Goal: Task Accomplishment & Management: Complete application form

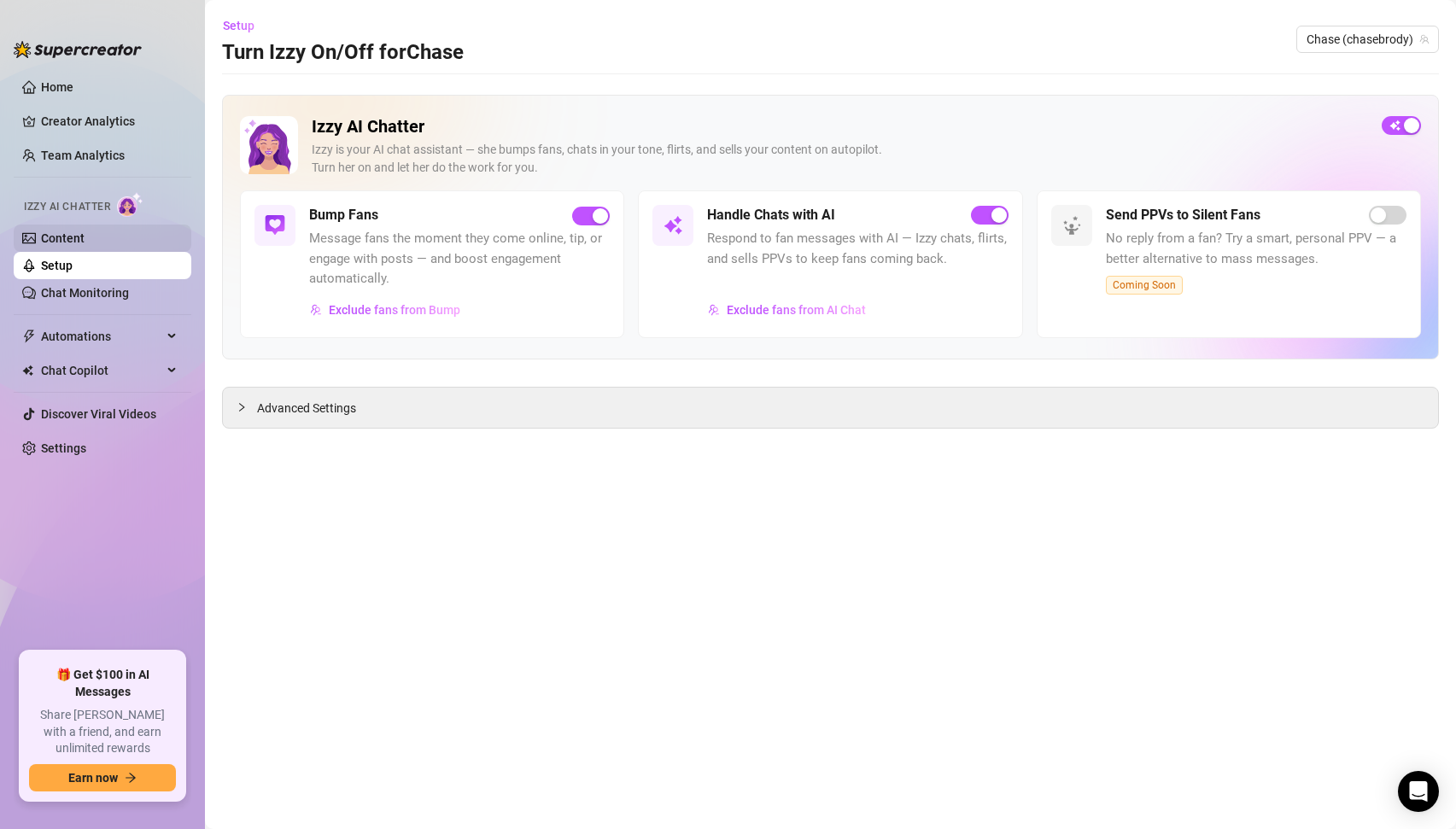
click at [72, 241] on link "Content" at bounding box center [63, 238] width 44 height 14
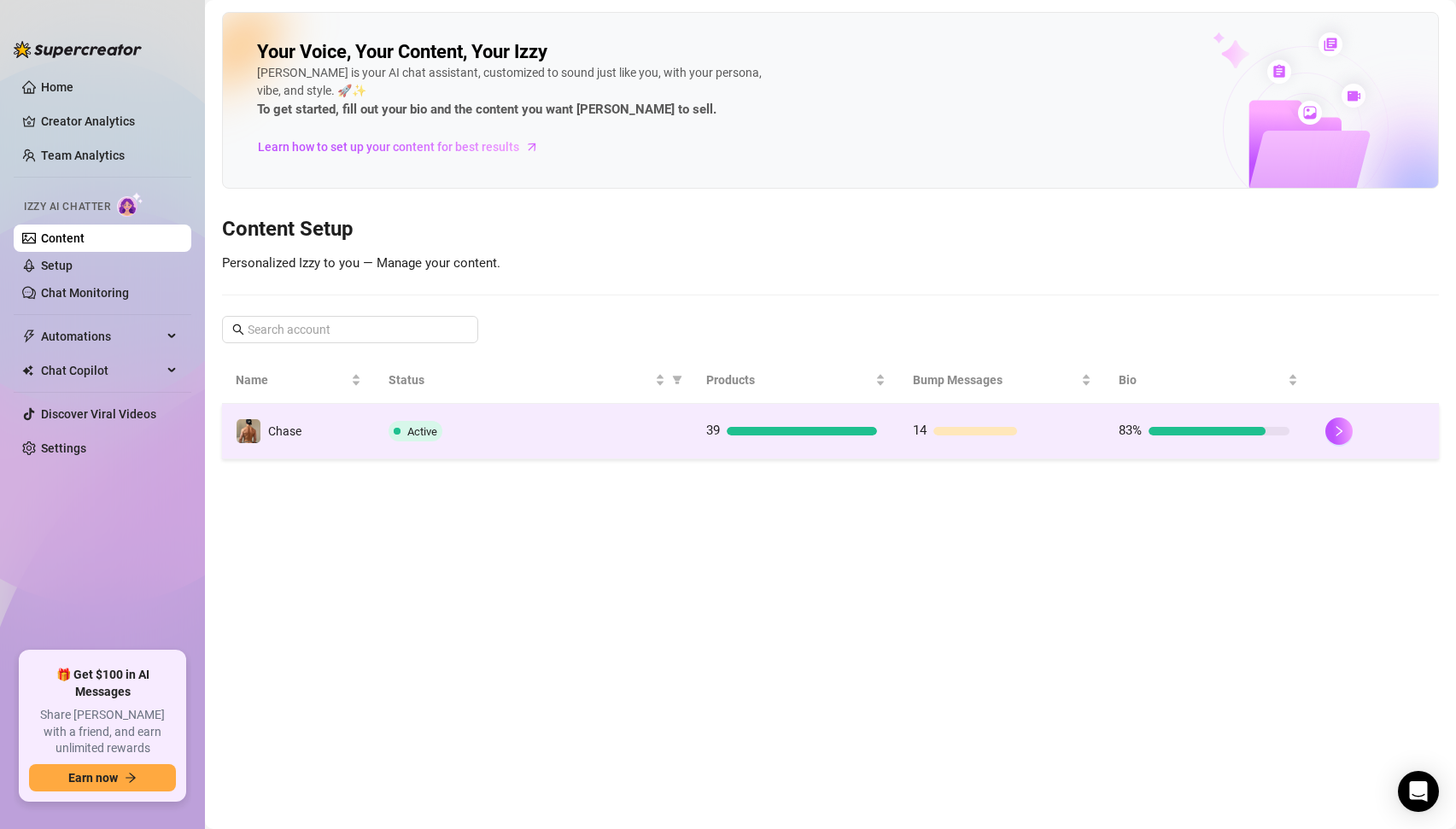
click at [343, 440] on td "Chase" at bounding box center [299, 431] width 153 height 55
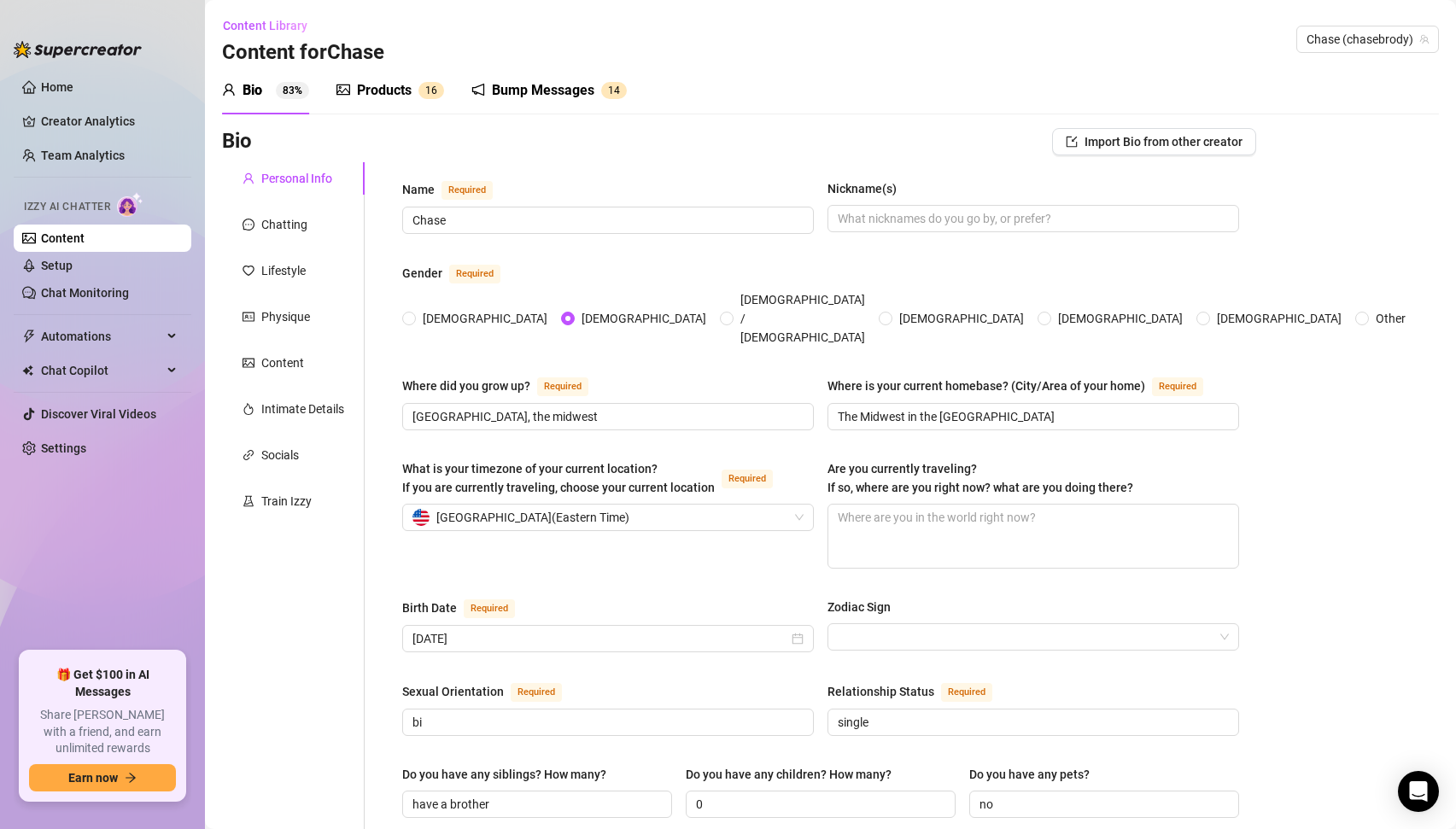
click at [400, 88] on div "Products" at bounding box center [384, 90] width 54 height 20
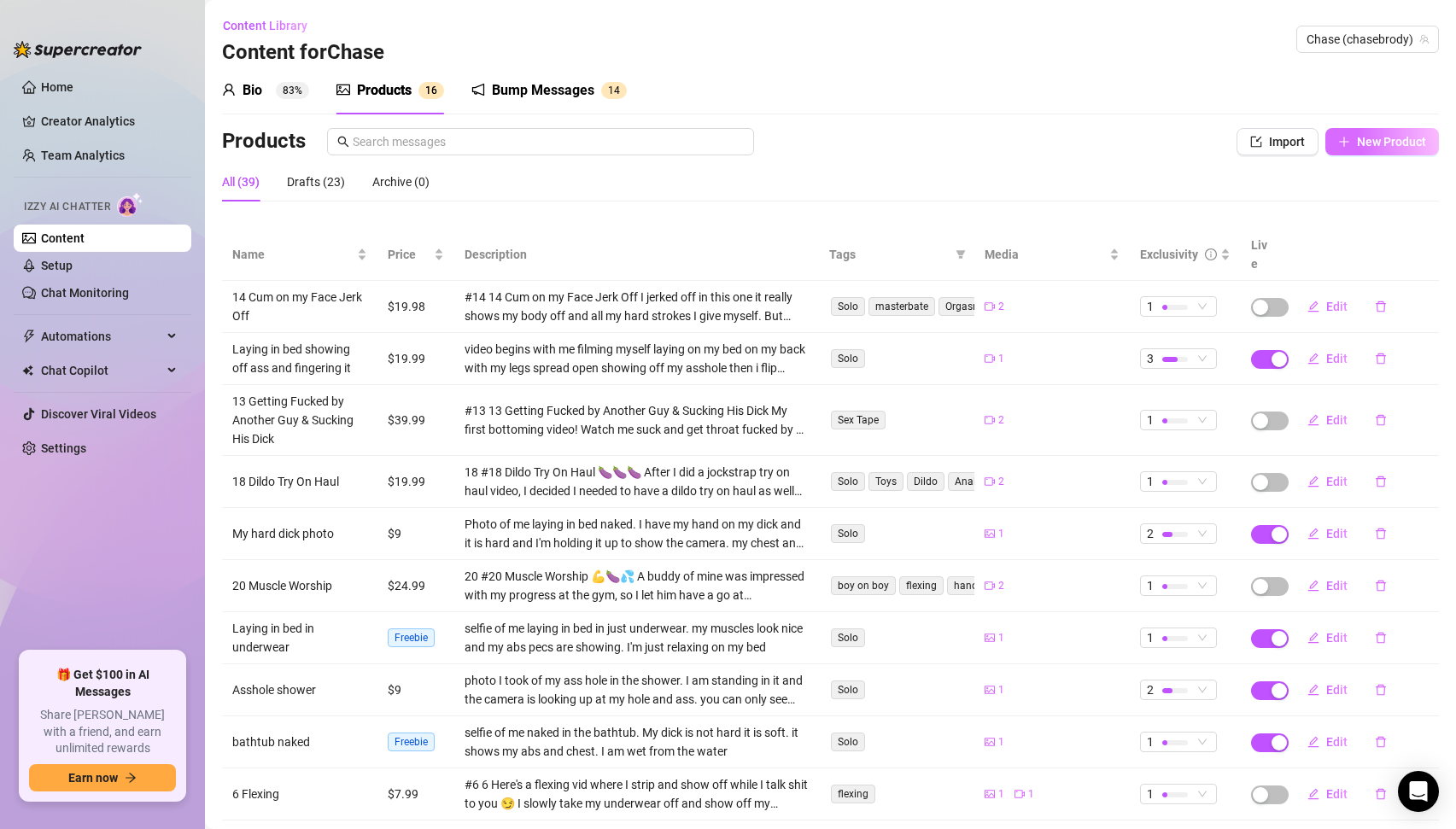
click at [1373, 151] on button "New Product" at bounding box center [1382, 141] width 114 height 27
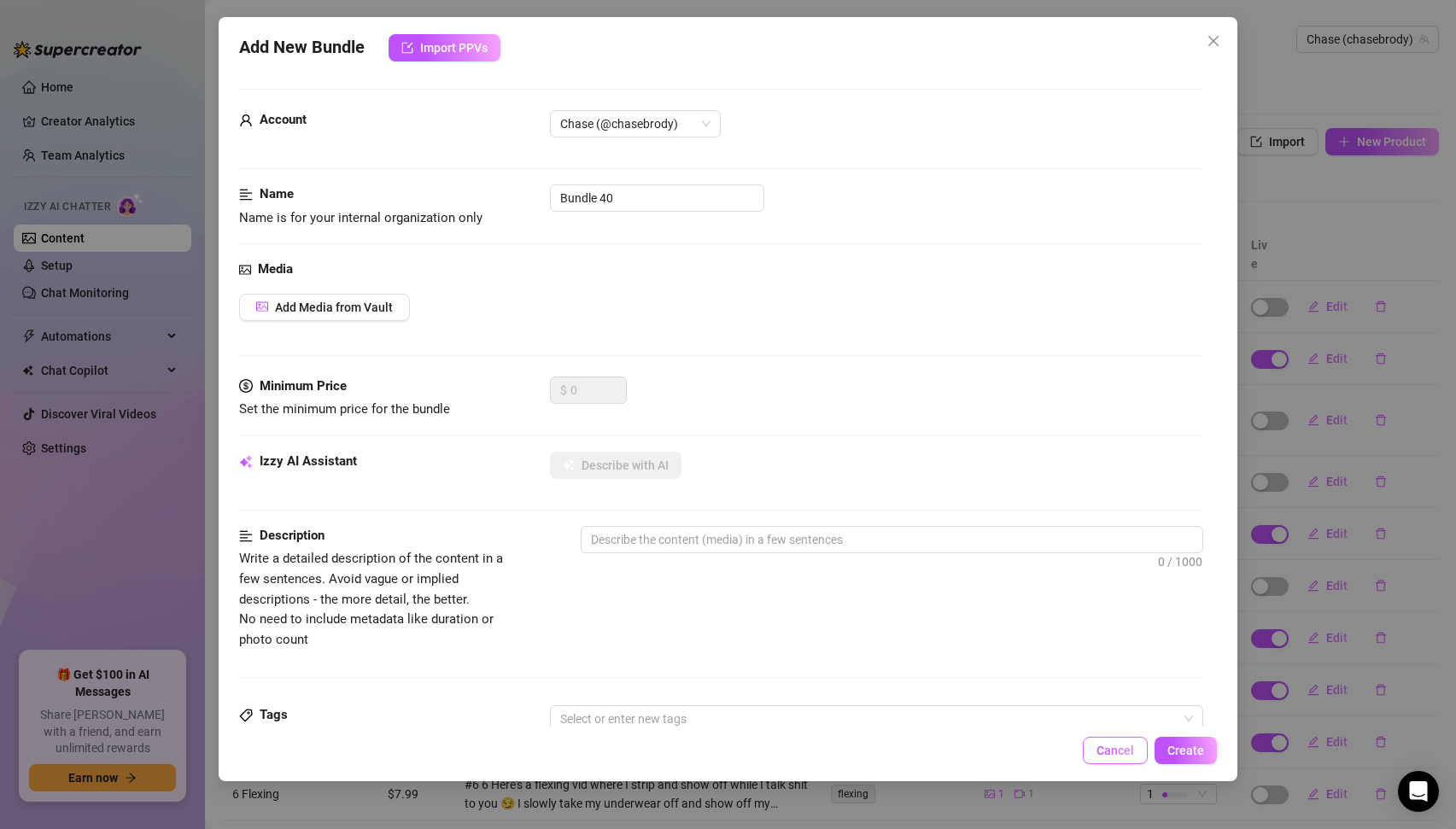
click at [1112, 753] on span "Cancel" at bounding box center [1115, 751] width 38 height 14
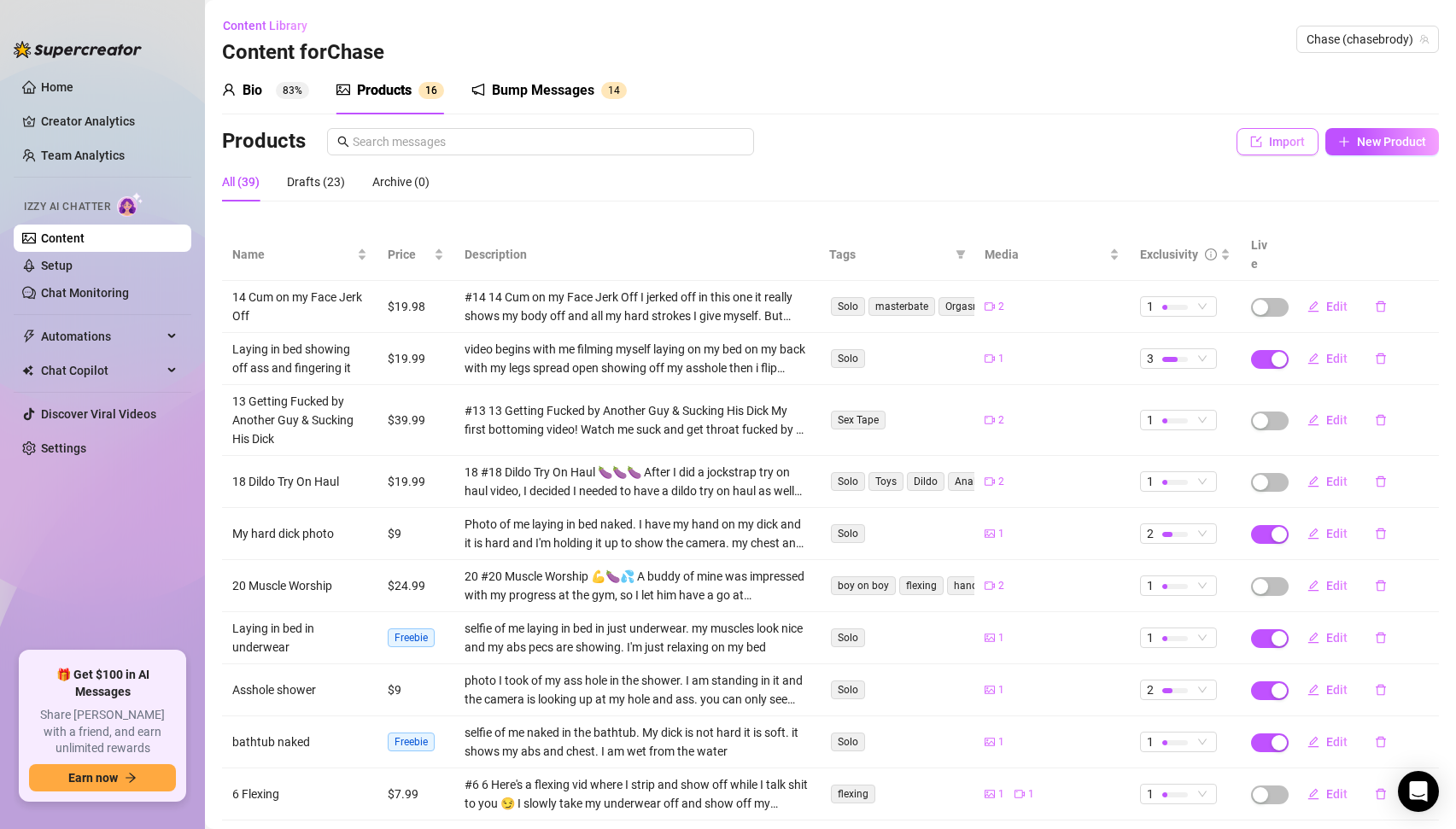
click at [1263, 150] on button "Import" at bounding box center [1278, 141] width 82 height 27
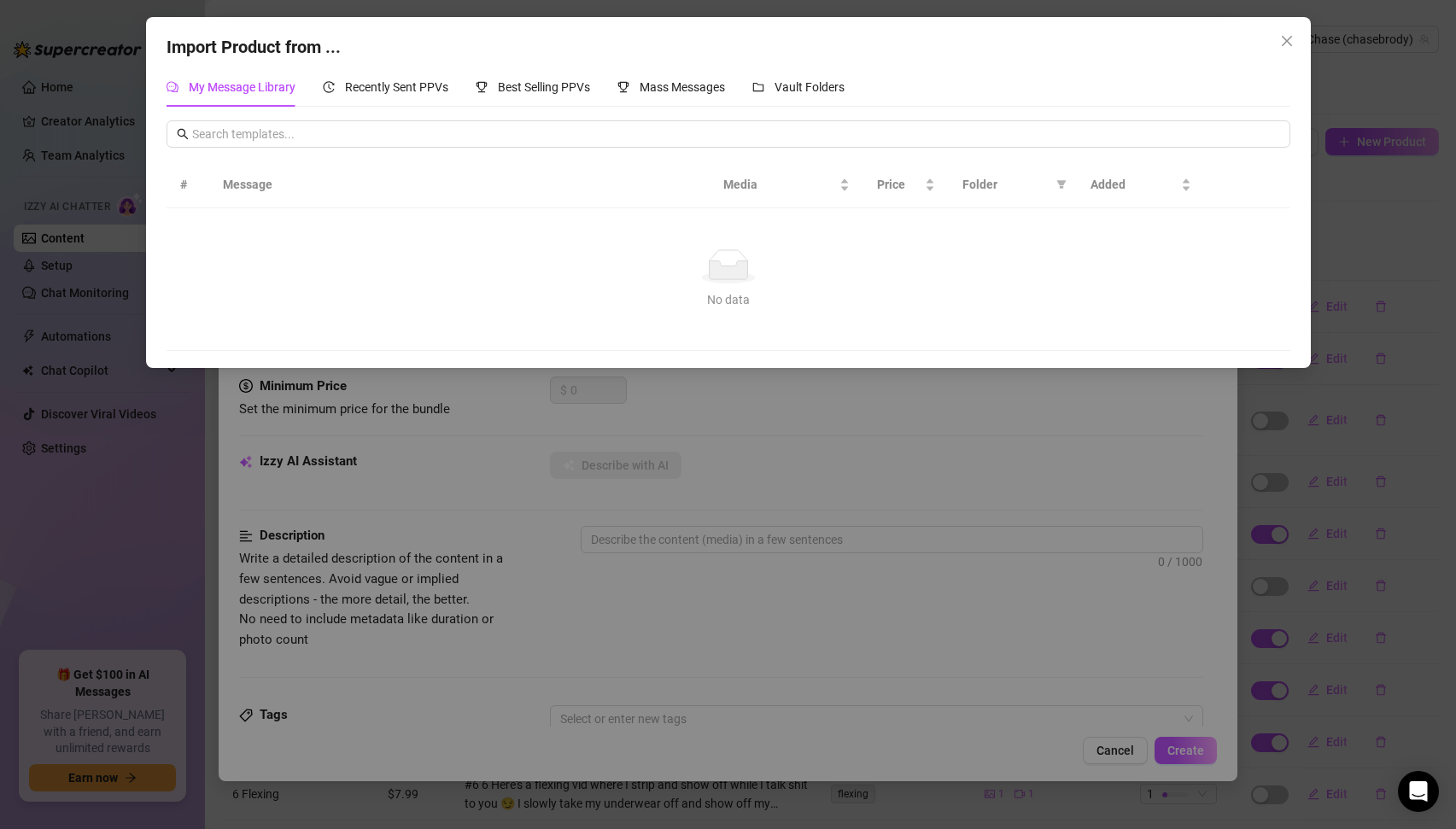
click at [862, 636] on div "Import Product from ... My Message Library Recently Sent PPVs Best Selling PPVs…" at bounding box center [728, 414] width 1456 height 829
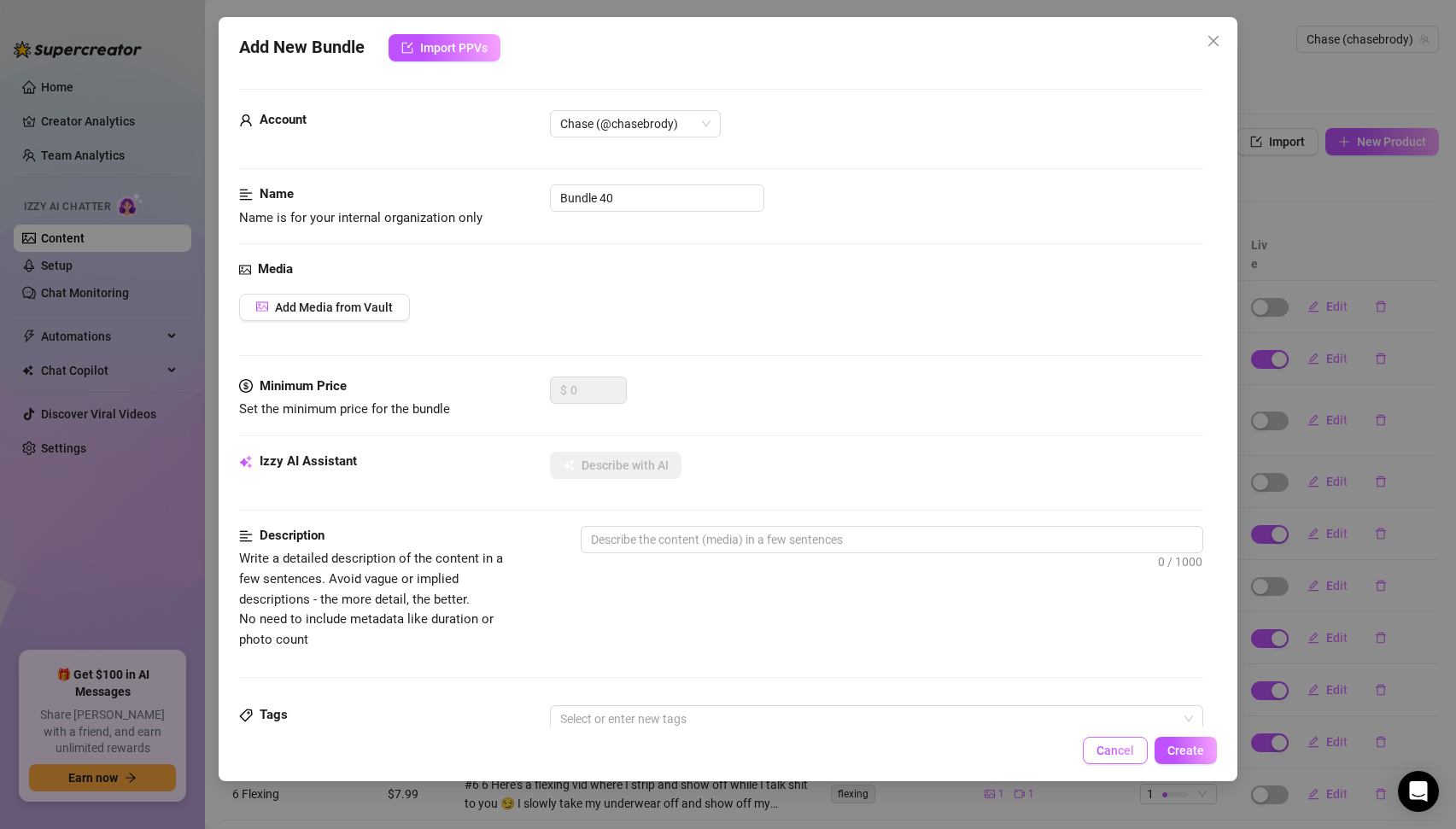
click at [1108, 744] on span "Cancel" at bounding box center [1115, 751] width 38 height 14
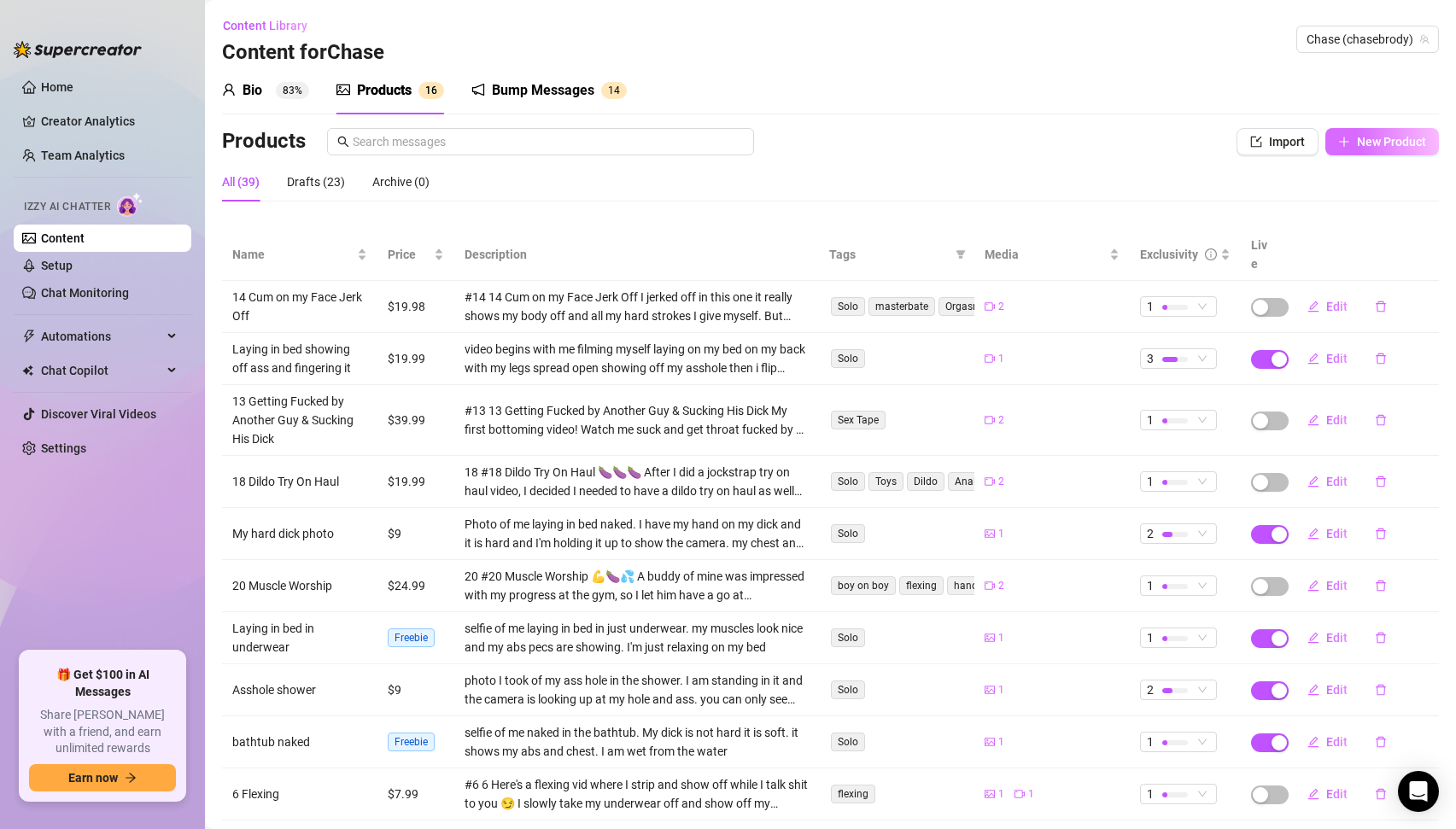
click at [1392, 138] on span "New Product" at bounding box center [1391, 142] width 69 height 14
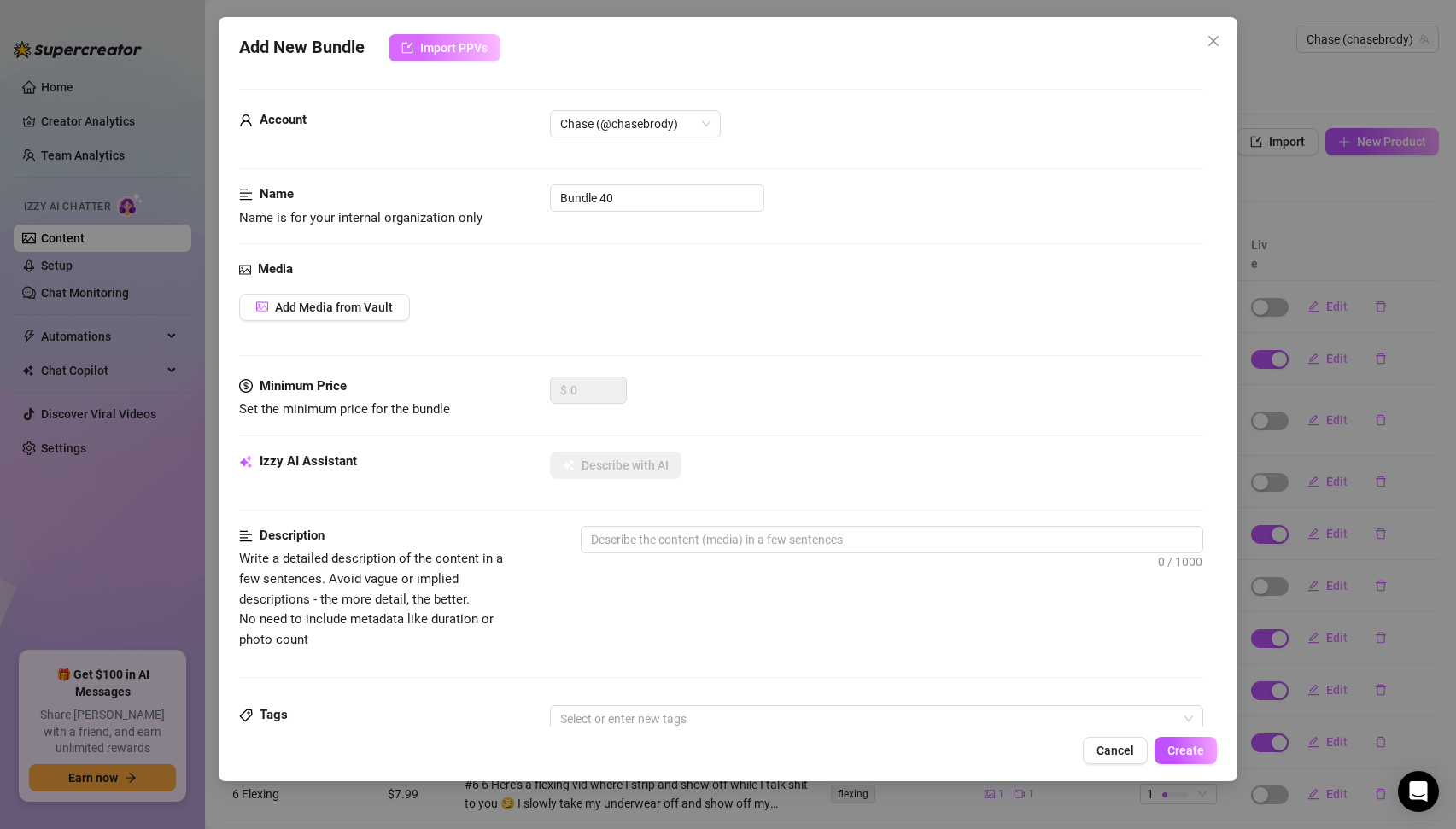
click at [424, 58] on button "Import PPVs" at bounding box center [445, 47] width 112 height 27
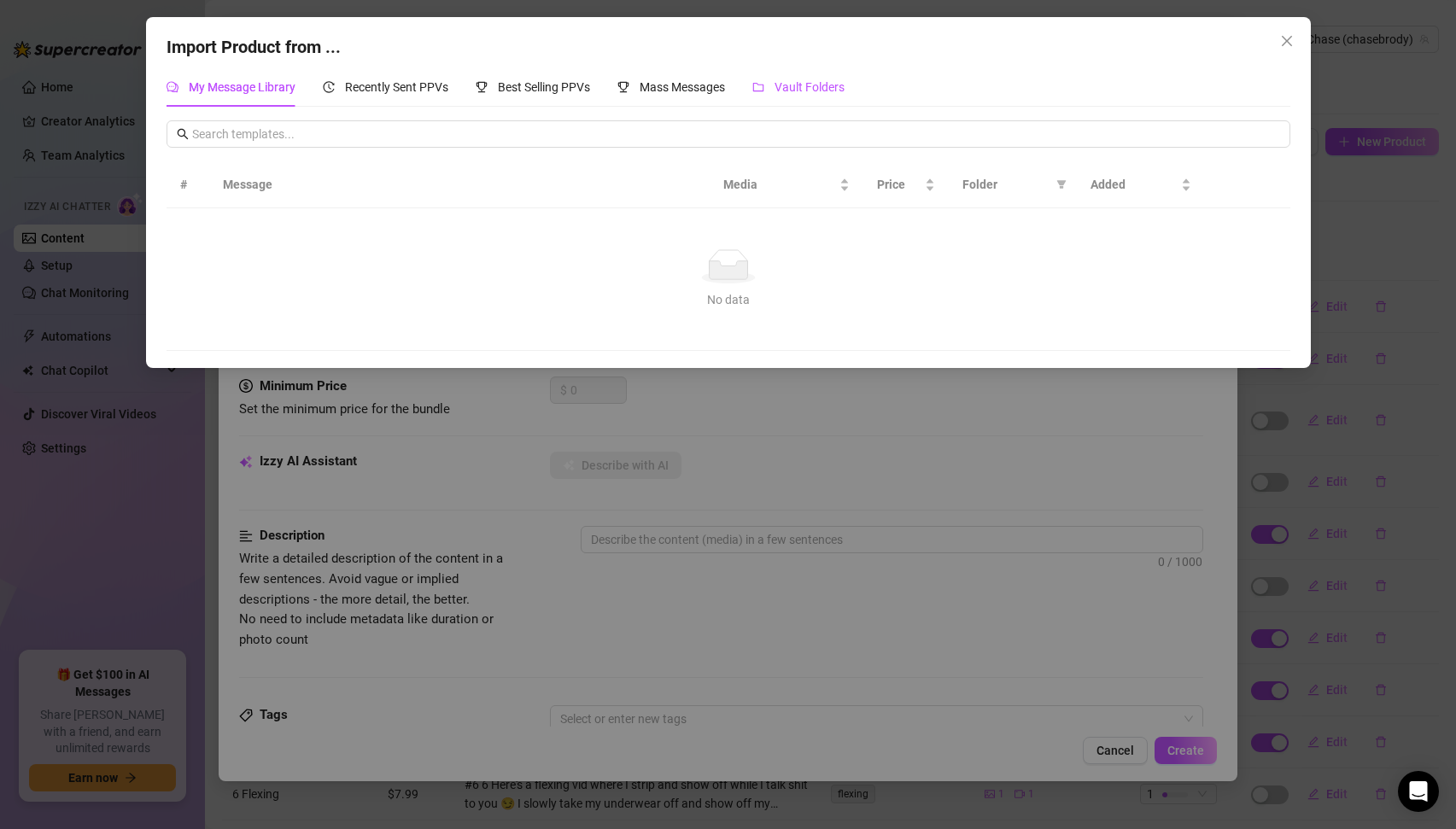
click at [822, 87] on span "Vault Folders" at bounding box center [810, 88] width 70 height 14
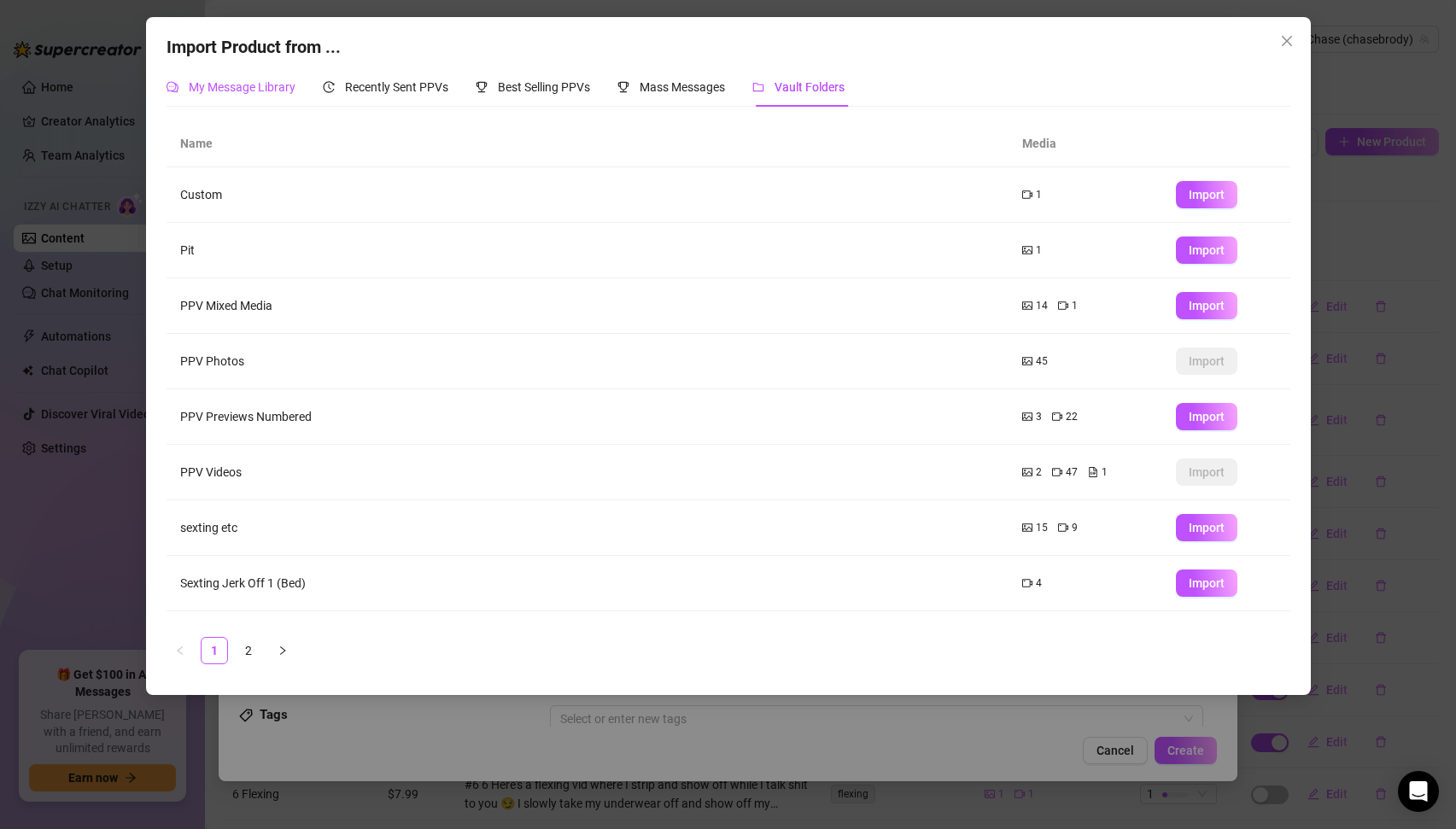
click at [255, 85] on span "My Message Library" at bounding box center [243, 88] width 107 height 14
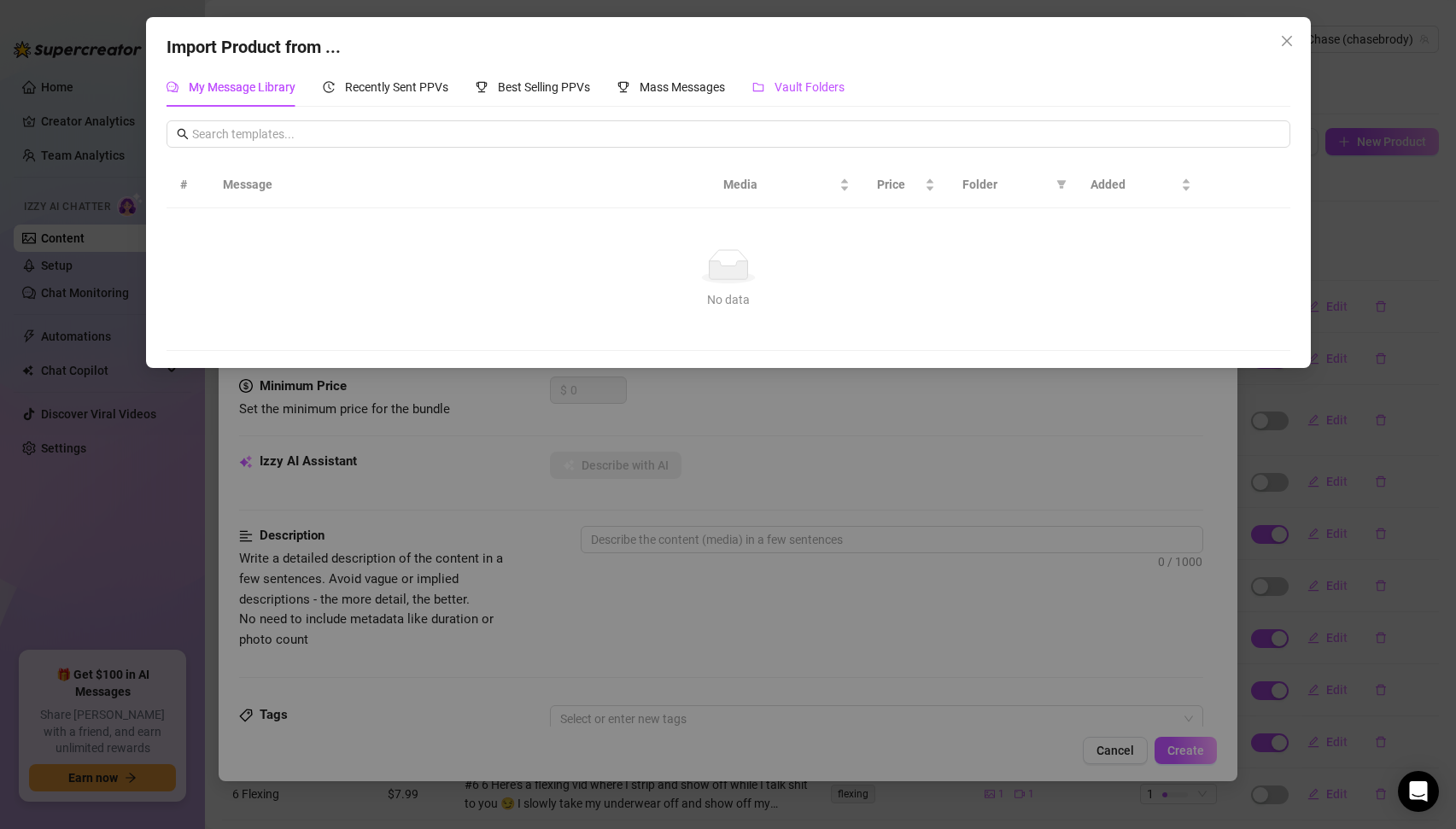
click at [809, 88] on span "Vault Folders" at bounding box center [810, 88] width 70 height 14
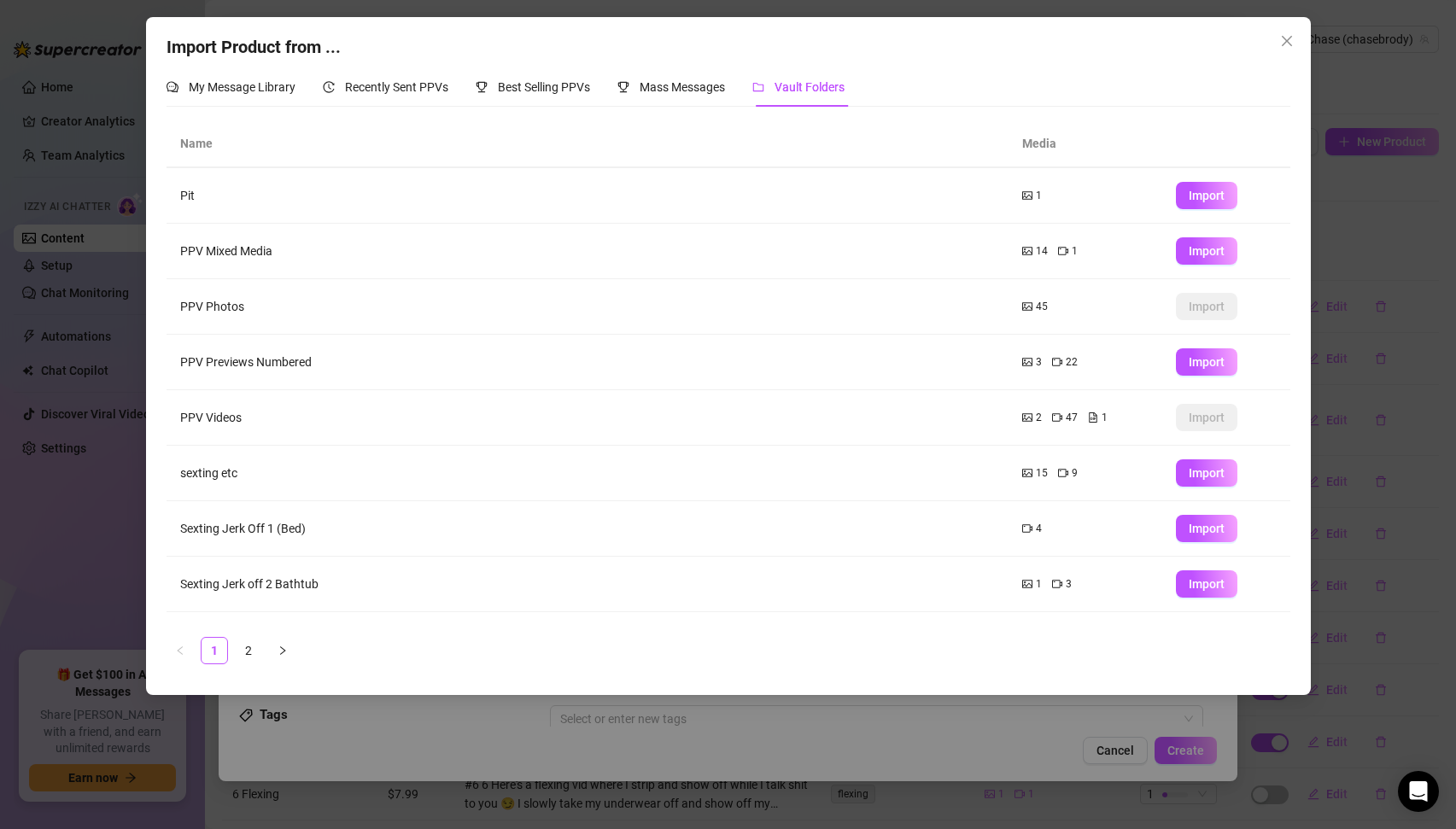
scroll to position [57, 0]
click at [228, 460] on td "sexting etc" at bounding box center [587, 470] width 842 height 55
click at [944, 469] on td "sexting etc" at bounding box center [587, 470] width 842 height 55
click at [230, 474] on td "sexting etc" at bounding box center [587, 470] width 842 height 55
click at [1091, 466] on div "15 9" at bounding box center [1086, 471] width 126 height 17
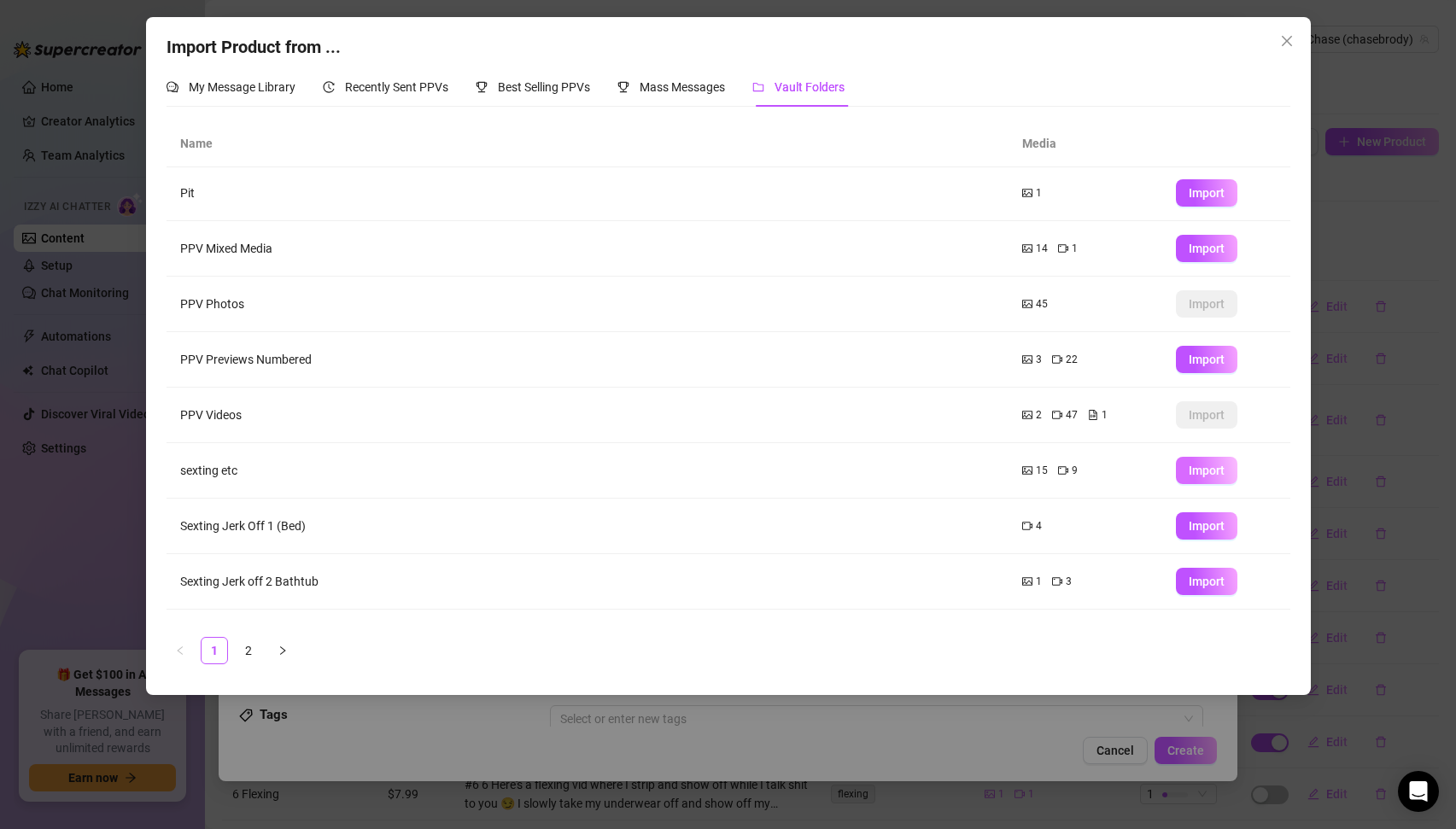
click at [1213, 469] on span "Import" at bounding box center [1206, 471] width 36 height 14
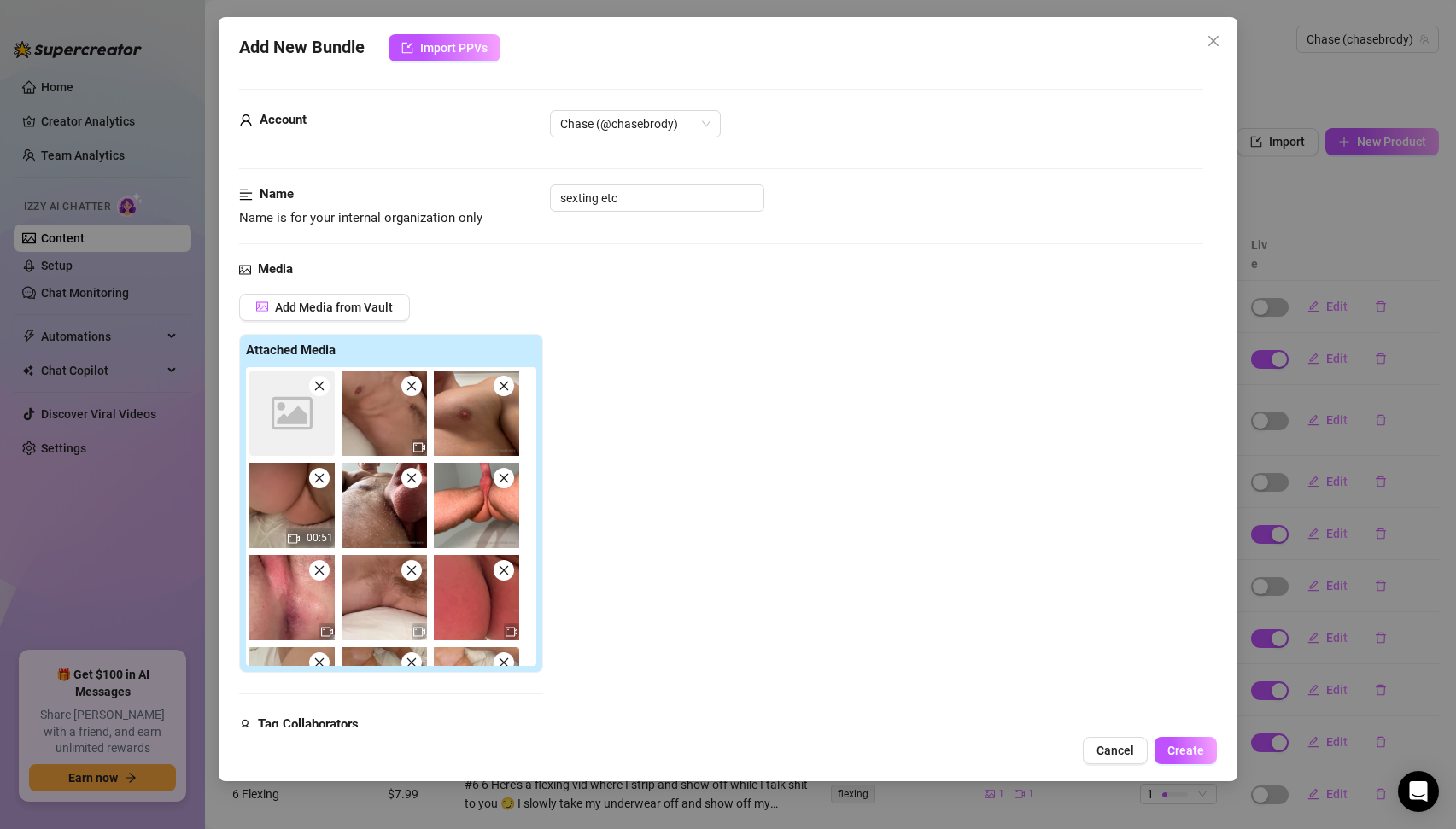
click at [324, 391] on icon "close" at bounding box center [320, 386] width 12 height 12
click at [1118, 752] on span "Cancel" at bounding box center [1115, 751] width 38 height 14
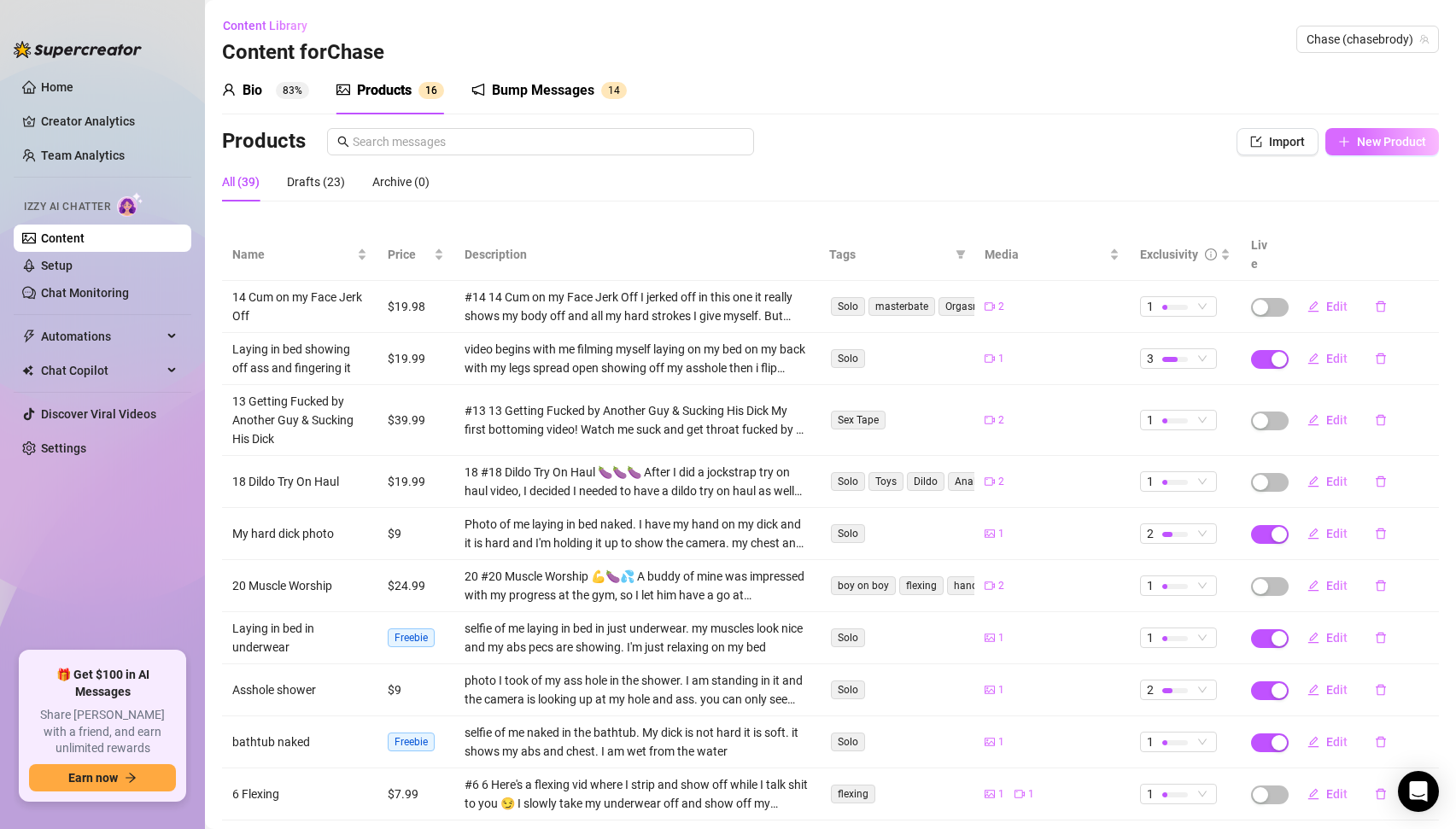
click at [1382, 139] on span "New Product" at bounding box center [1391, 142] width 69 height 14
type textarea "Type your message here..."
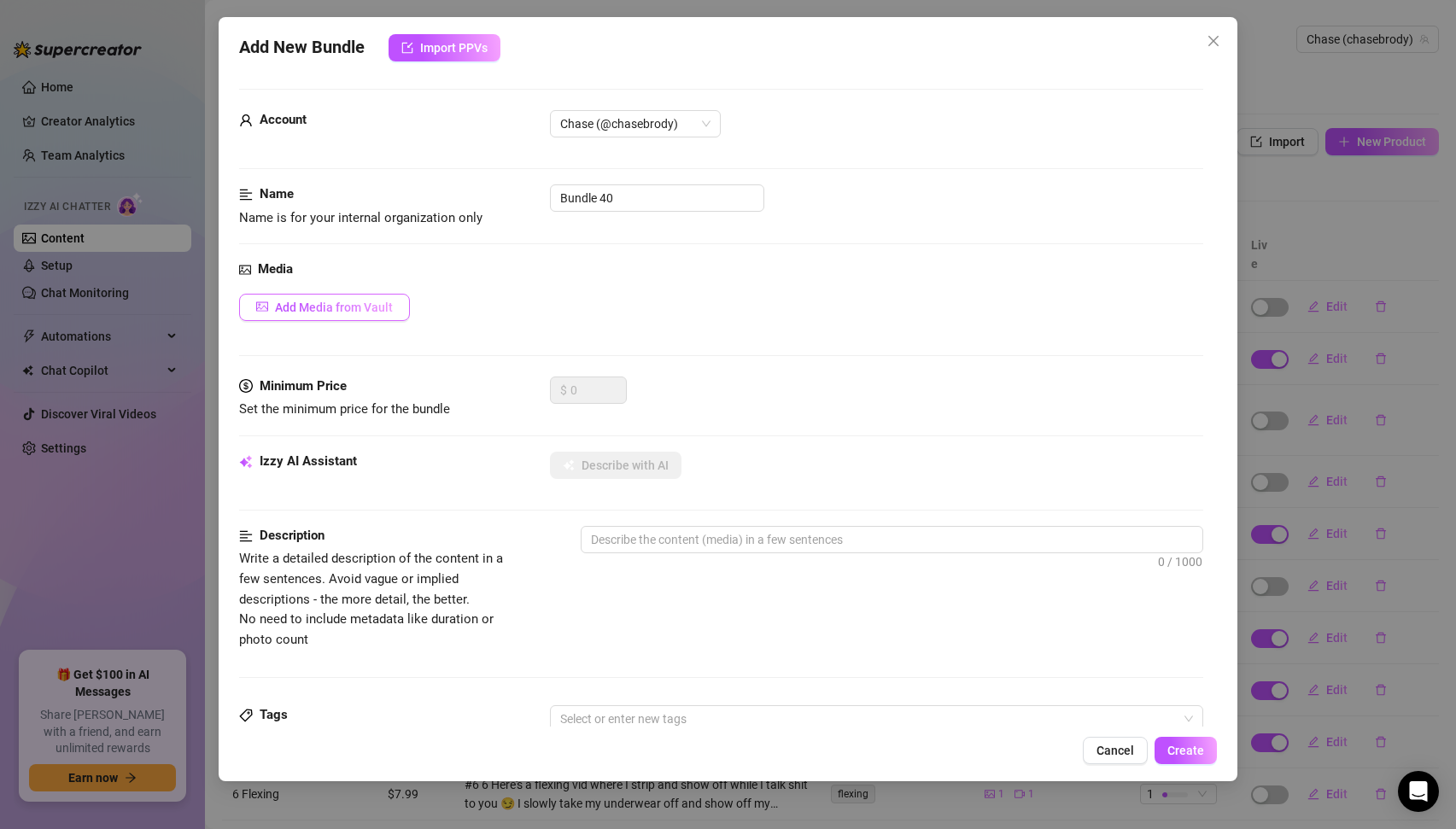
click at [336, 306] on span "Add Media from Vault" at bounding box center [334, 307] width 118 height 14
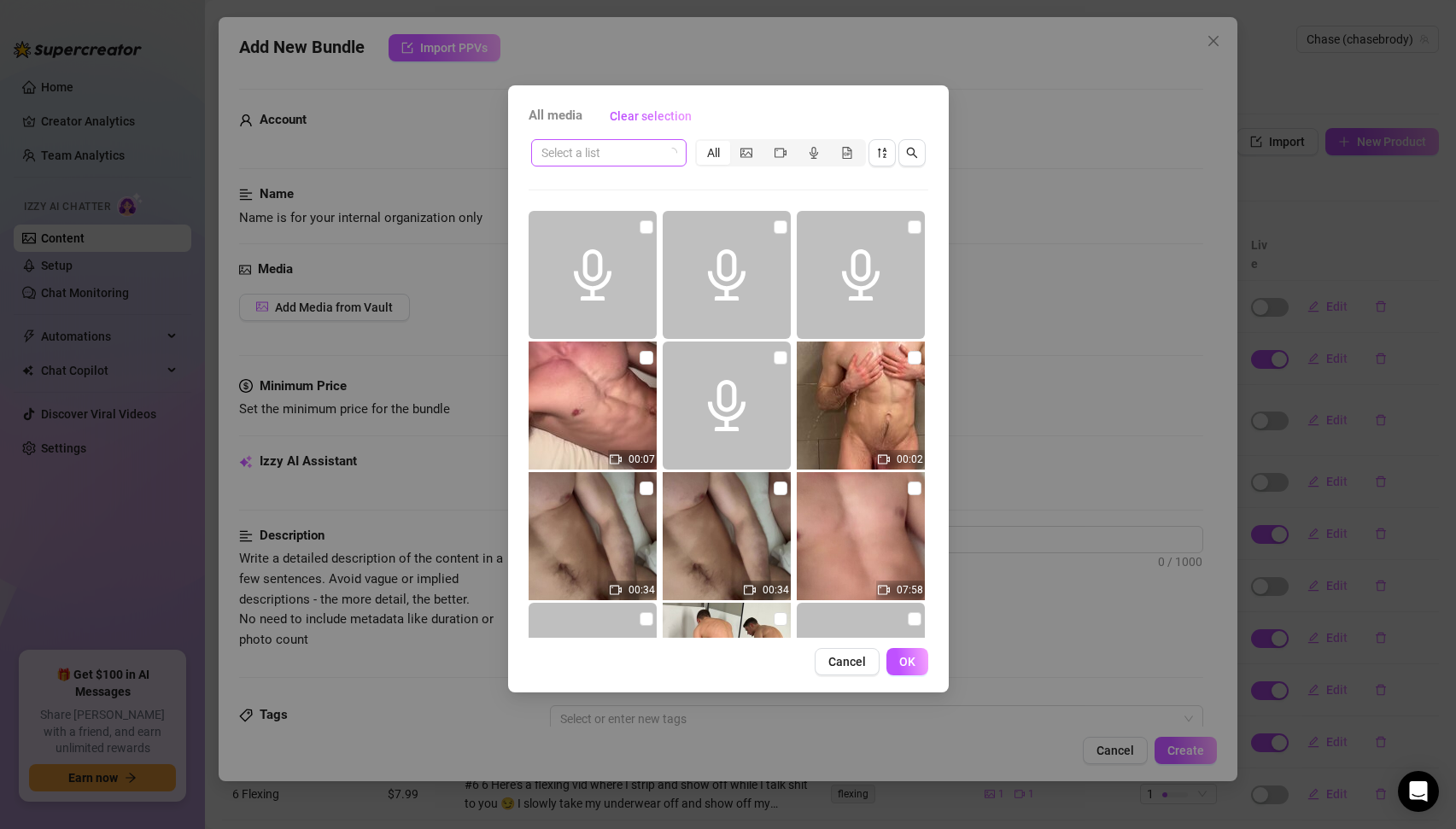
click at [670, 154] on icon "loading" at bounding box center [672, 153] width 12 height 12
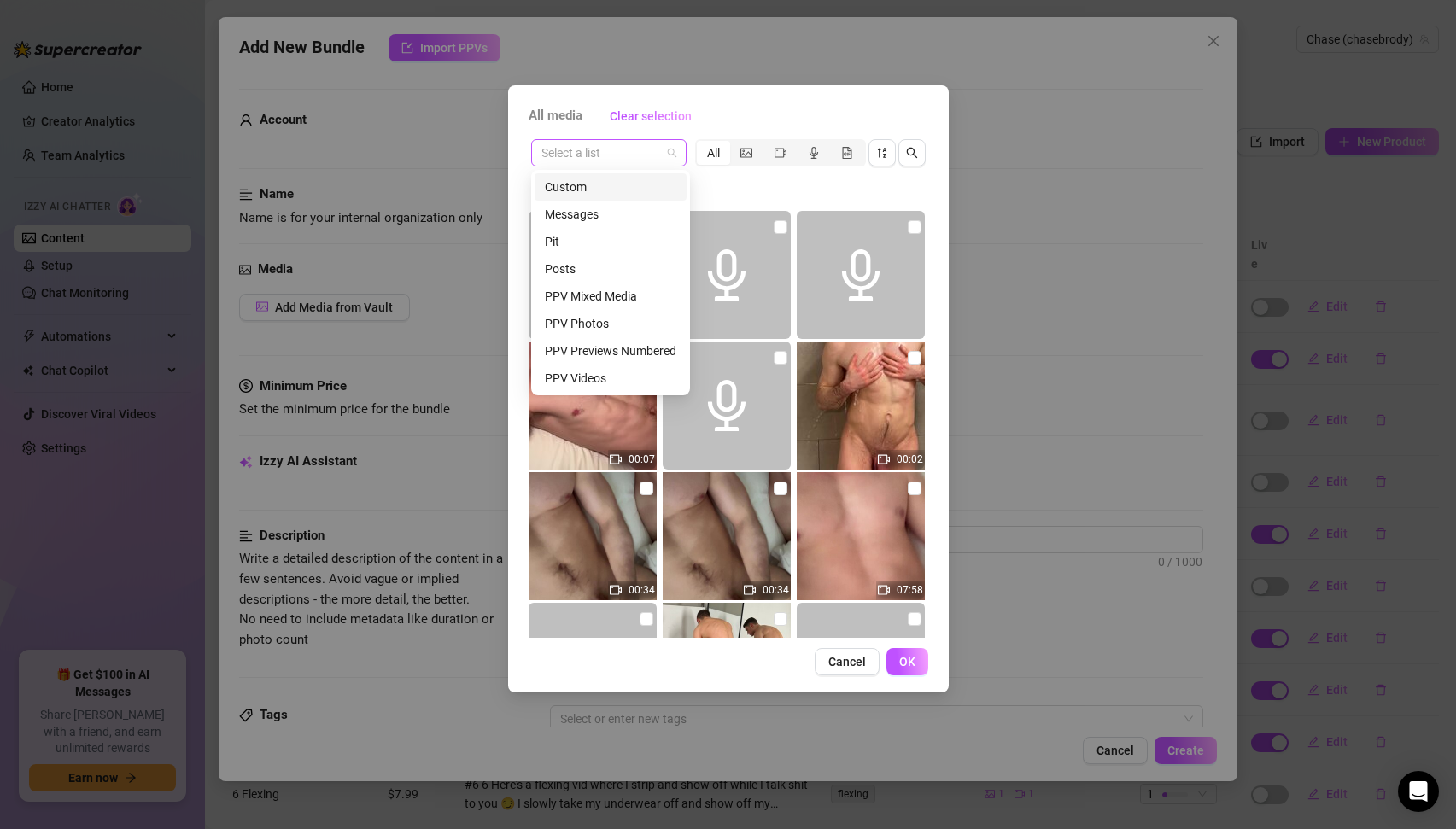
click at [671, 150] on span at bounding box center [609, 152] width 135 height 25
click at [598, 342] on div "sexting etc" at bounding box center [610, 350] width 131 height 18
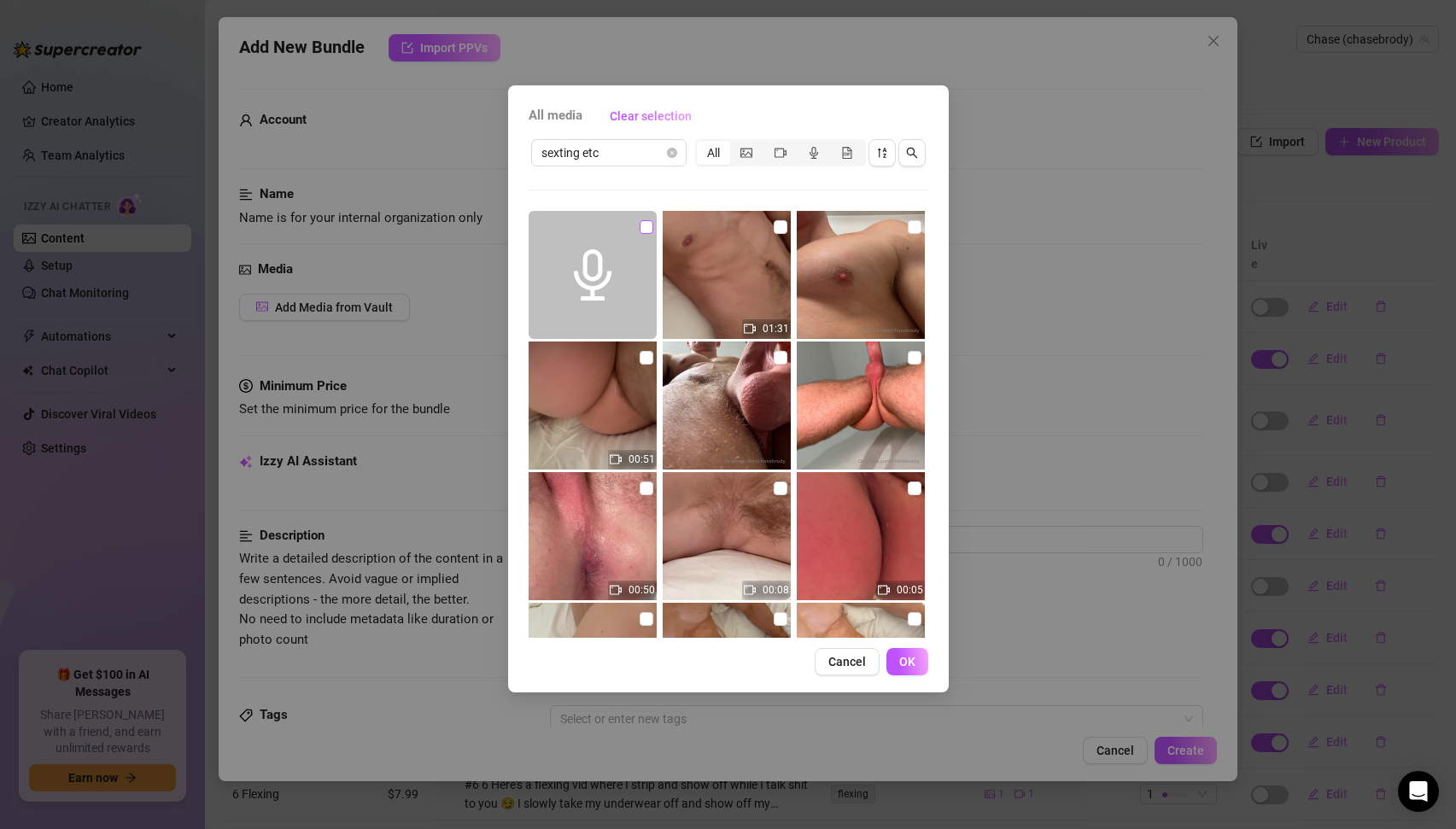
click at [645, 225] on input "checkbox" at bounding box center [647, 228] width 14 height 14
checkbox input "true"
click at [913, 659] on span "OK" at bounding box center [907, 662] width 17 height 14
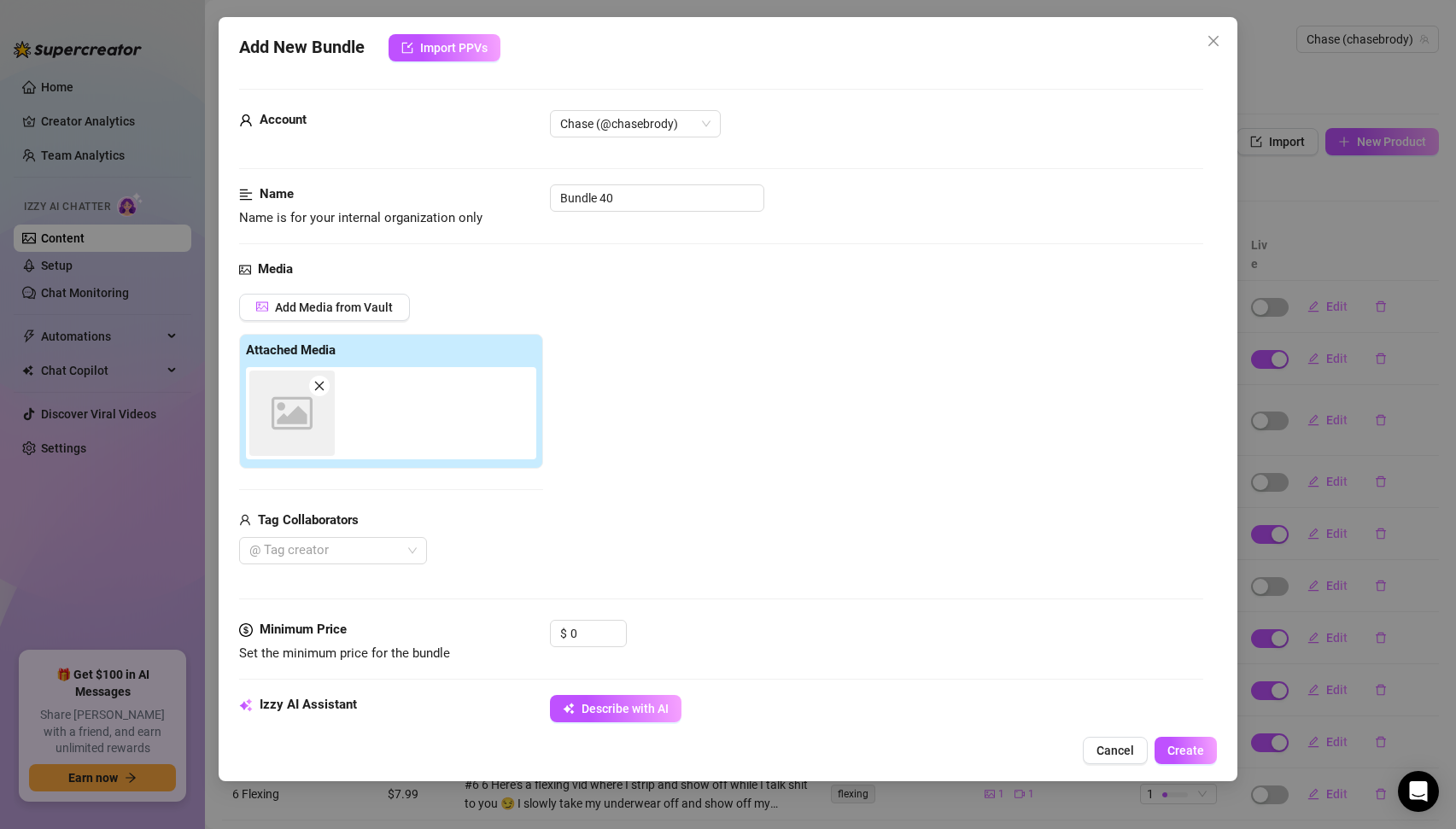
click at [617, 182] on div "Account Chase (@chasebrody)" at bounding box center [721, 147] width 965 height 74
click at [616, 193] on input "Bundle 40" at bounding box center [657, 198] width 215 height 27
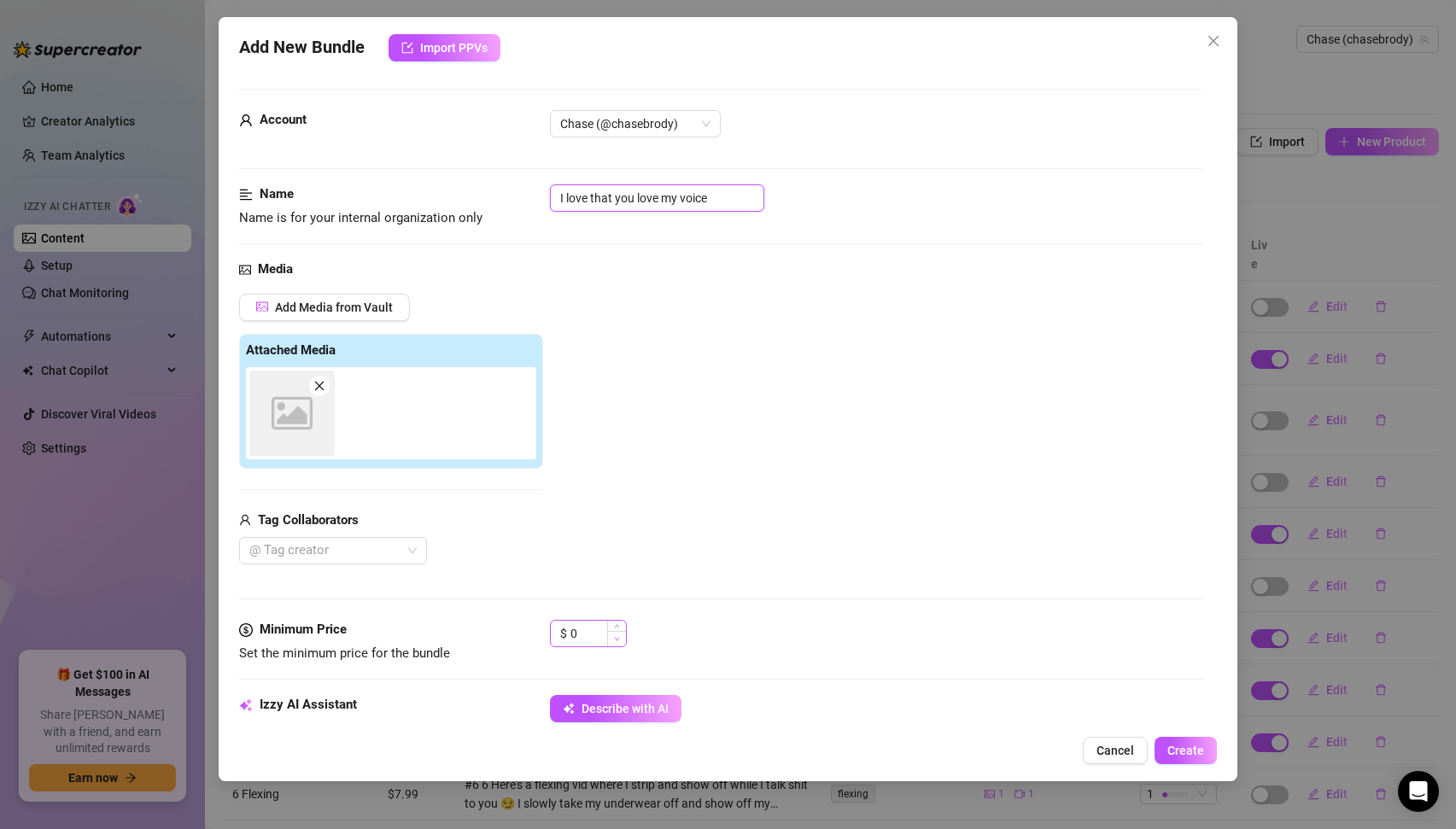
scroll to position [594, 0]
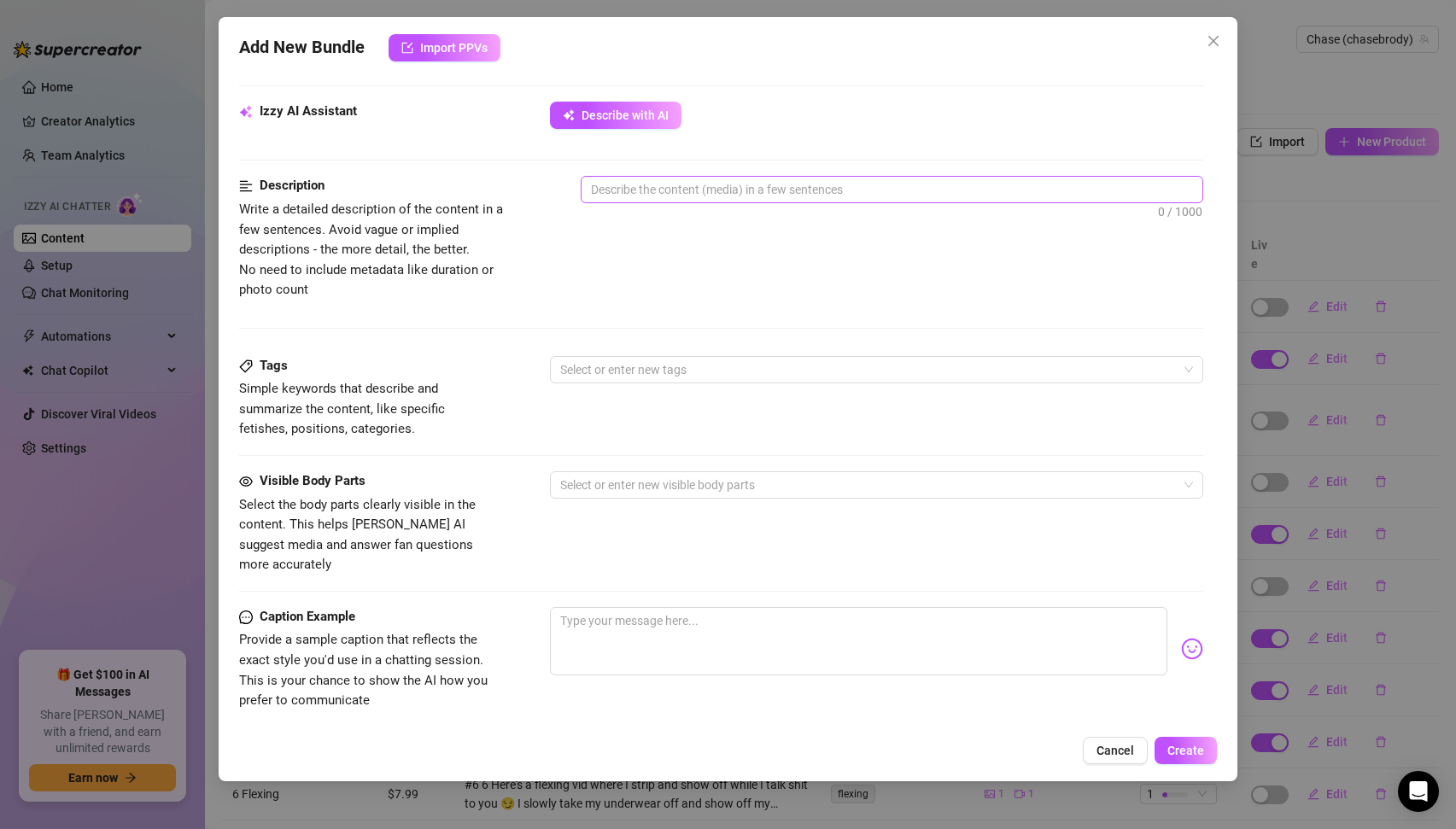
type input "I love that you love my voice"
click at [634, 203] on span "0 / 1000" at bounding box center [892, 189] width 623 height 27
click at [637, 189] on textarea at bounding box center [892, 189] width 622 height 25
type textarea "v"
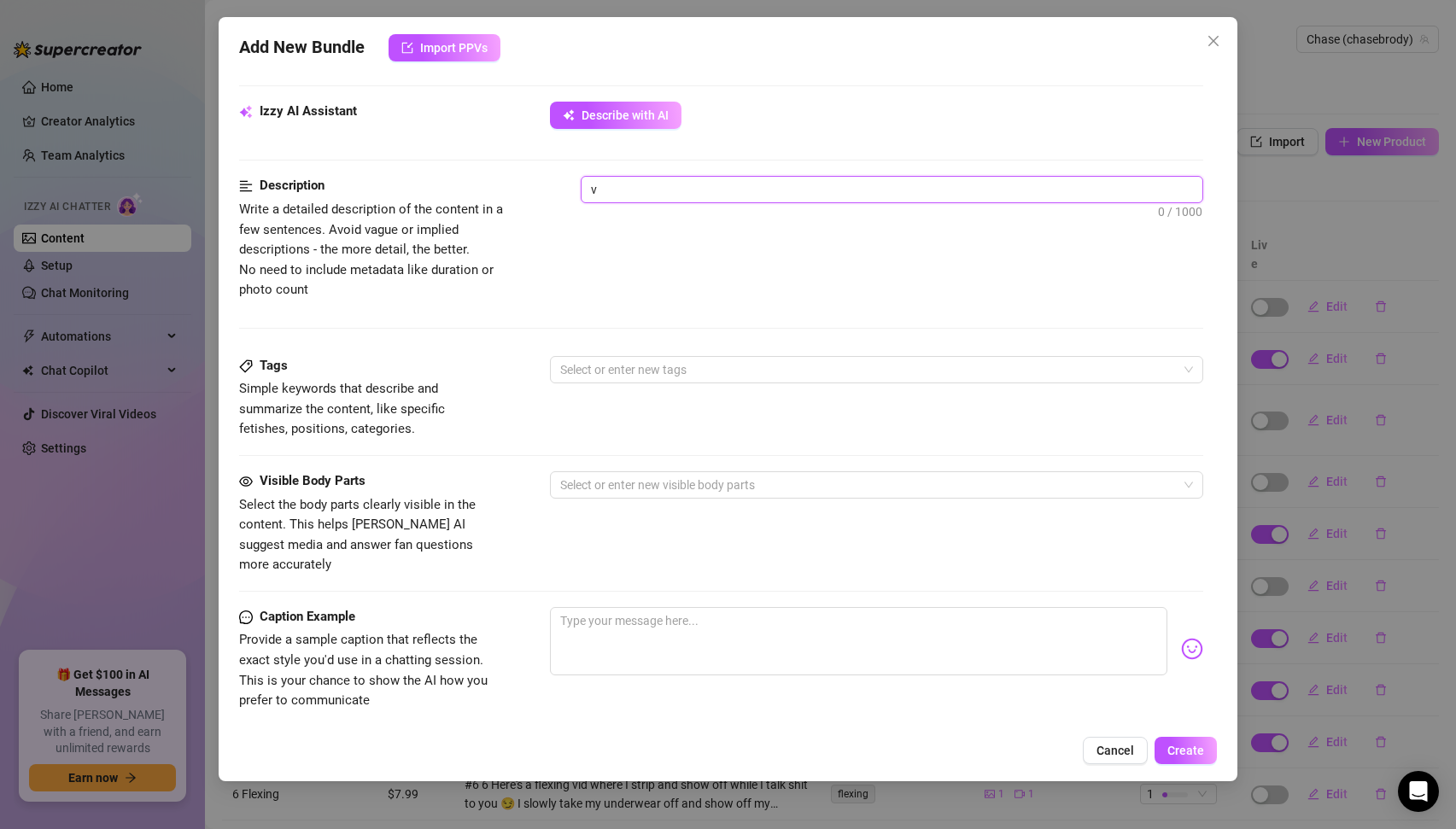
type textarea "vo"
type textarea "voi"
type textarea "voic"
type textarea "voice"
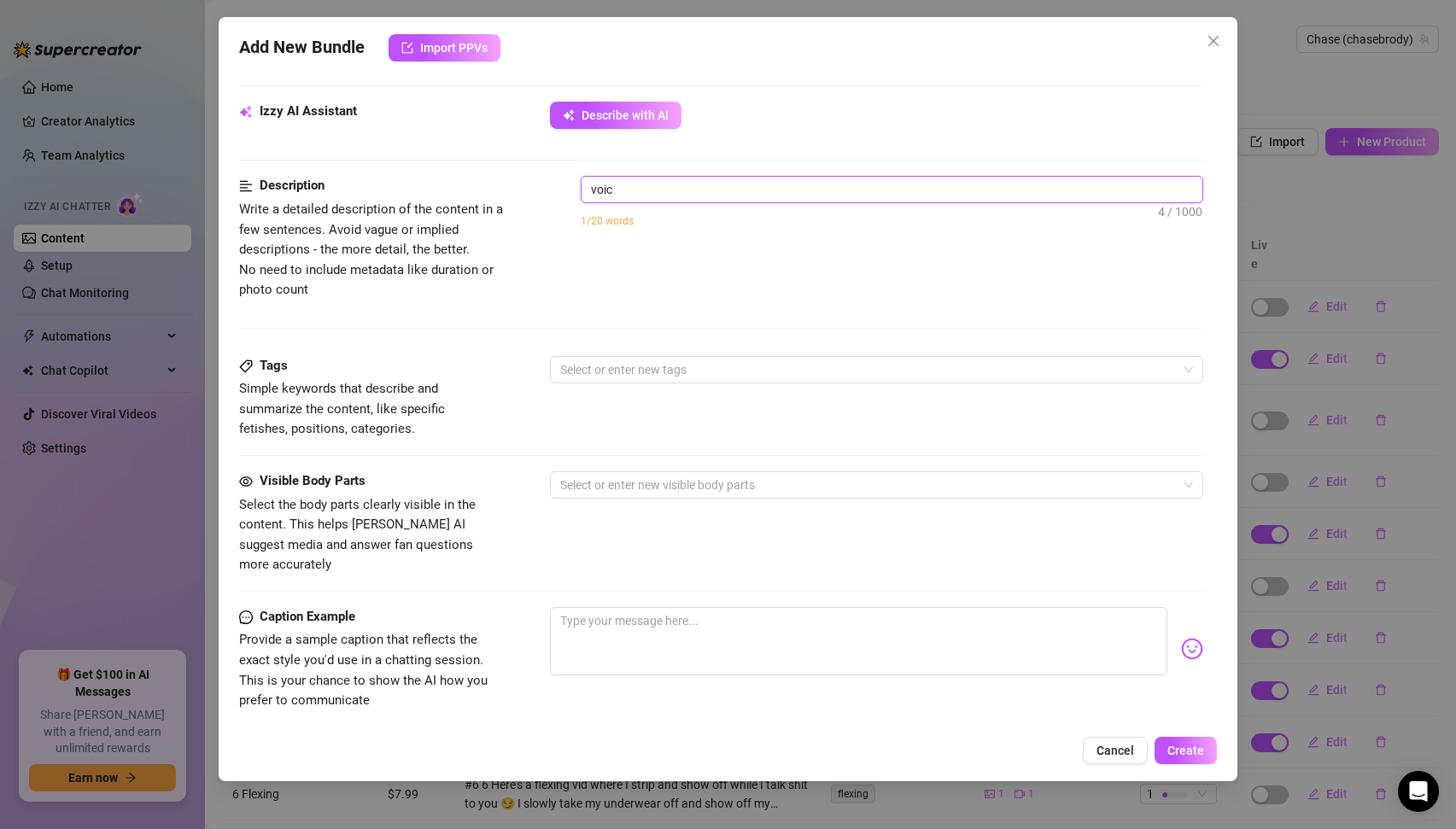
type textarea "voice"
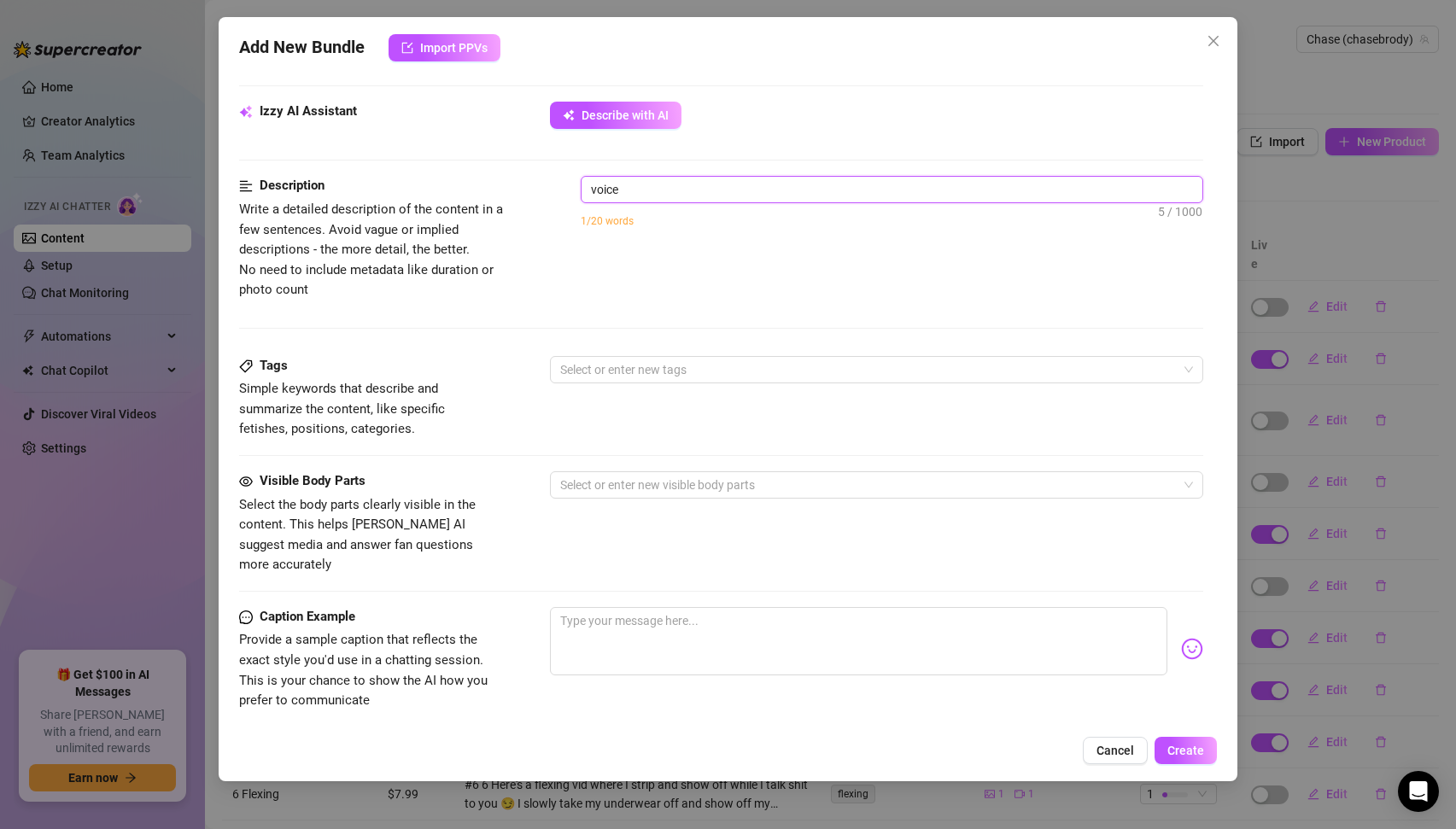
type textarea "voicen"
type textarea "voiceno"
type textarea "voicenot"
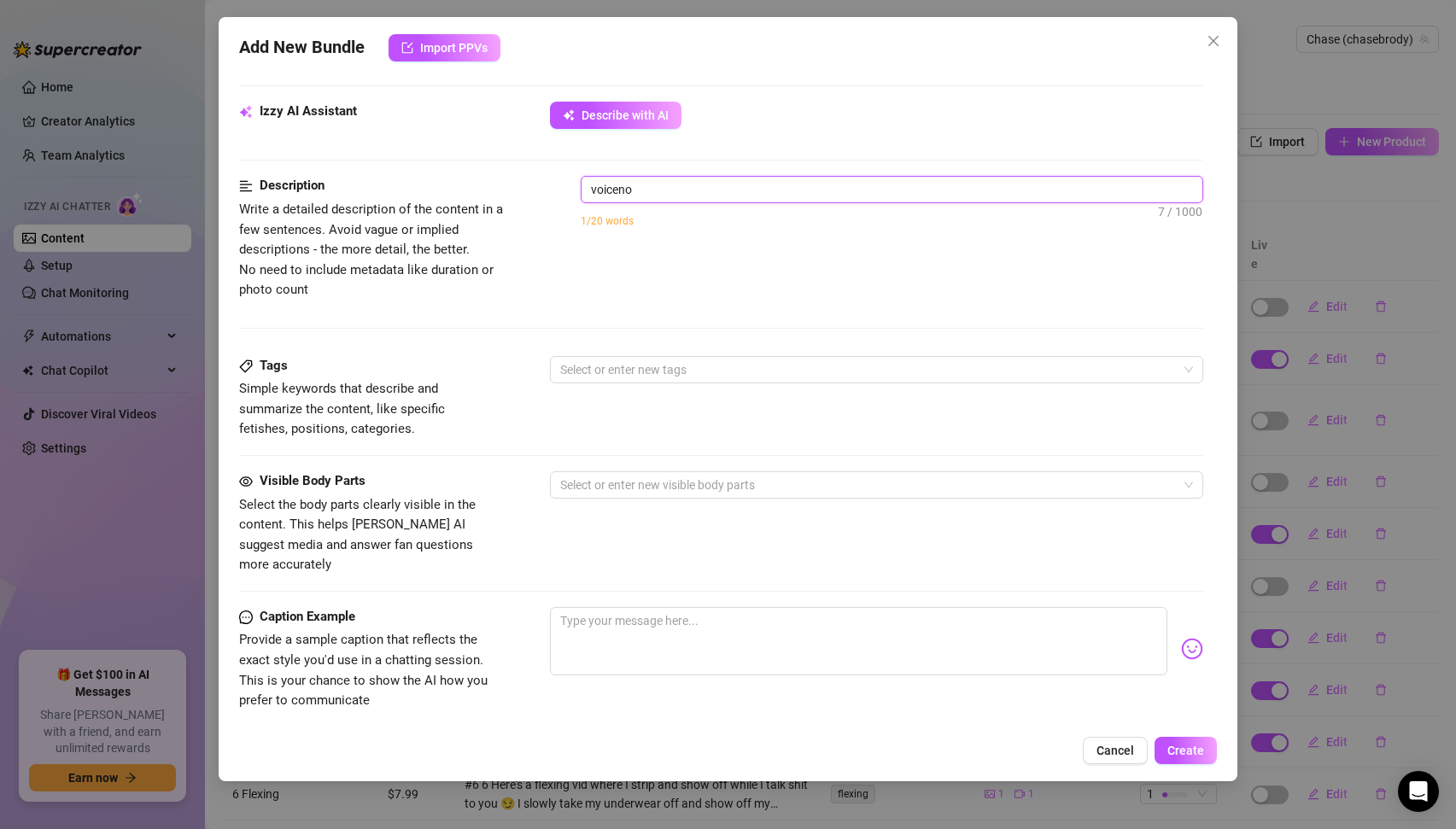
type textarea "voicenot"
type textarea "voicenote"
type textarea "voicenot"
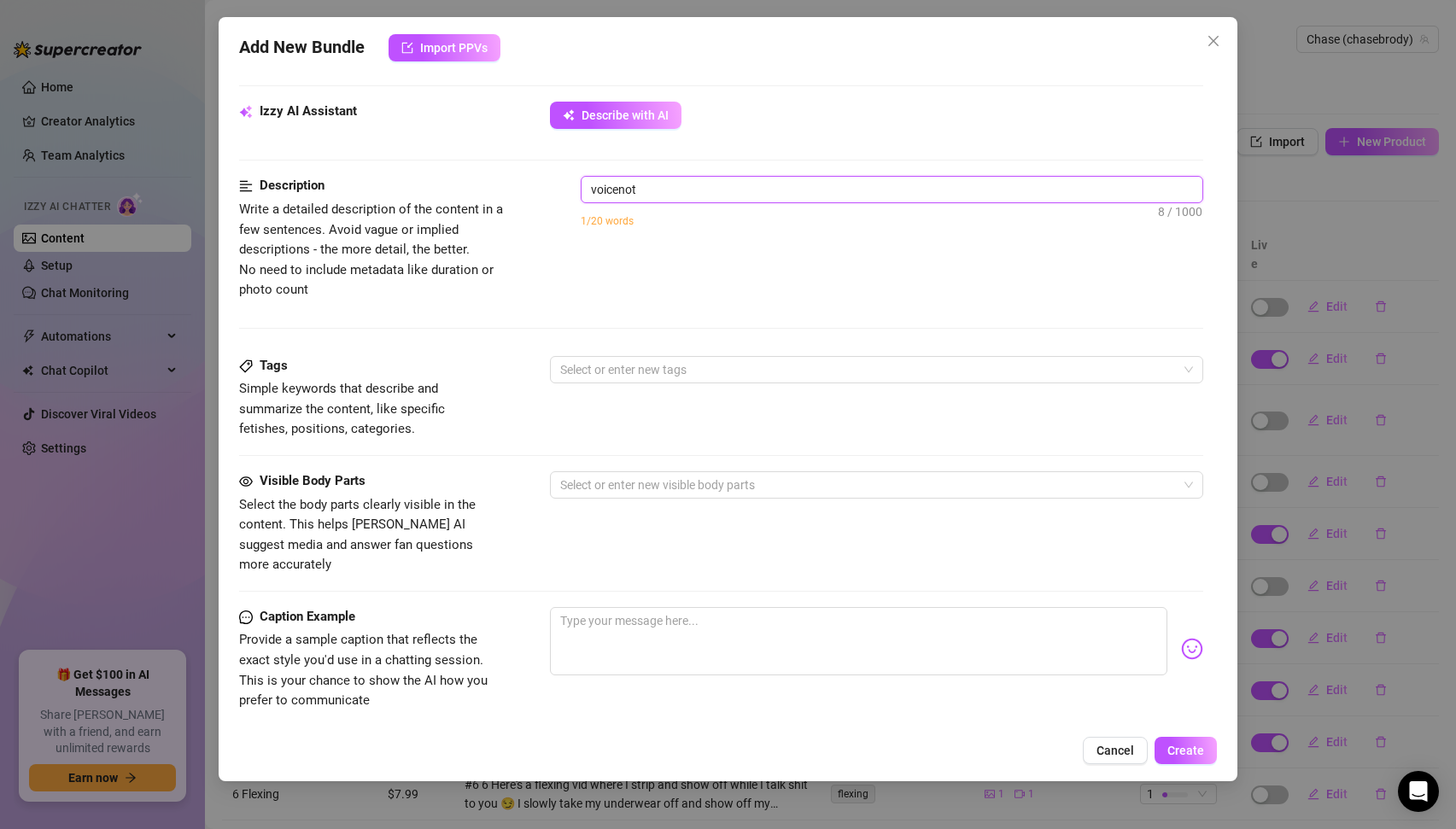
type textarea "voiceno"
type textarea "voicen"
type textarea "voice"
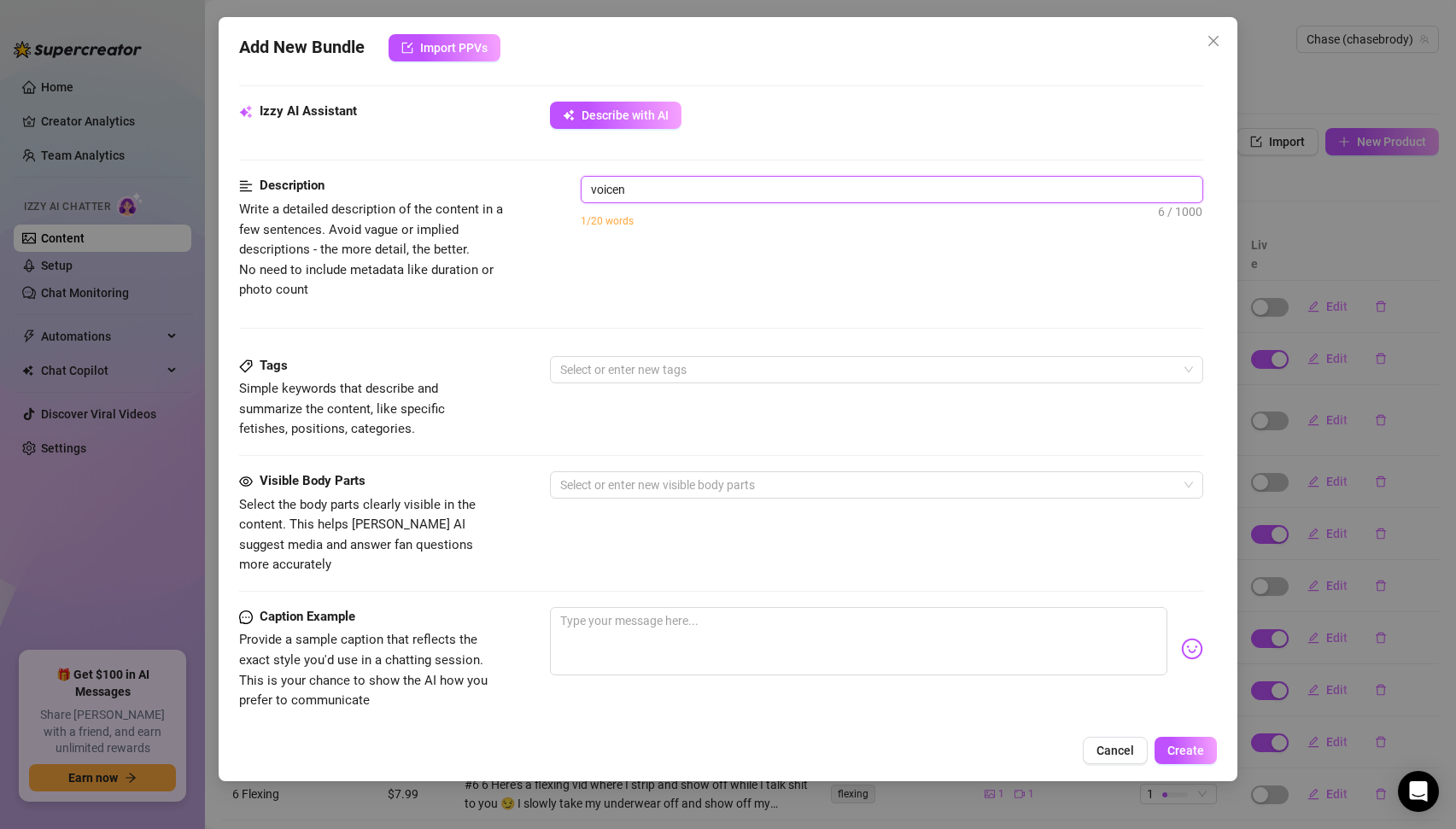
type textarea "voice"
type textarea "voice n"
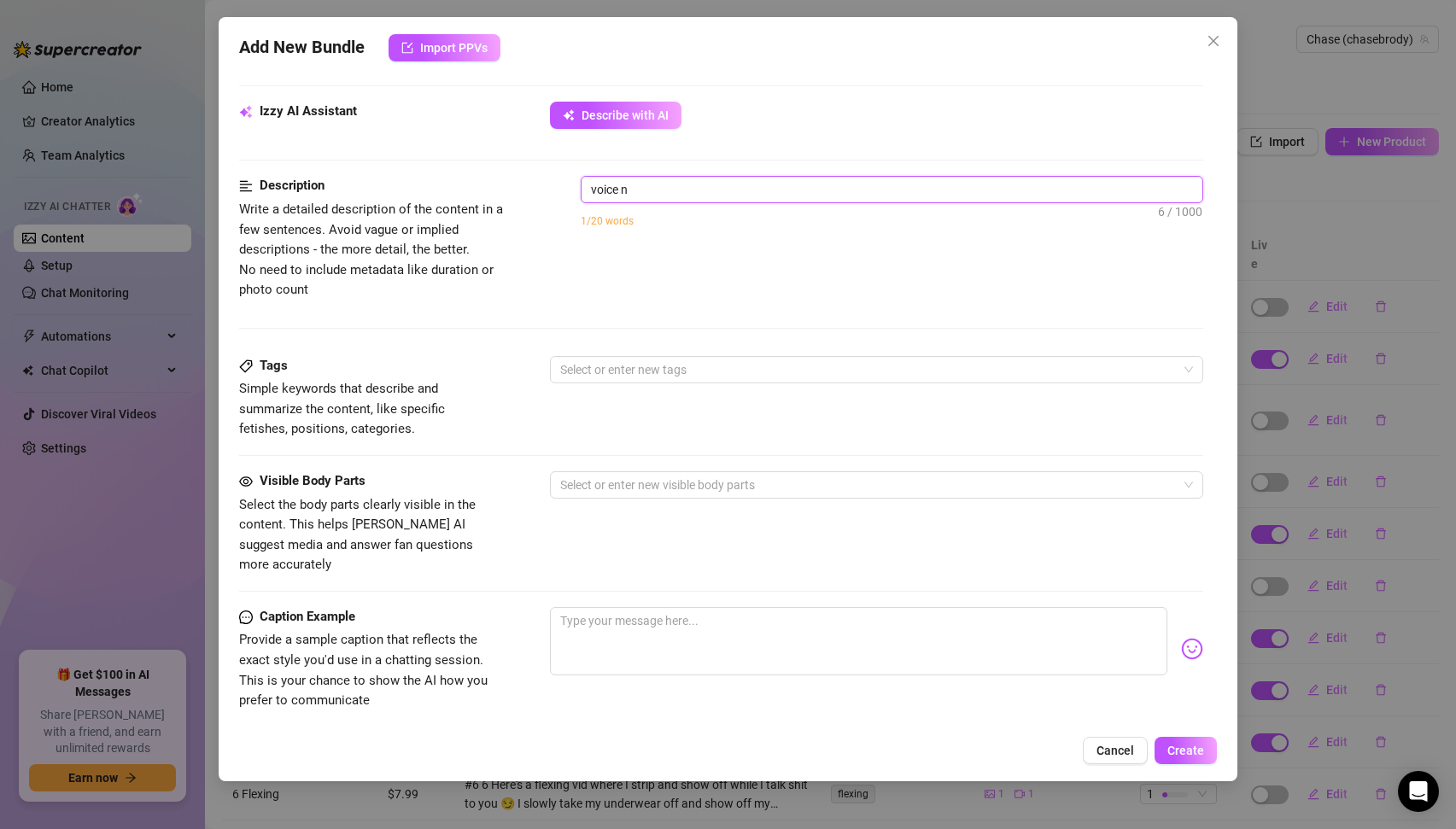
type textarea "voice no"
type textarea "voice not"
type textarea "voice note"
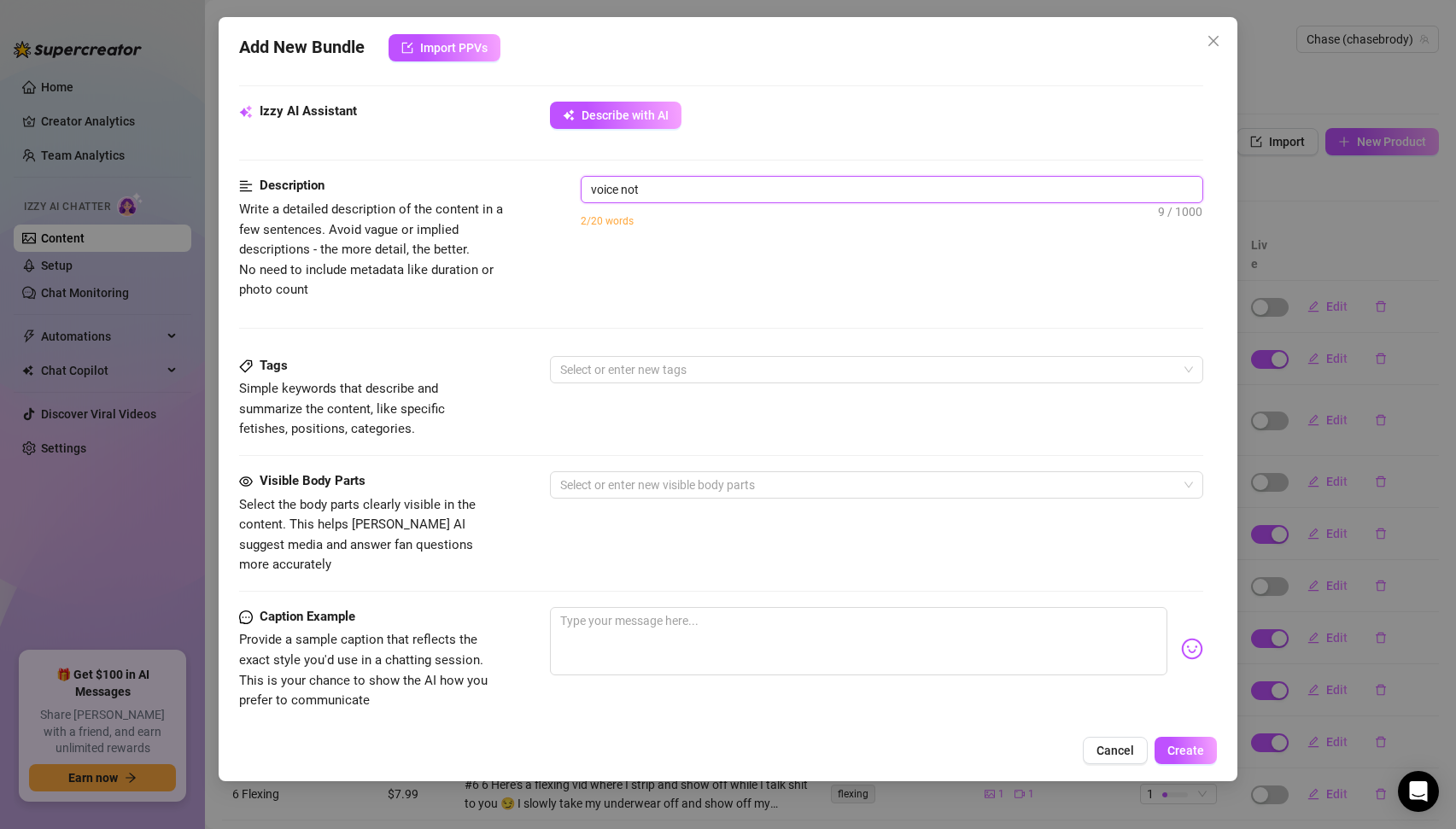
type textarea "voice note"
type textarea "voice note o"
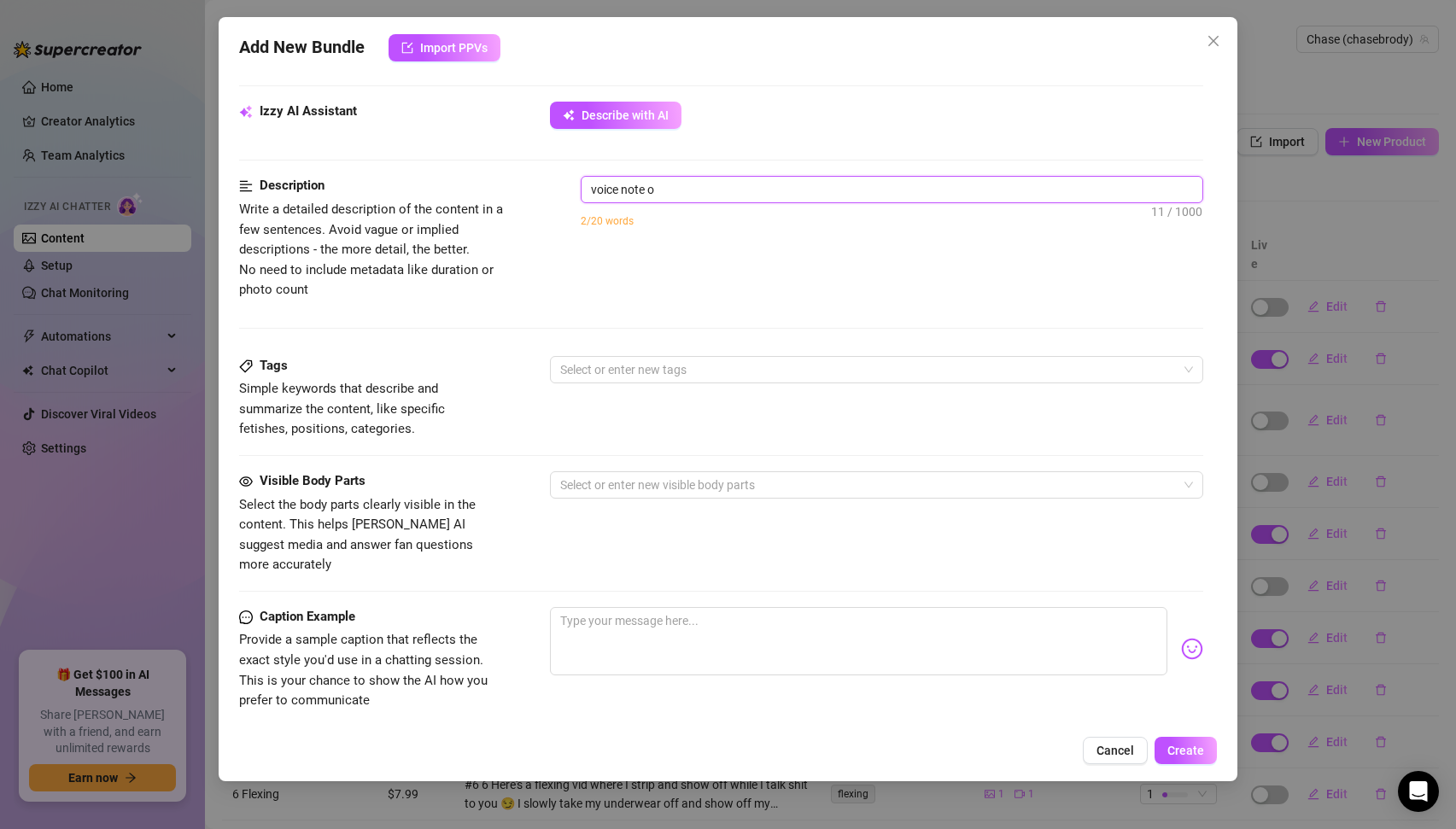
type textarea "voice note of"
type textarea "voice note of m"
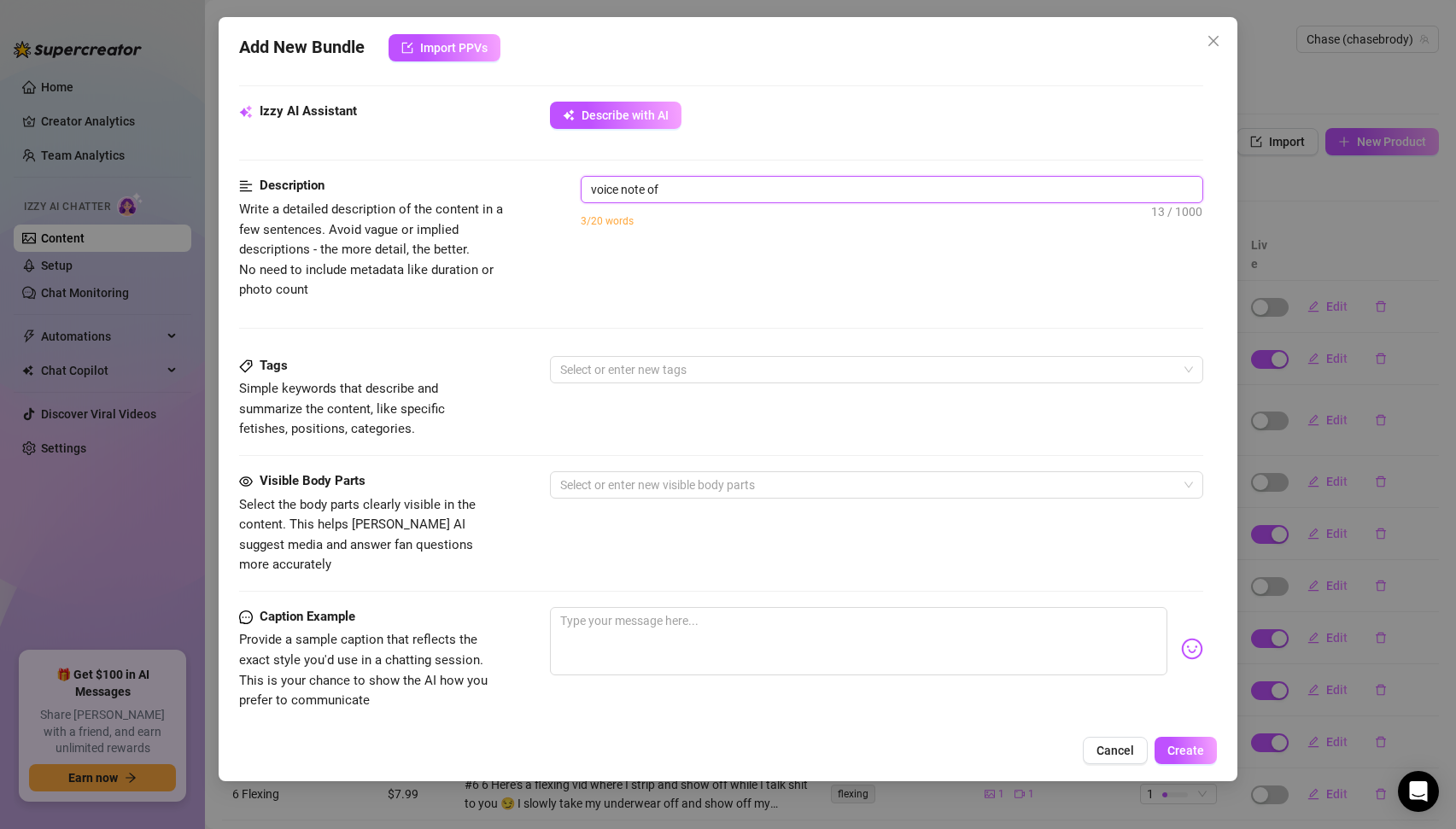
type textarea "voice note of m"
type textarea "voice note of me"
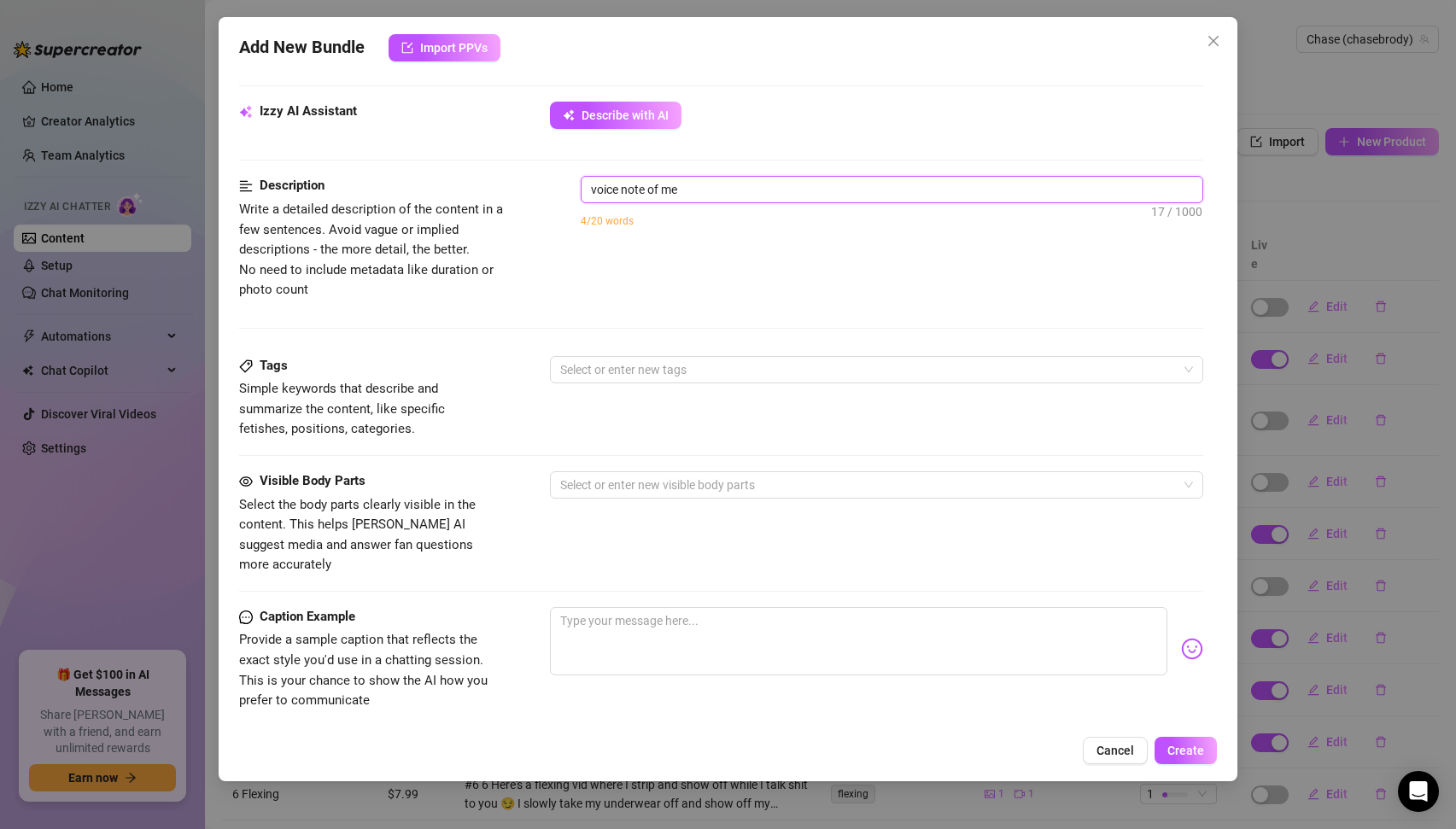
type textarea "voice note of me s"
type textarea "voice note of me sa"
type textarea "voice note of me say"
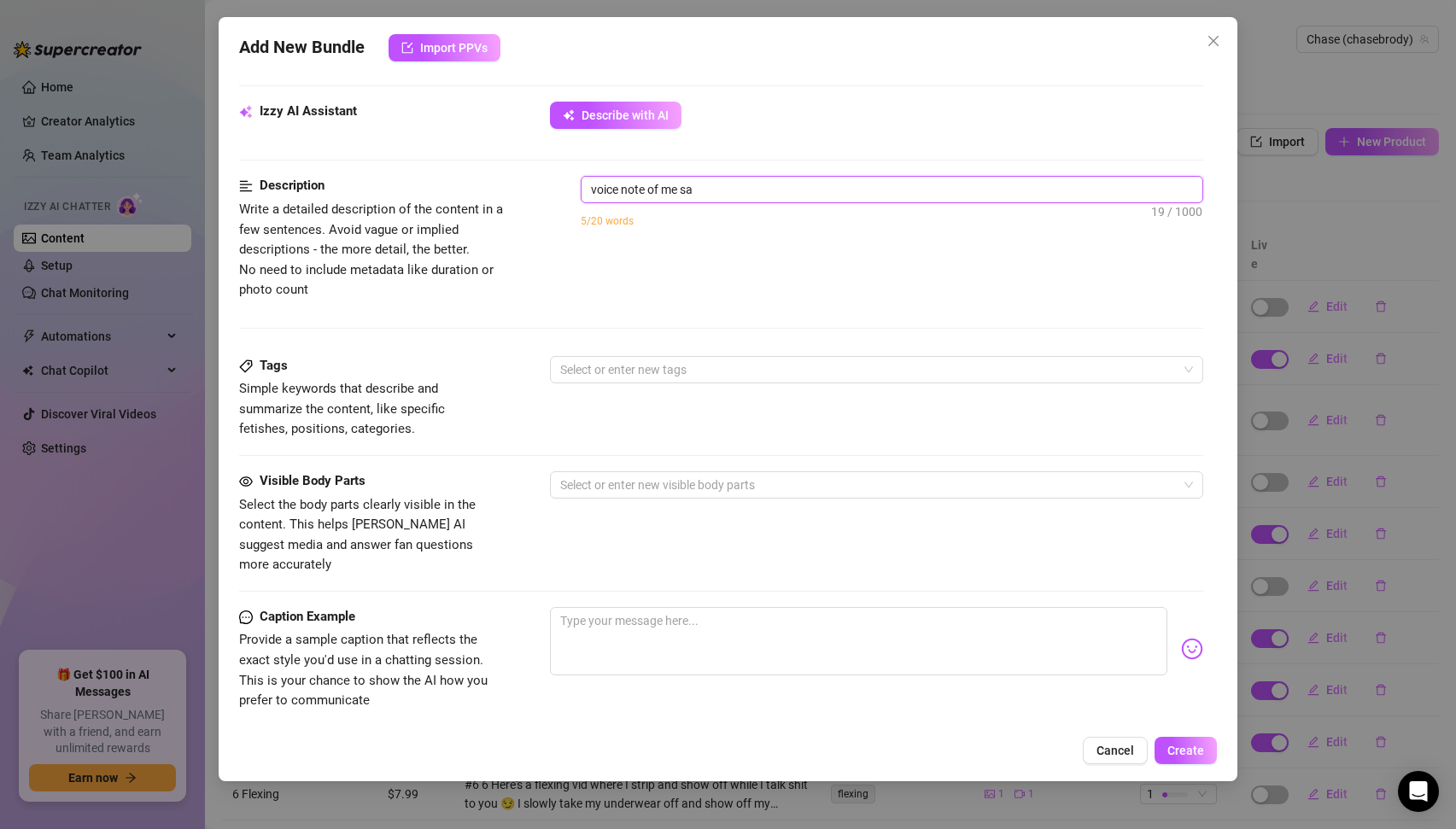
type textarea "voice note of me say"
type textarea "voice note of me sayi"
type textarea "voice note of me sayin"
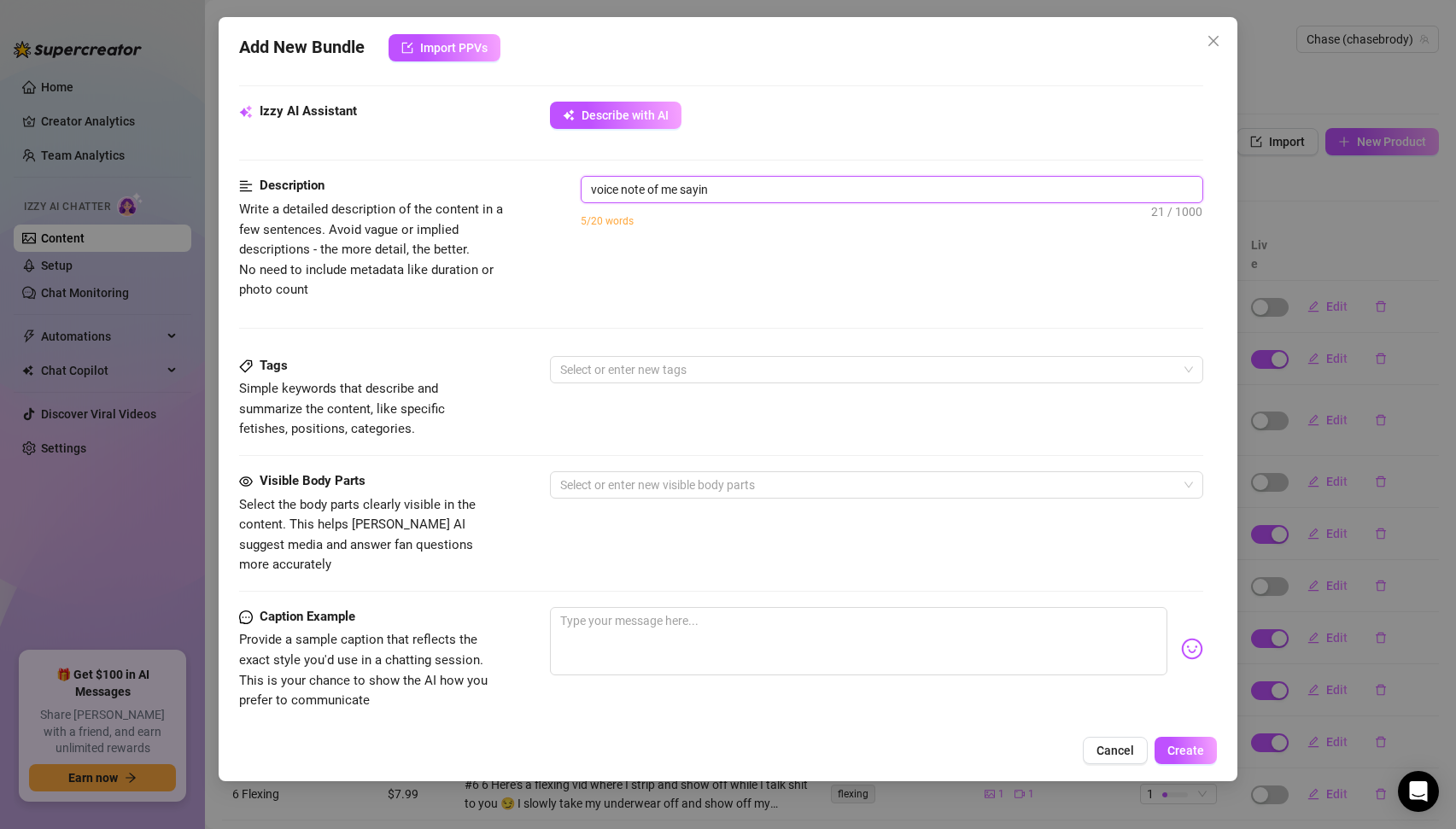
type textarea "voice note of me saying"
type textarea "voice note of me saying ""
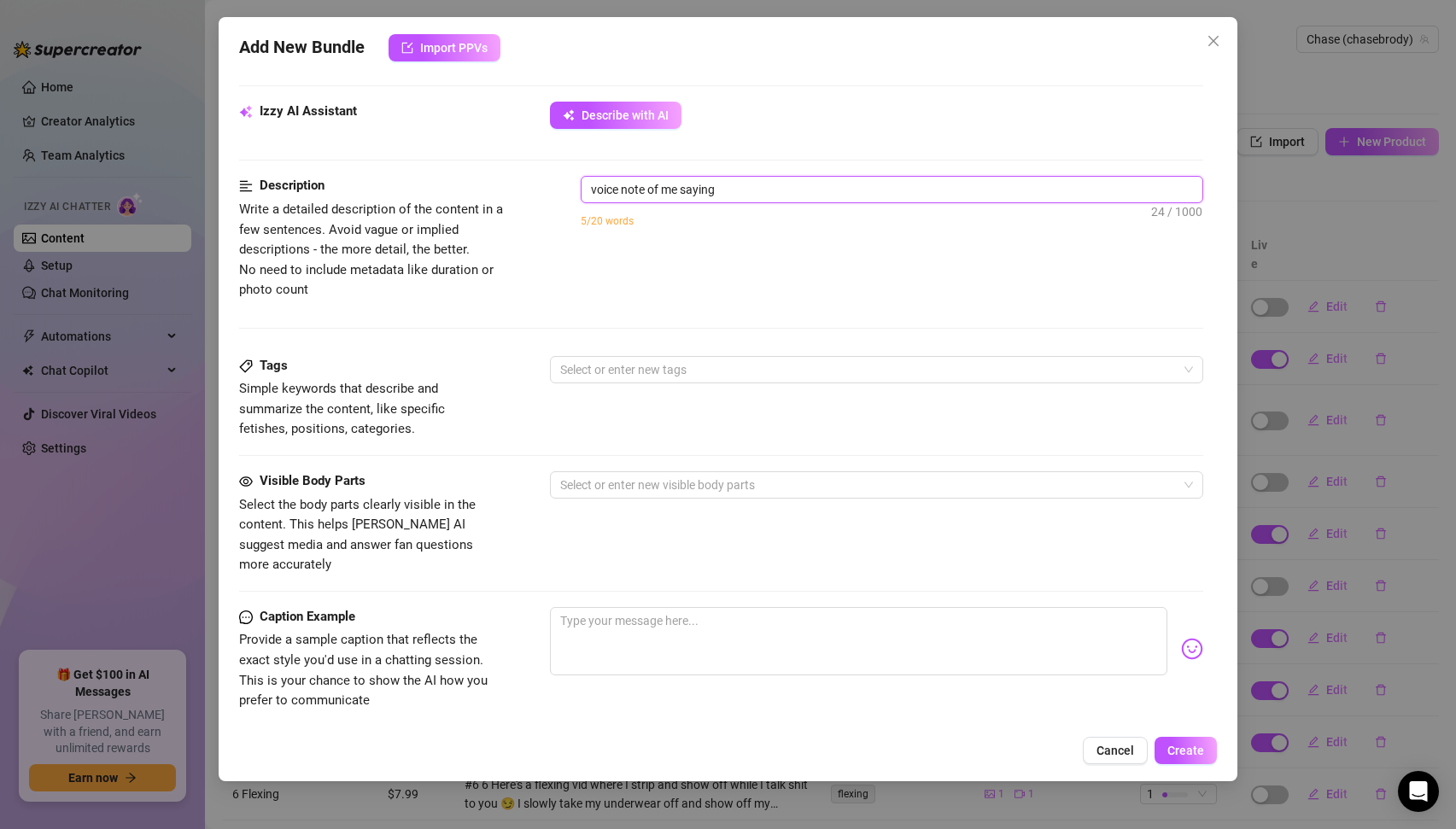
type textarea "voice note of me saying ""
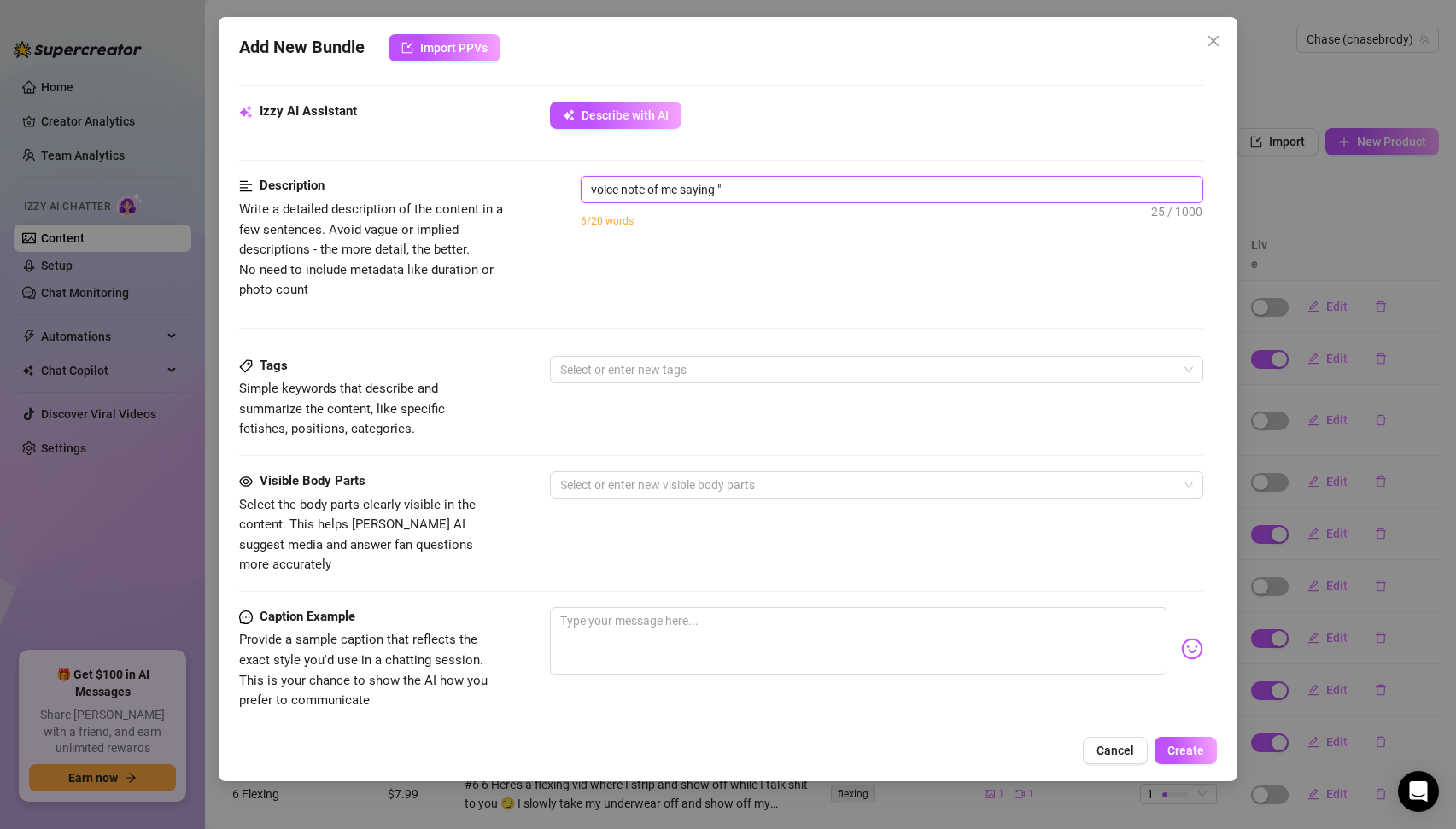
type textarea "voice note of me saying "i"
type textarea "voice note of me saying "i l"
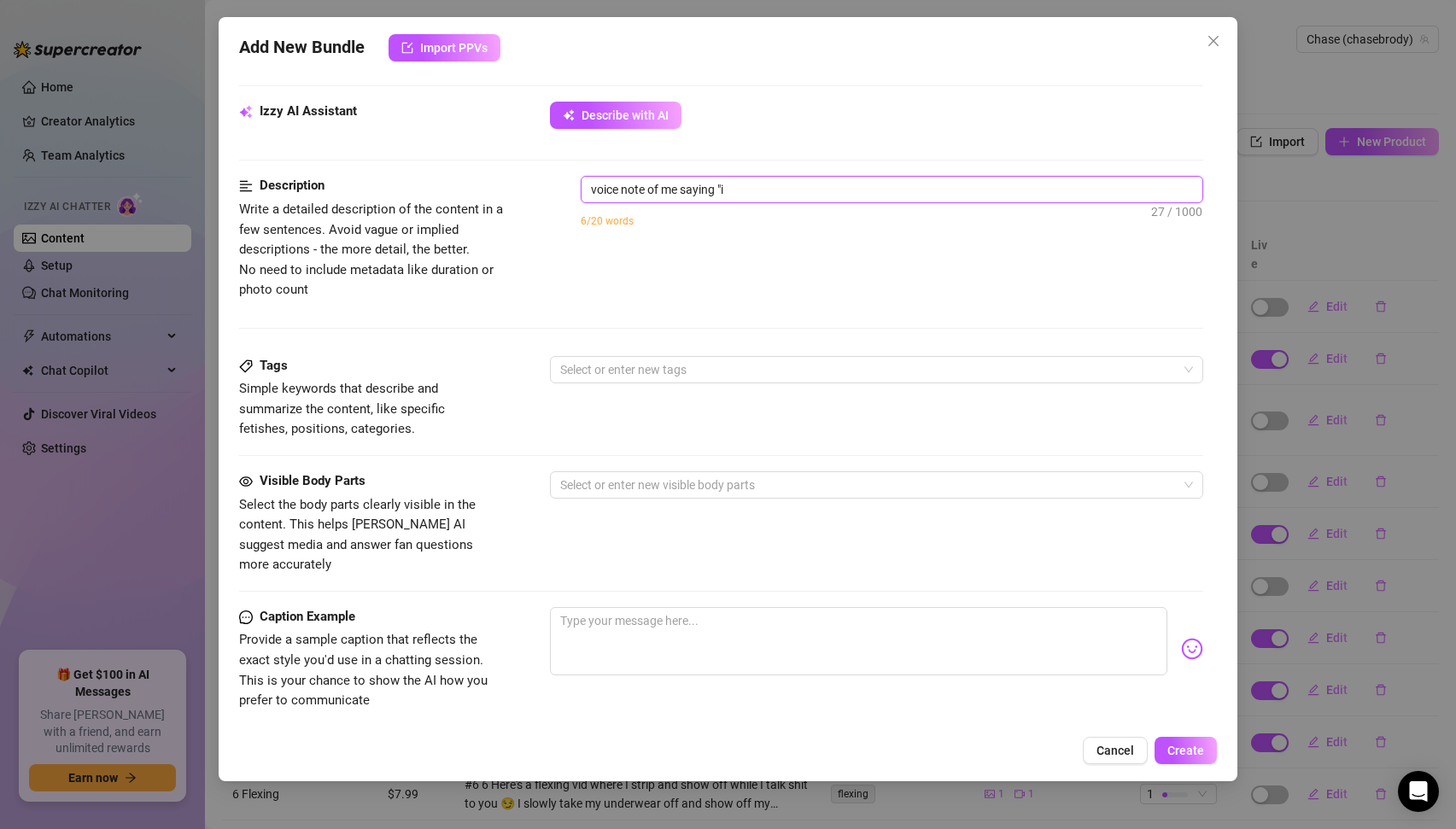
type textarea "voice note of me saying "i l"
type textarea "voice note of me saying "i lo"
type textarea "voice note of me saying "i lov"
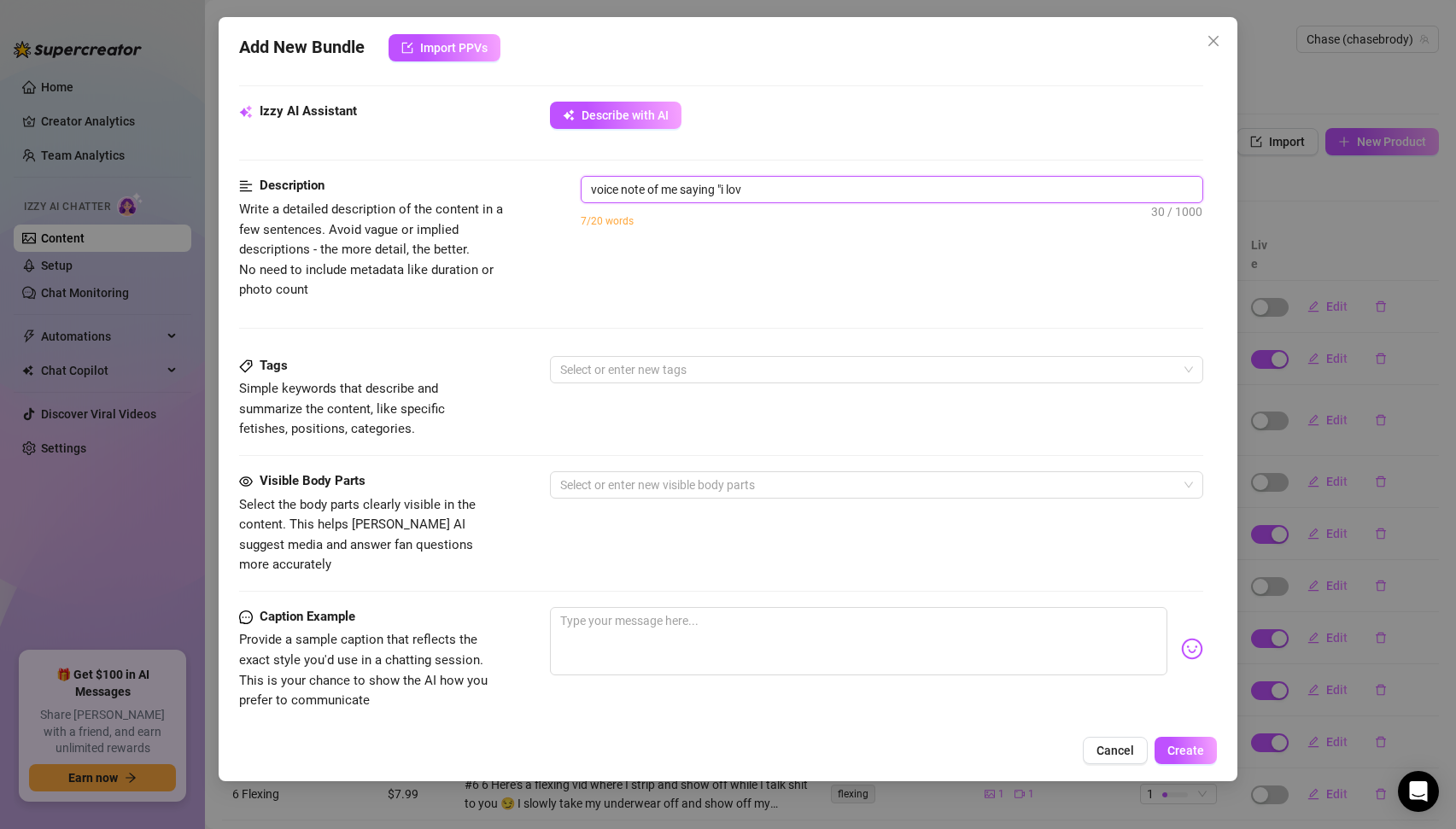
type textarea "voice note of me saying "i love"
type textarea "voice note of me saying "i love t"
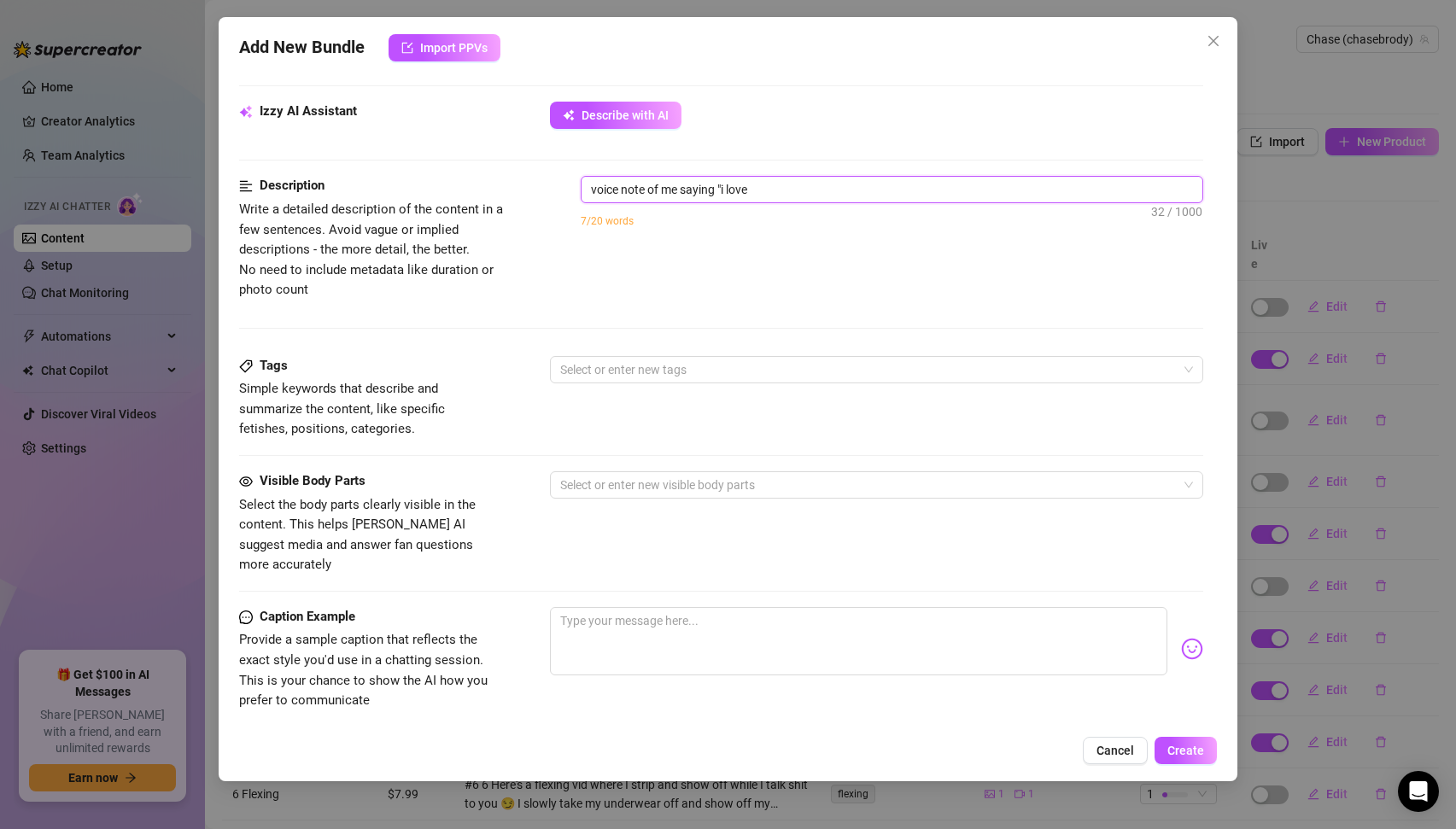
type textarea "voice note of me saying "i love t"
type textarea "voice note of me saying "i love"
type textarea "voice note of me saying "i love w"
type textarea "voice note of me saying "i love wh"
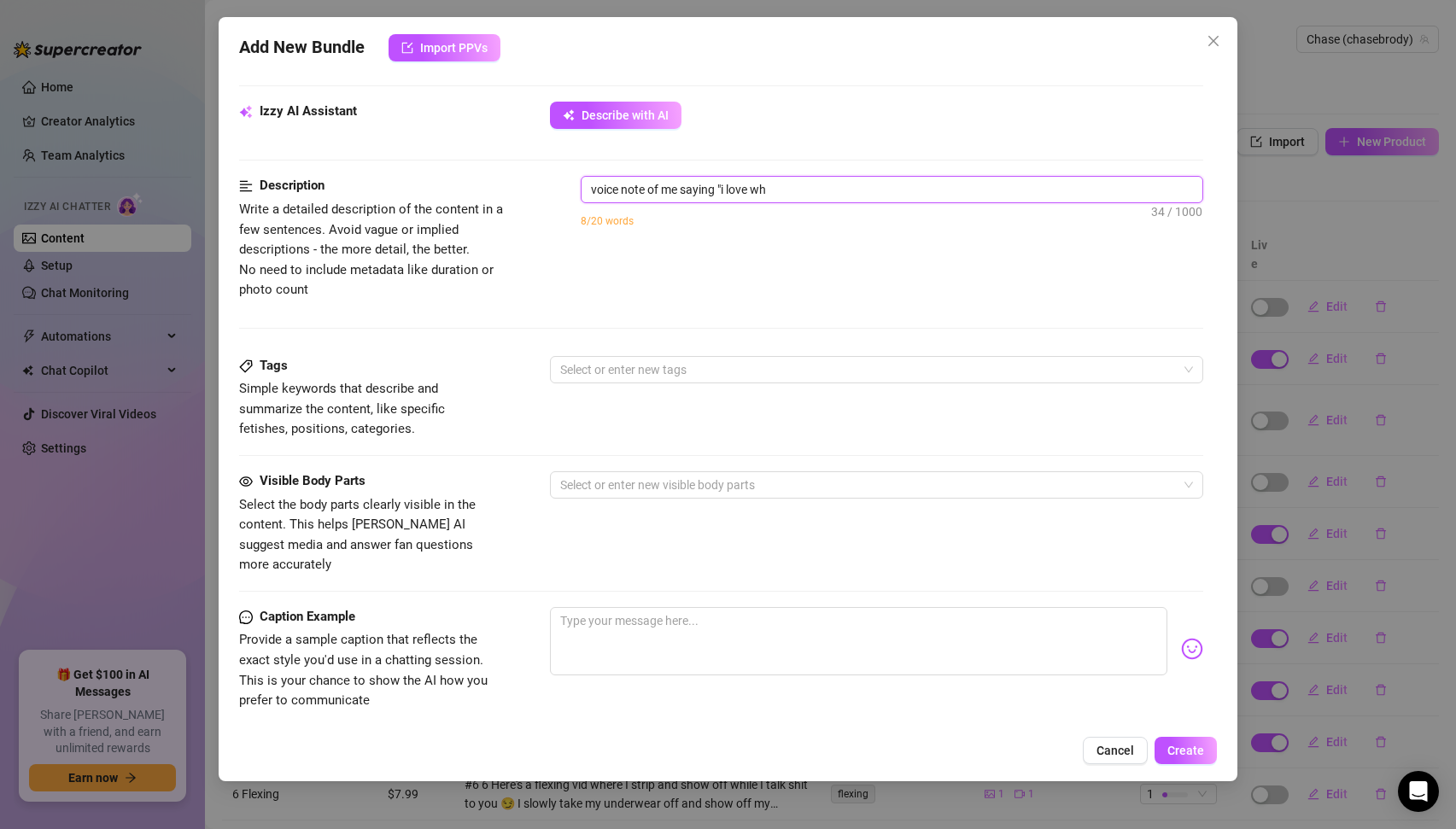
type textarea "voice note of me saying "i love whe"
type textarea "voice note of me saying "i love when"
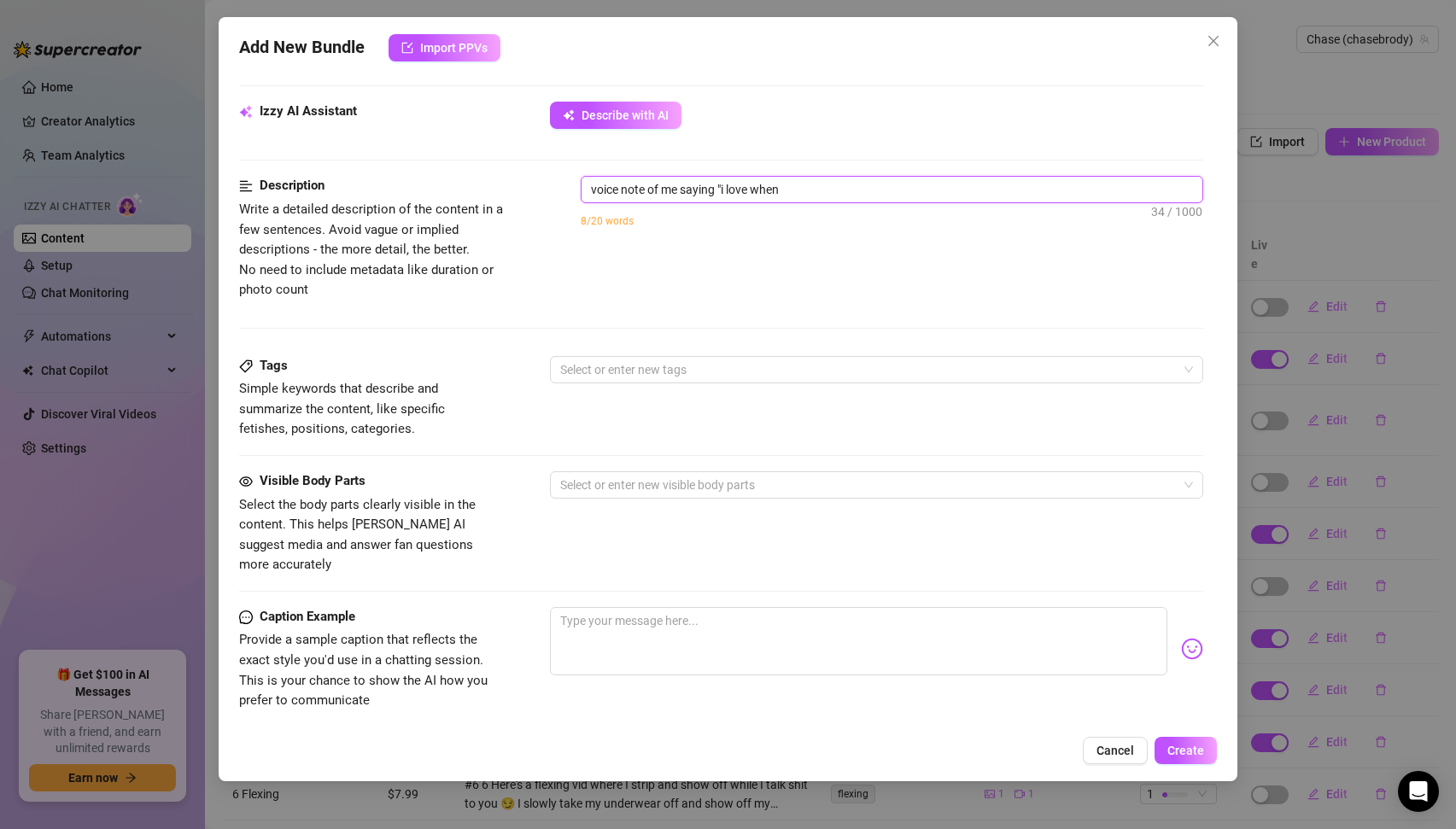
type textarea "voice note of me saying "i love when"
type textarea "voice note of me saying "i love when y"
type textarea "voice note of me saying "i love when yo"
type textarea "voice note of me saying "i love when you"
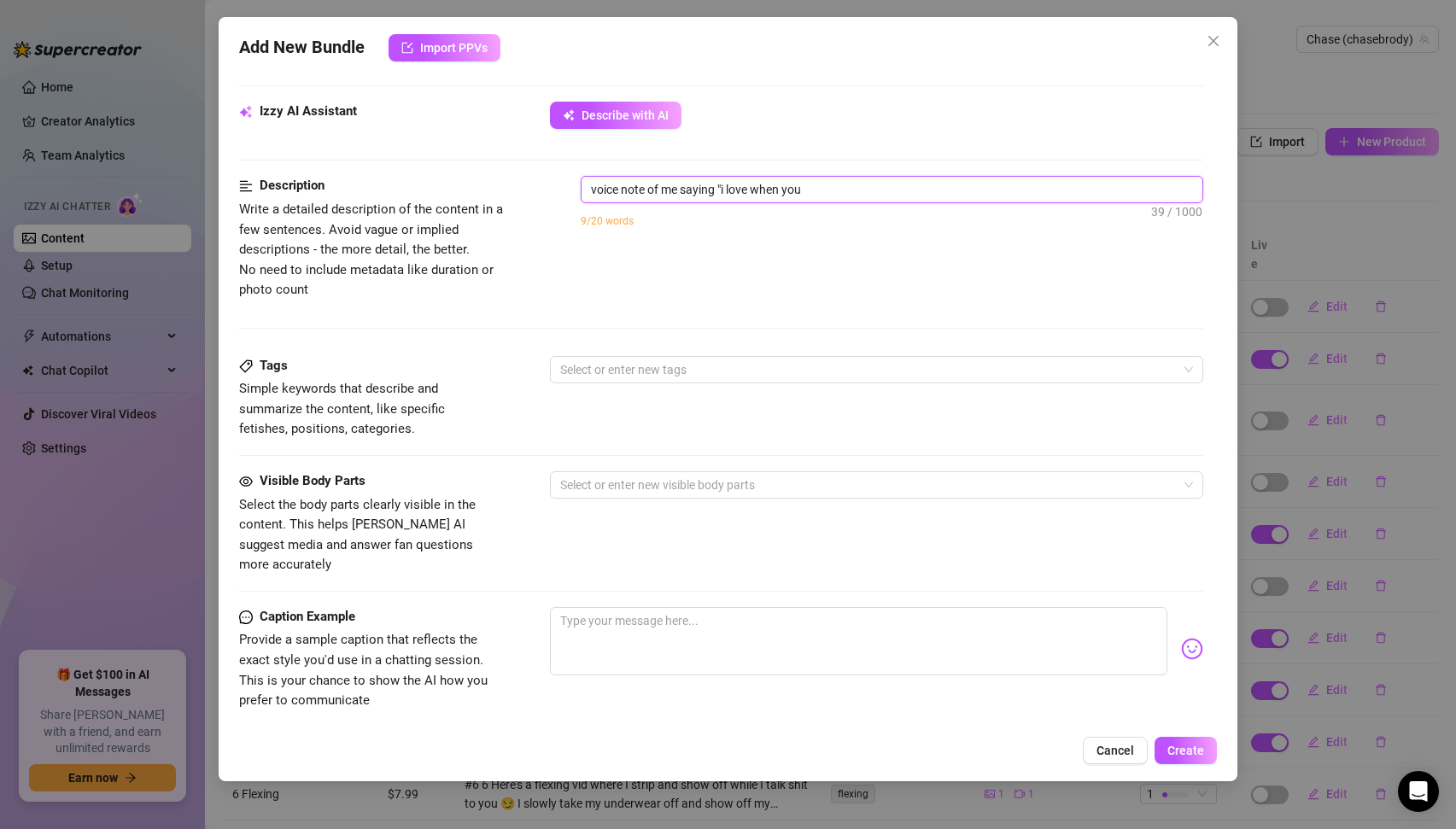
type textarea "voice note of me saying "i love when you"
type textarea "voice note of me saying "i love when you l"
type textarea "voice note of me saying "i love when you lo"
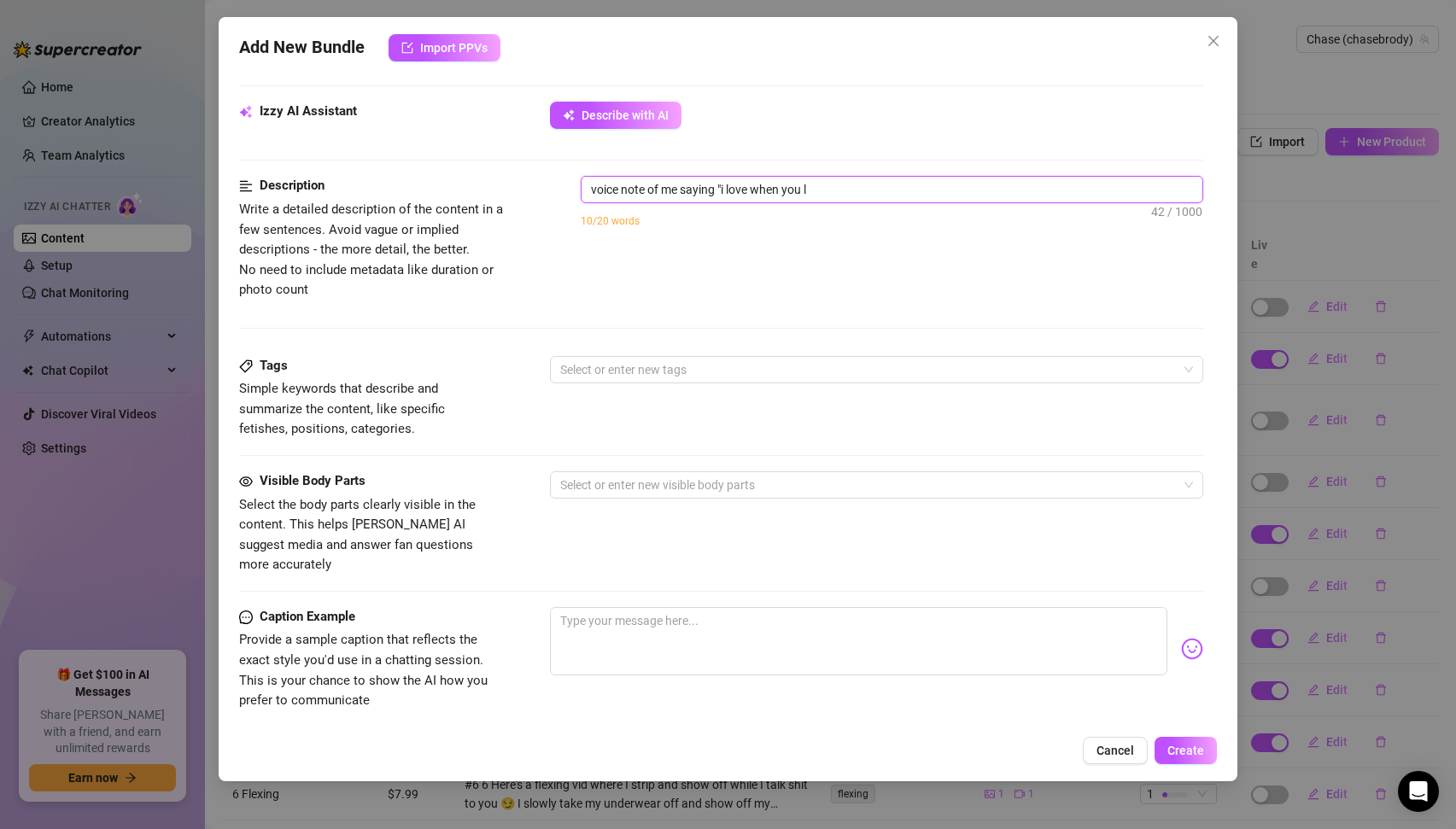
type textarea "voice note of me saying "i love when you lo"
type textarea "voice note of me saying "i love when you lov"
type textarea "voice note of me saying "i love when you love"
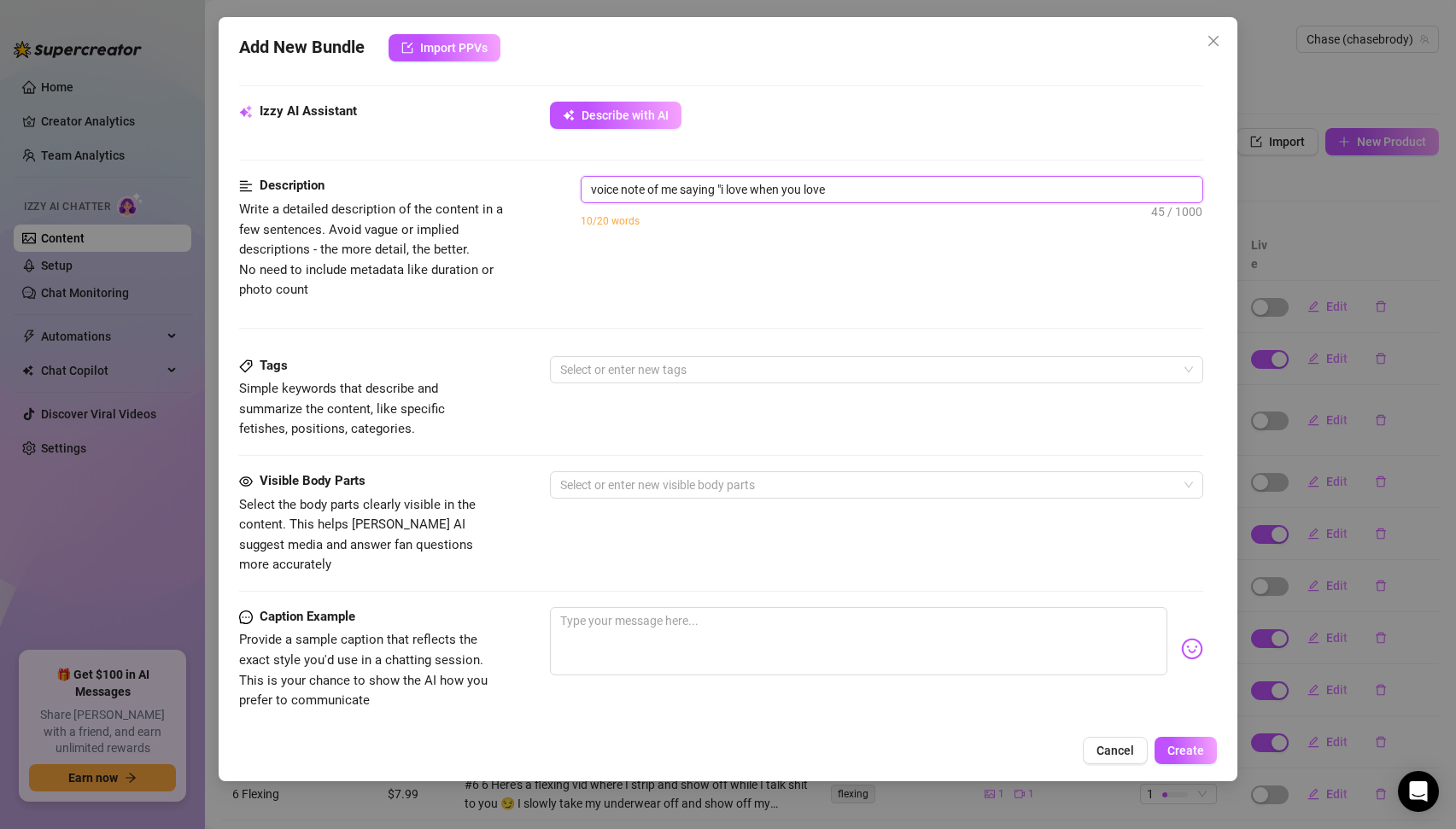
type textarea "voice note of me saying "i love when you lov"
type textarea "voice note of me saying "i love when you lo"
type textarea "voice note of me saying "i love when you l"
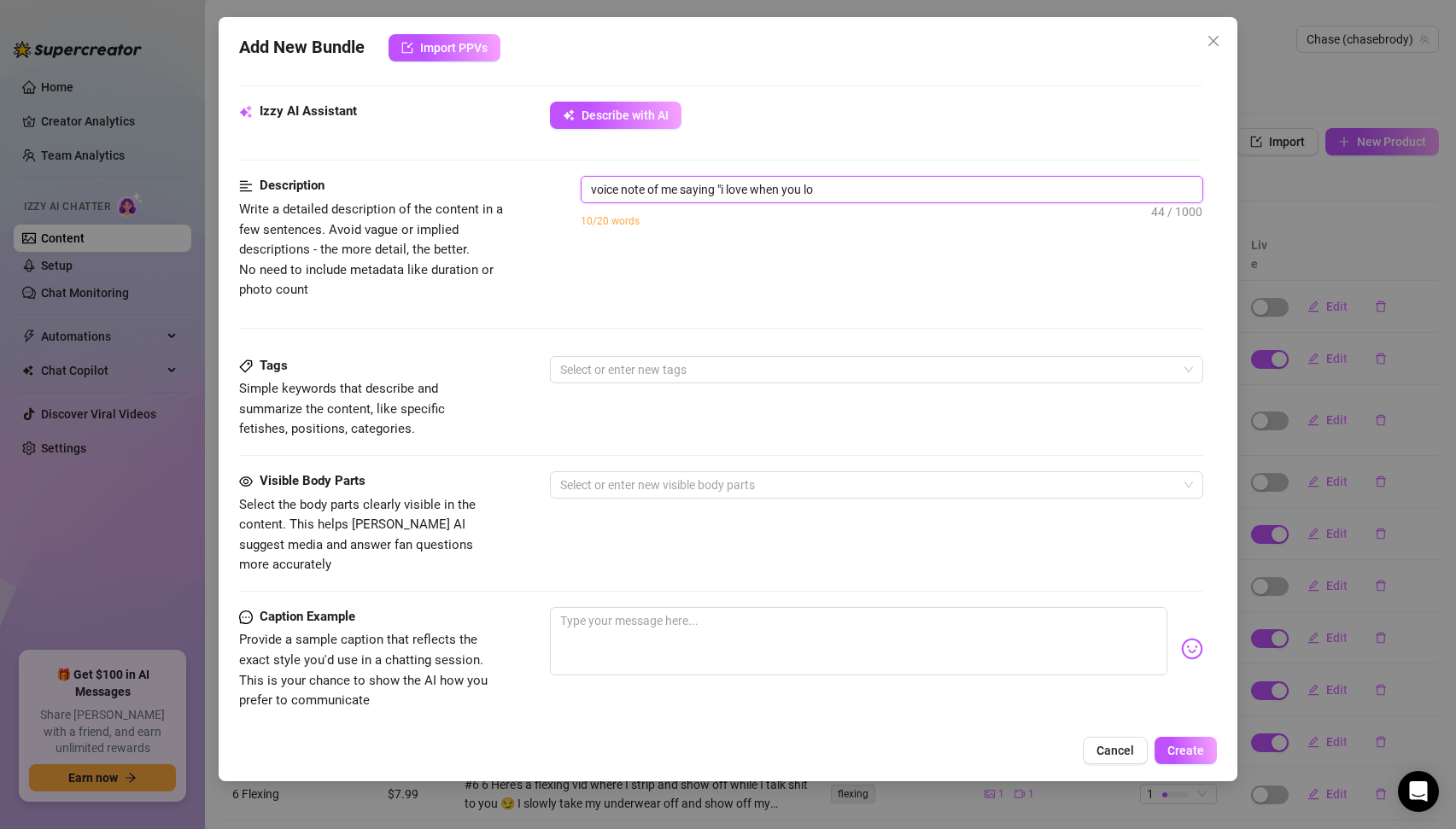
type textarea "voice note of me saying "i love when you l"
type textarea "voice note of me saying "i love when you"
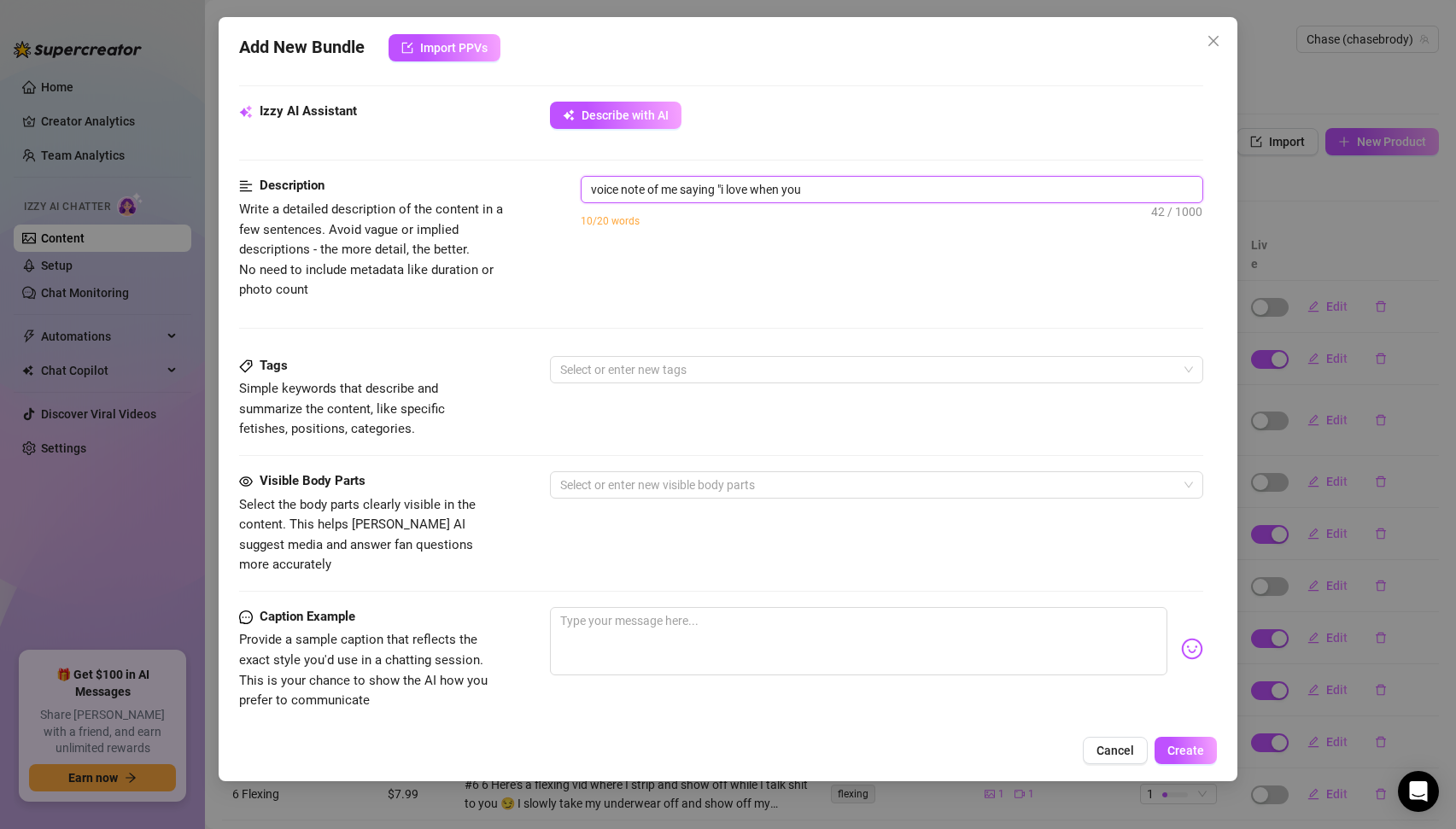
type textarea "voice note of me saying "i love when yo"
type textarea "voice note of me saying "i love when y"
type textarea "voice note of me saying "i love when"
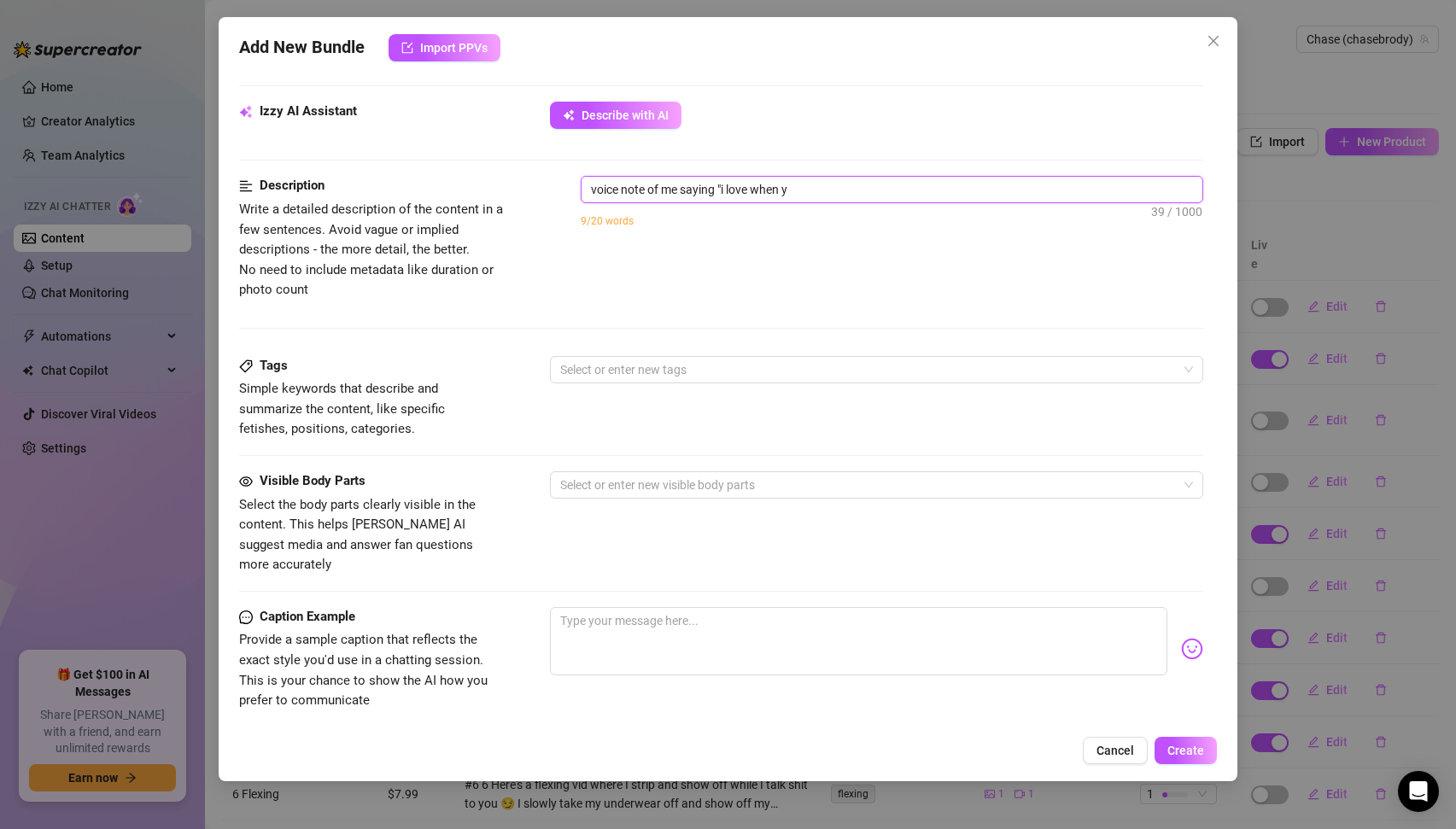
type textarea "voice note of me saying "i love when"
type textarea "voice note of me saying "i love whe"
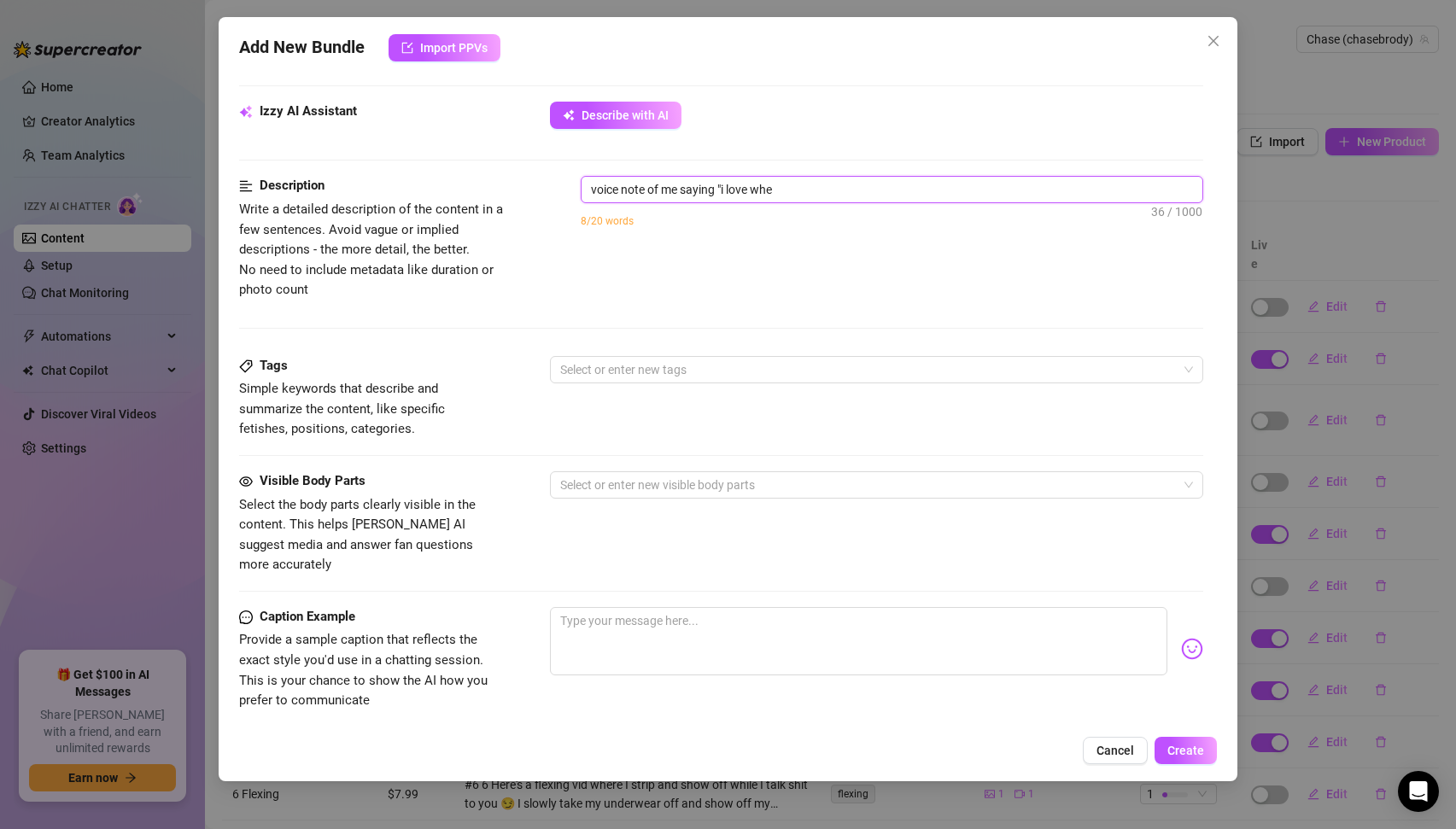
type textarea "voice note of me saying "i love wh"
type textarea "voice note of me saying "i love w"
type textarea "voice note of me saying "i love"
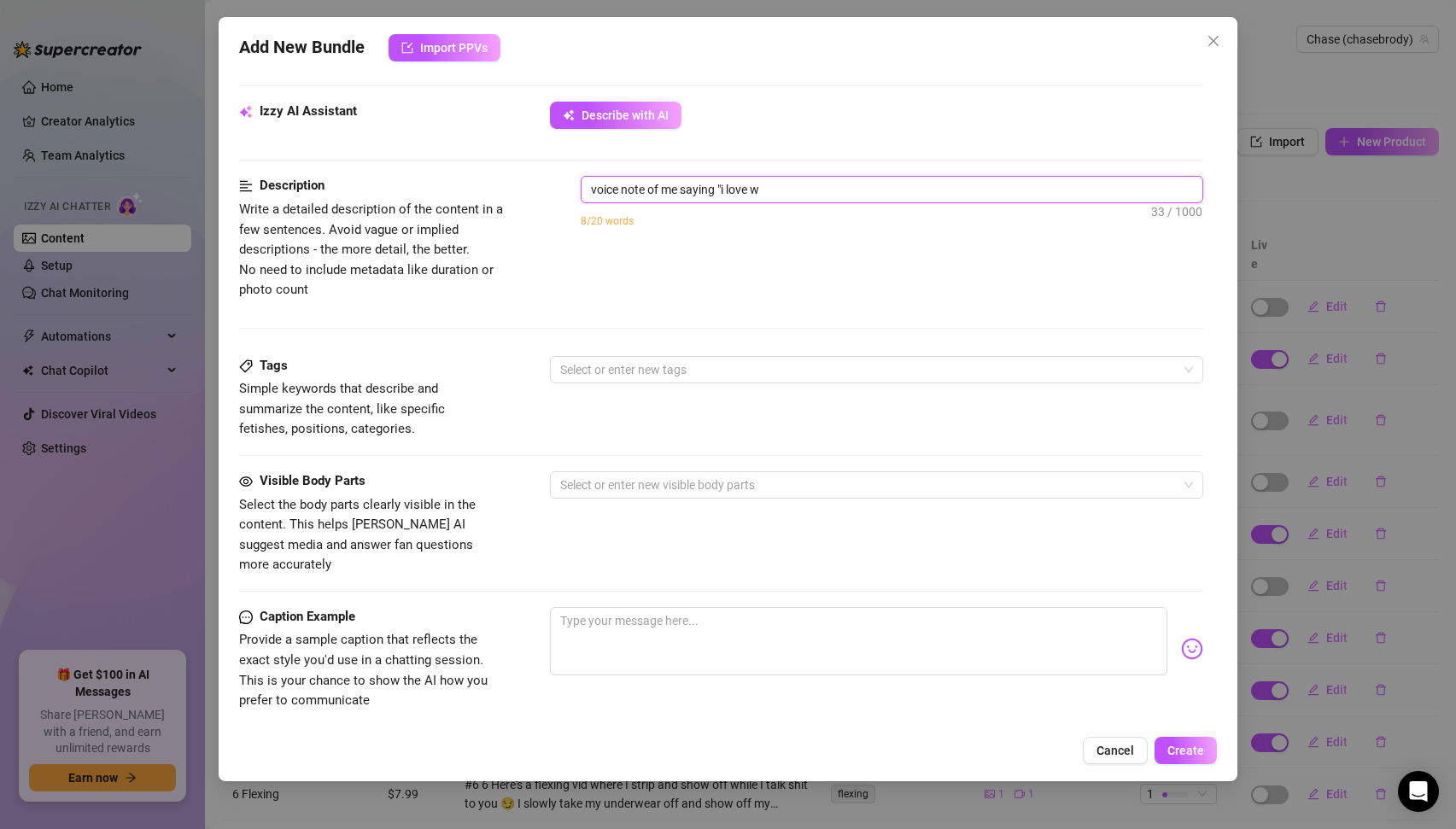
type textarea "voice note of me saying "i love"
type textarea "voice note of me saying "i love t"
type textarea "voice note of me saying "i love th"
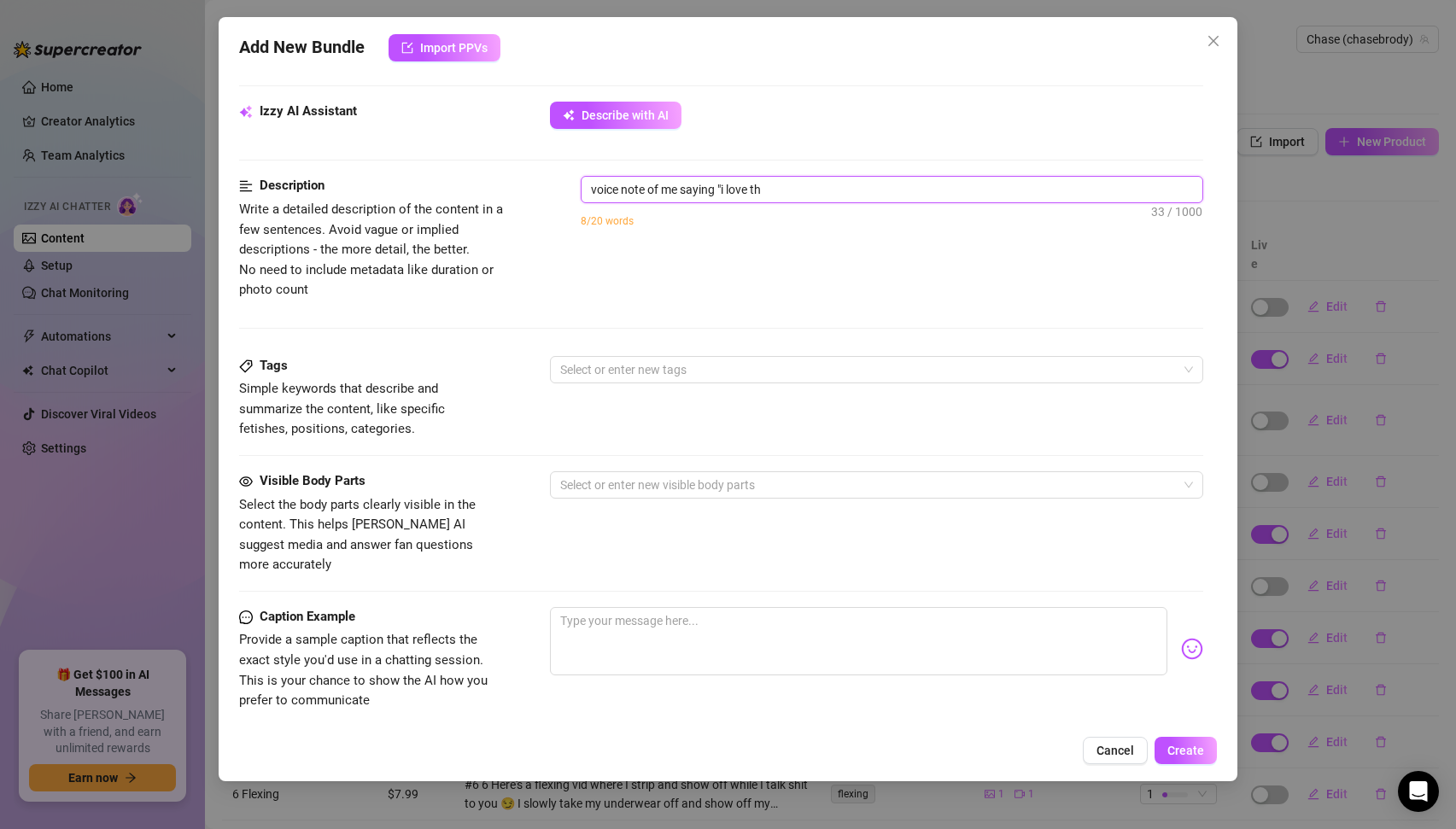
type textarea "voice note of me saying "i love tha"
type textarea "voice note of me saying "i love that"
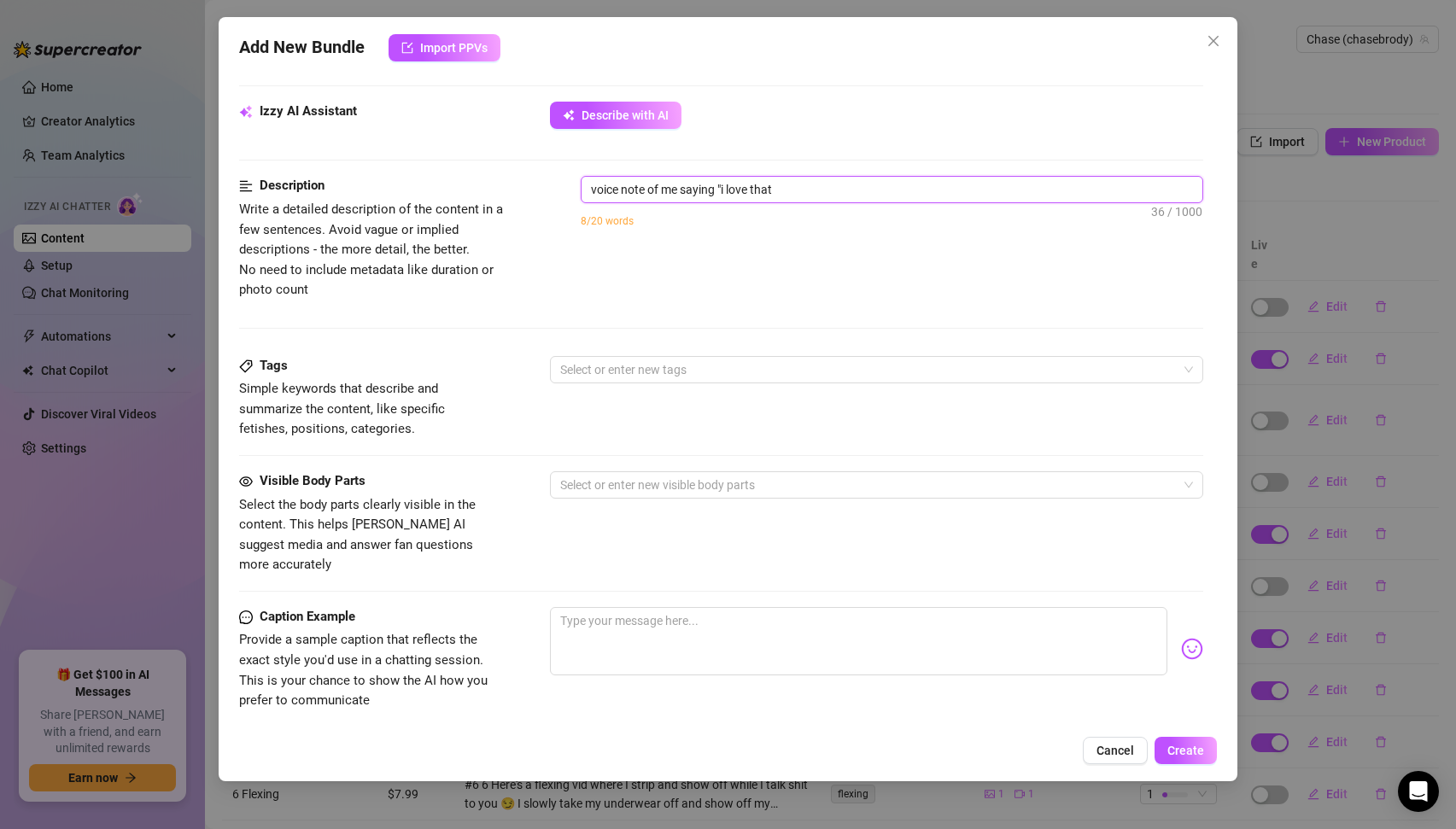
type textarea "voice note of me saying "i love that"
type textarea "voice note of me saying "i love that y"
type textarea "voice note of me saying "i love that yo"
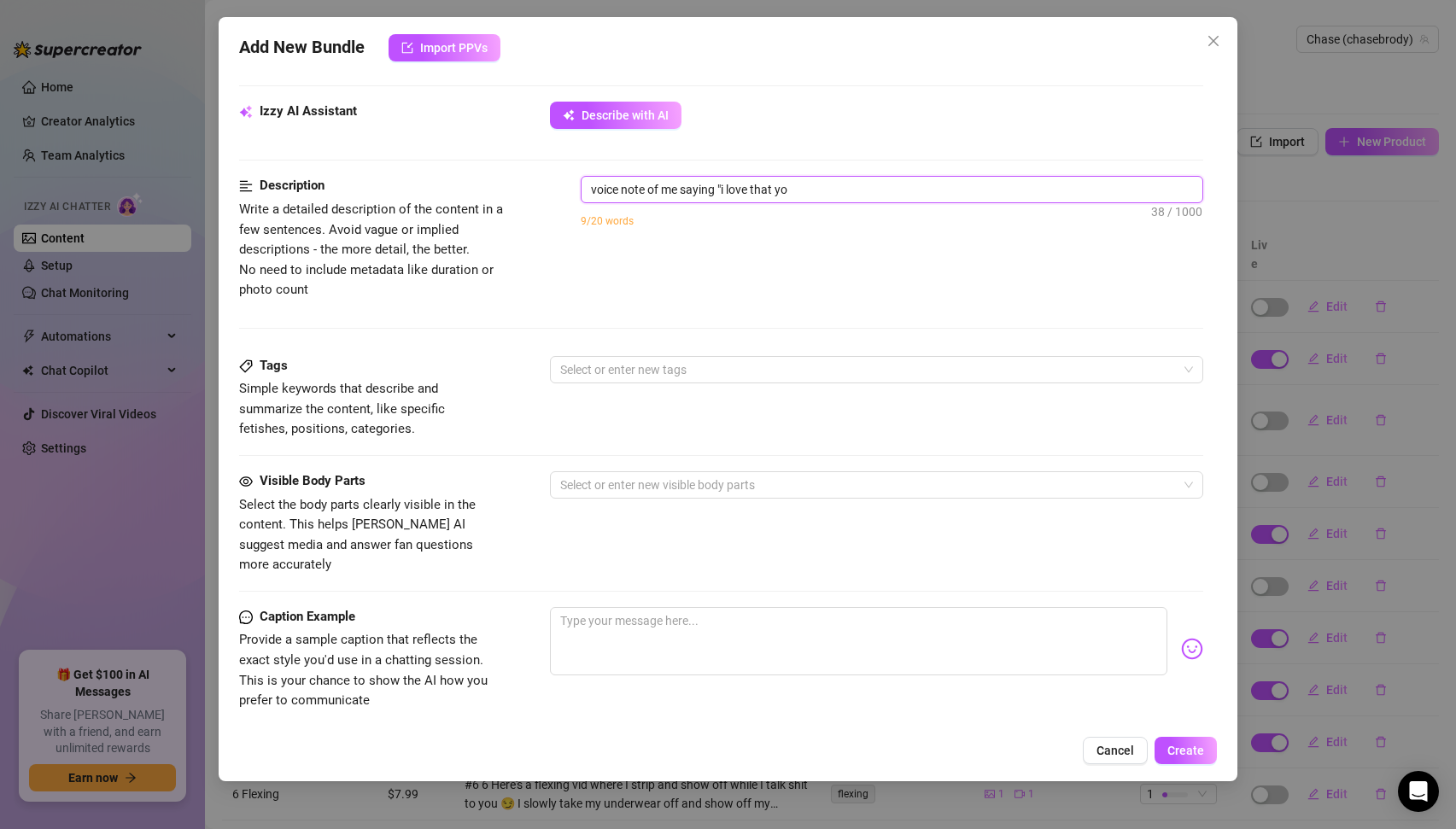
type textarea "voice note of me saying "i love that you"
type textarea "voice note of me saying "i love that you l"
type textarea "voice note of me saying "i love that you lo"
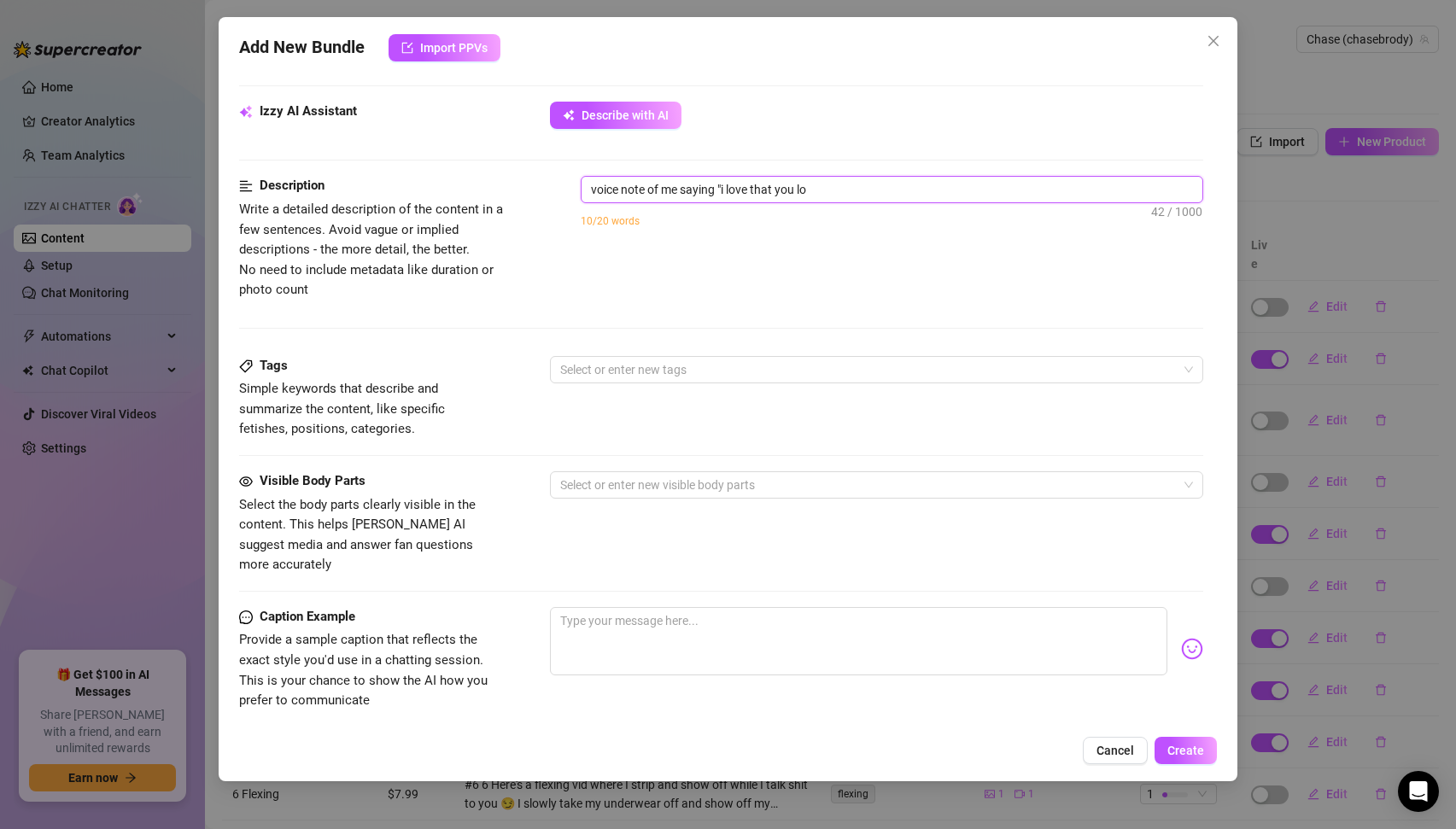
type textarea "voice note of me saying "i love that you lov"
type textarea "voice note of me saying "i love that you love"
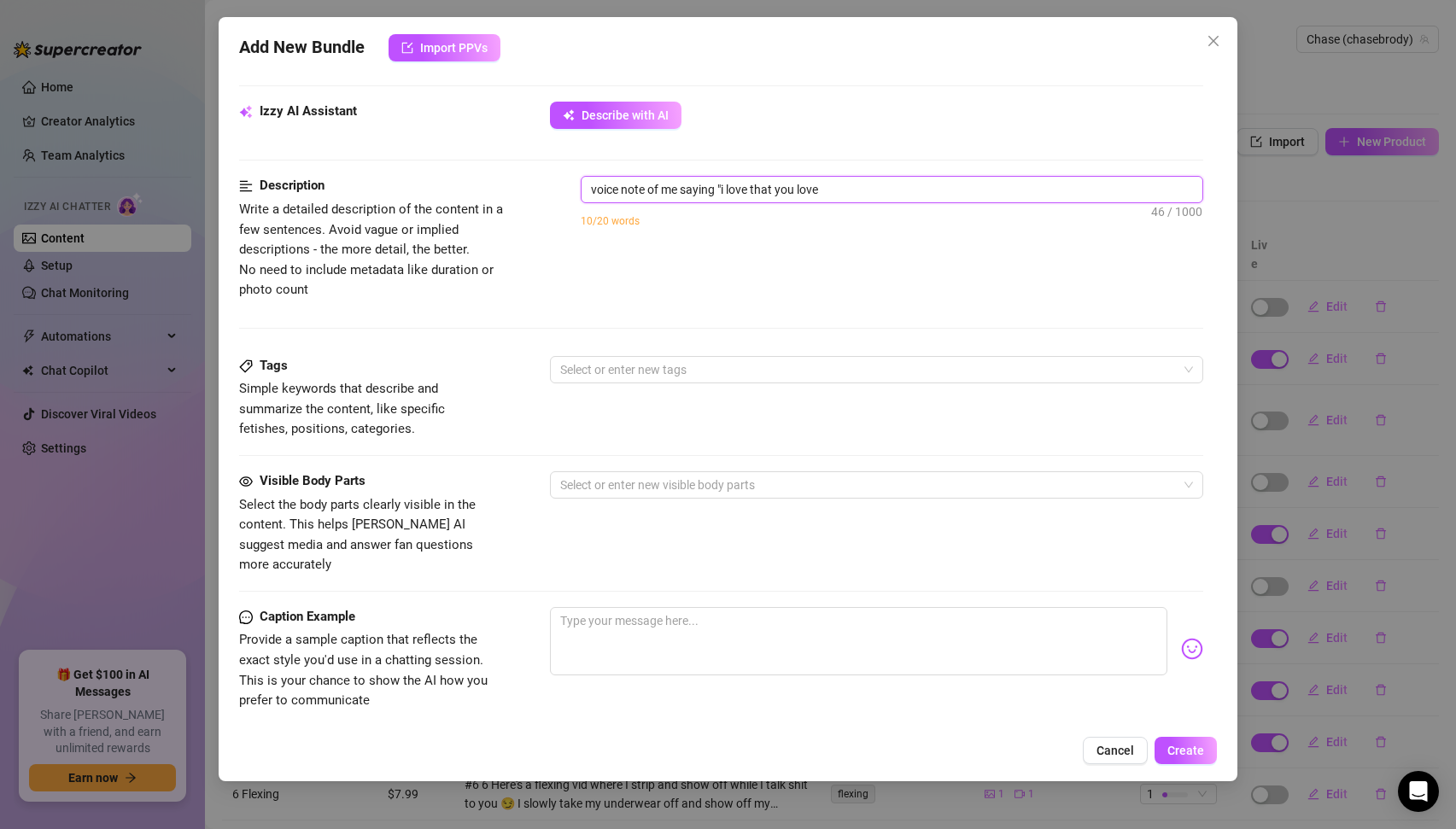
type textarea "voice note of me saying "i love that you love m"
type textarea "voice note of me saying "i love that you love my"
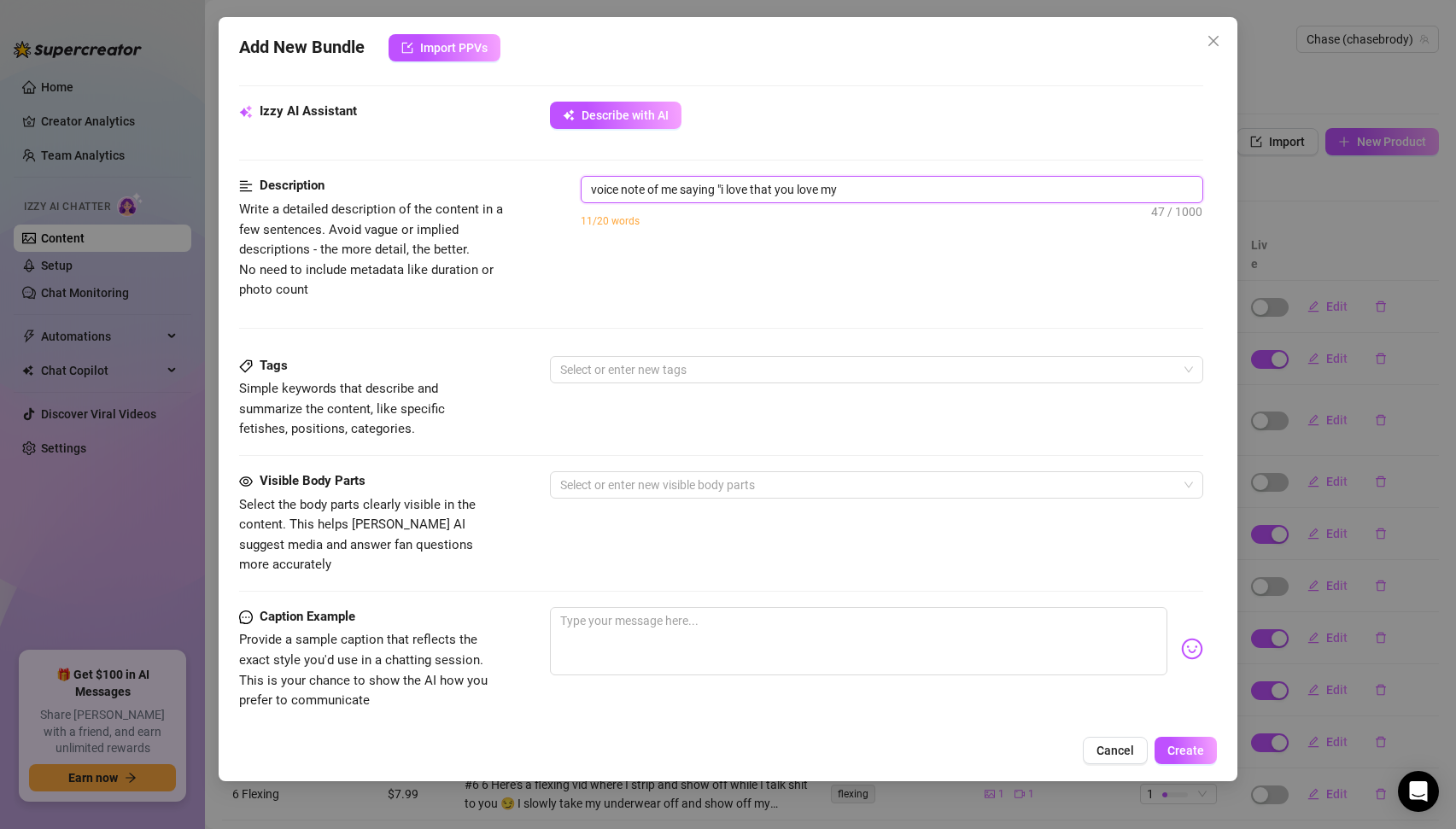
type textarea "voice note of me saying "i love that you love my"
type textarea "voice note of me saying "i love that you love my v"
type textarea "voice note of me saying "i love that you love my vo"
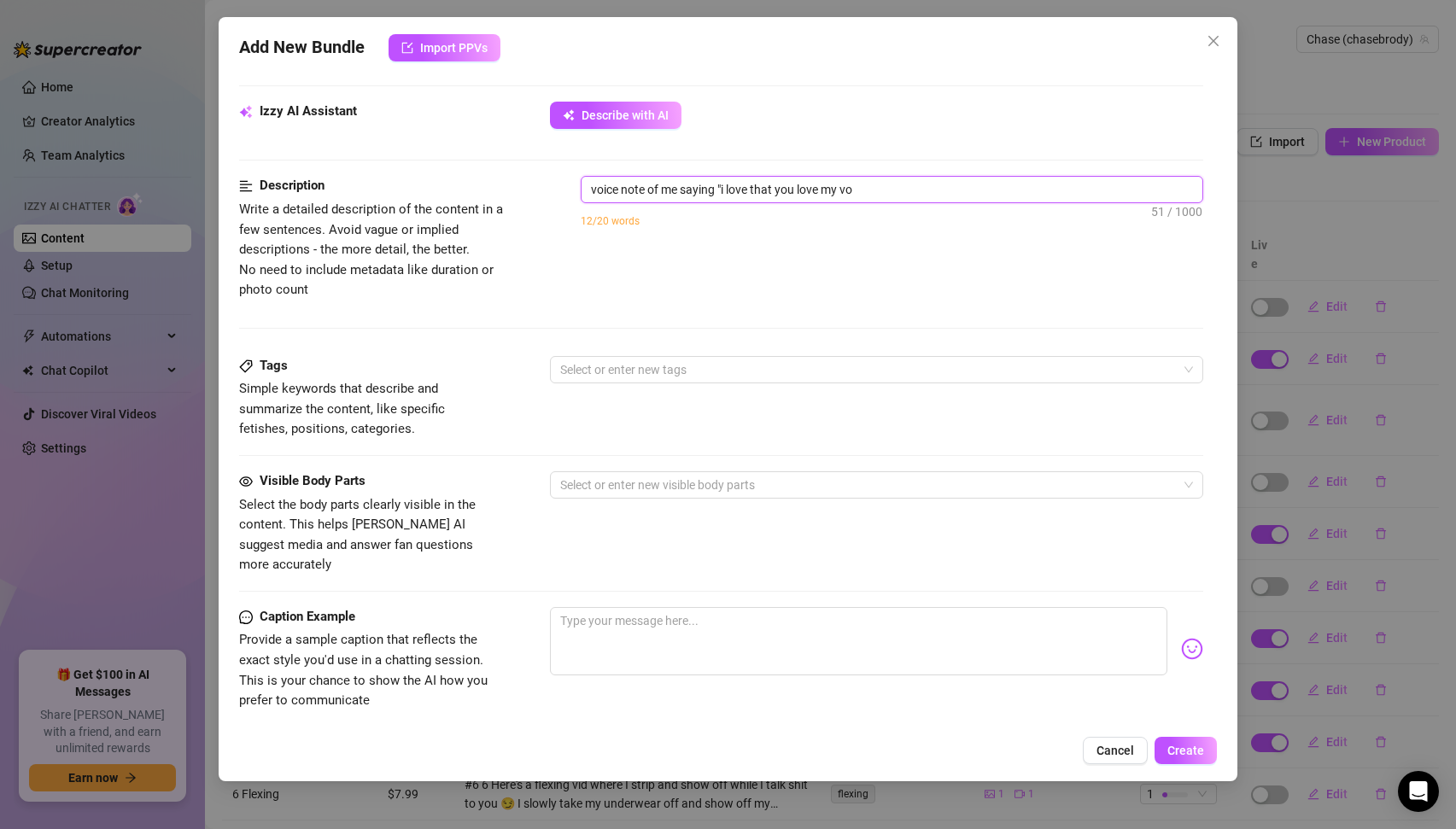
type textarea "voice note of me saying "i love that you love my voi"
type textarea "voice note of me saying "i love that you love my voic"
type textarea "voice note of me saying "i love that you love my voice"
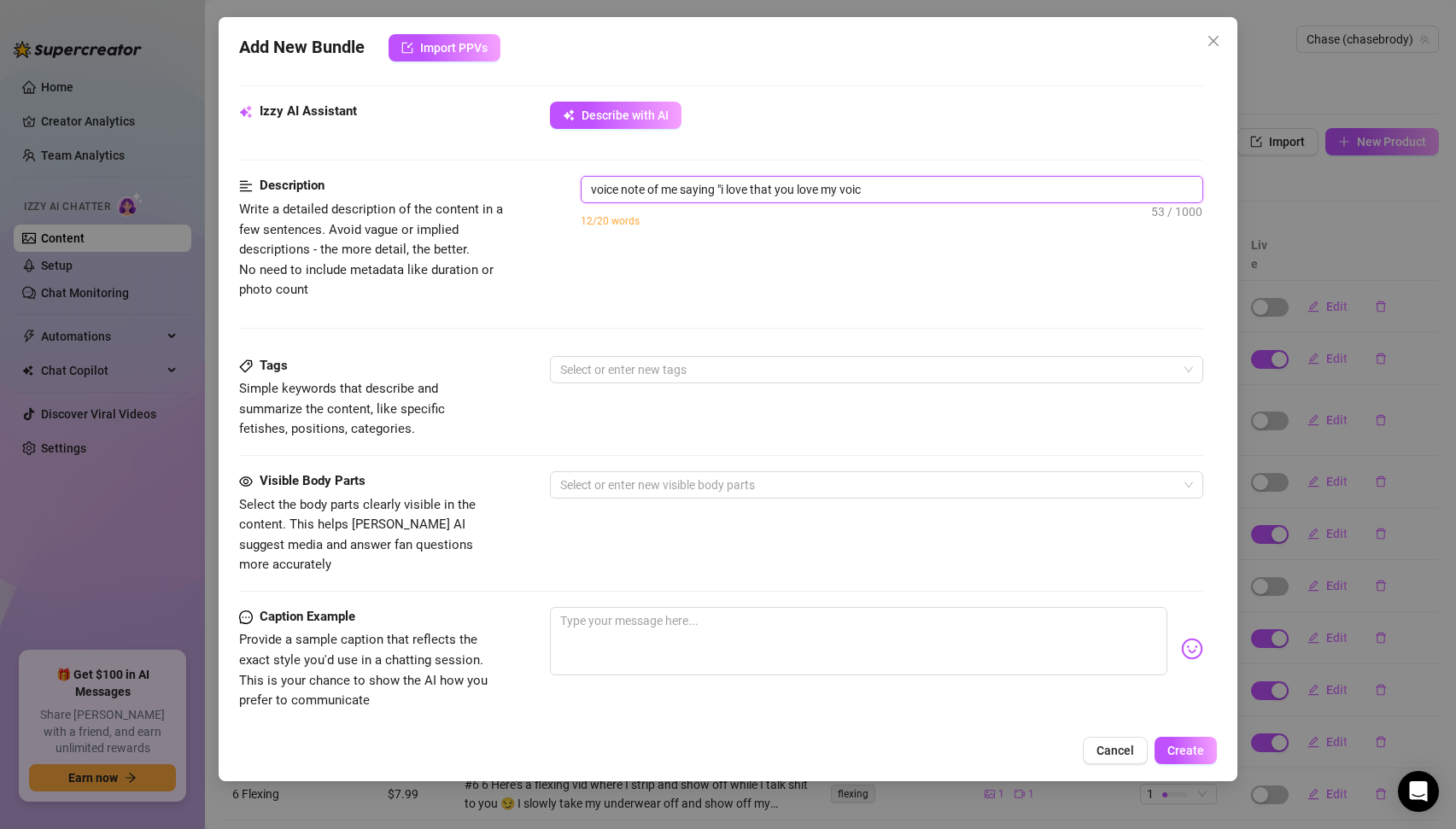
type textarea "voice note of me saying "i love that you love my voice"
type textarea "voice note of me saying "i love that you love my voice""
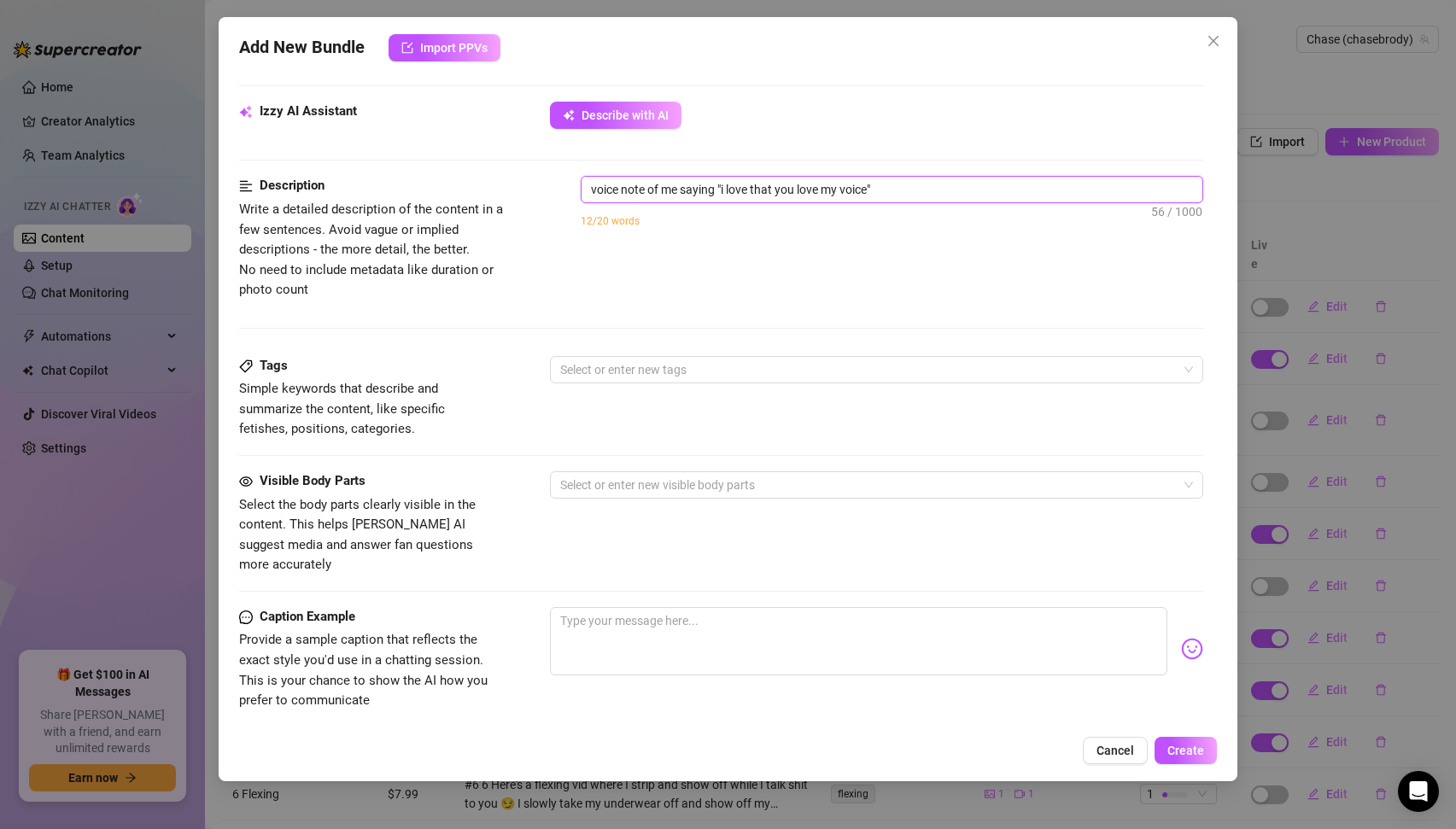
type textarea "voice note of me saying "i love that you love my voice" g"
type textarea "voice note of me saying "i love that you love my voice" go"
type textarea "voice note of me saying "i love that you love my voice" goo"
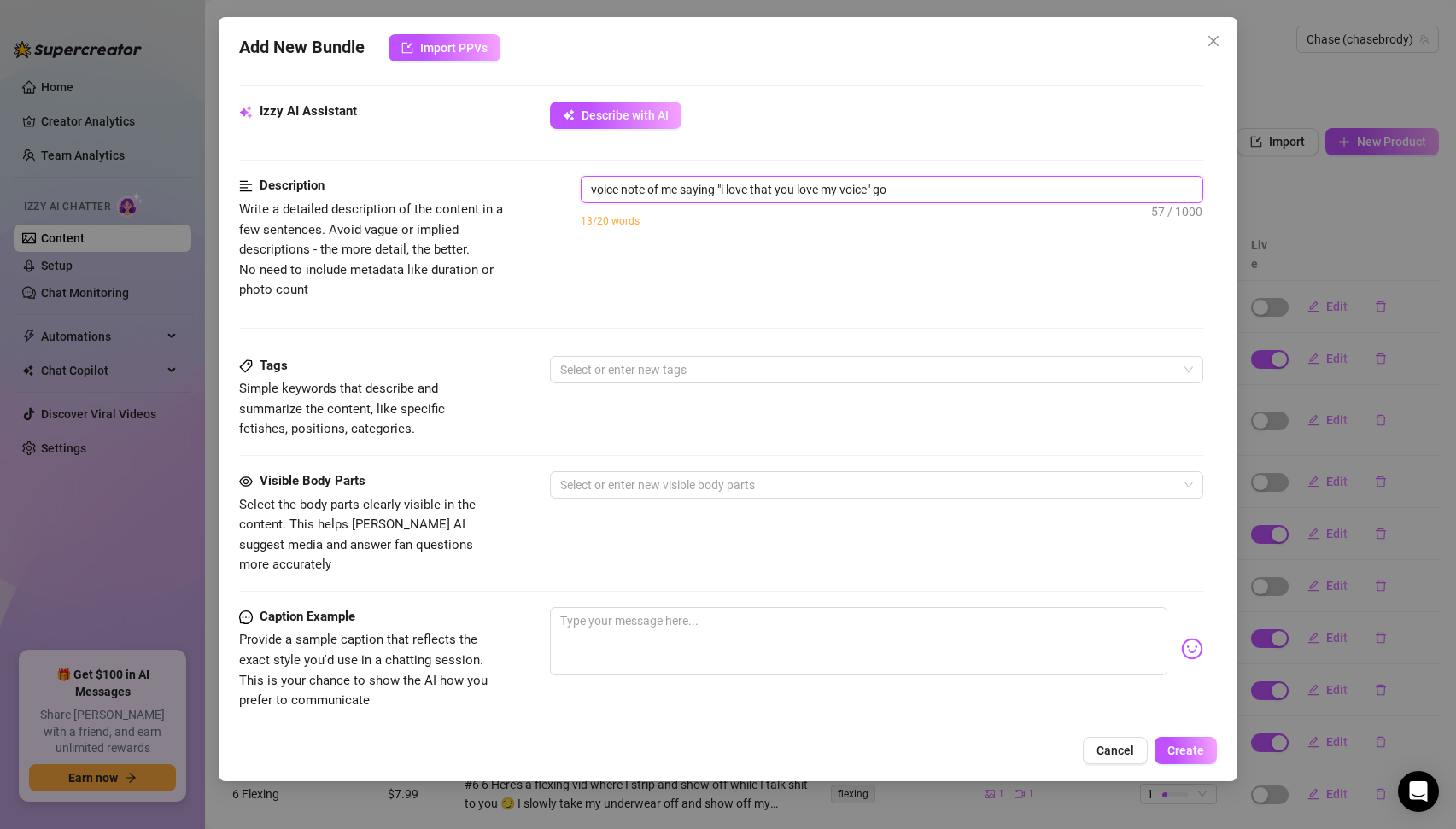
type textarea "voice note of me saying "i love that you love my voice" goo"
type textarea "voice note of me saying "i love that you love my voice" good"
type textarea "voice note of me saying "i love that you love my voice" goo"
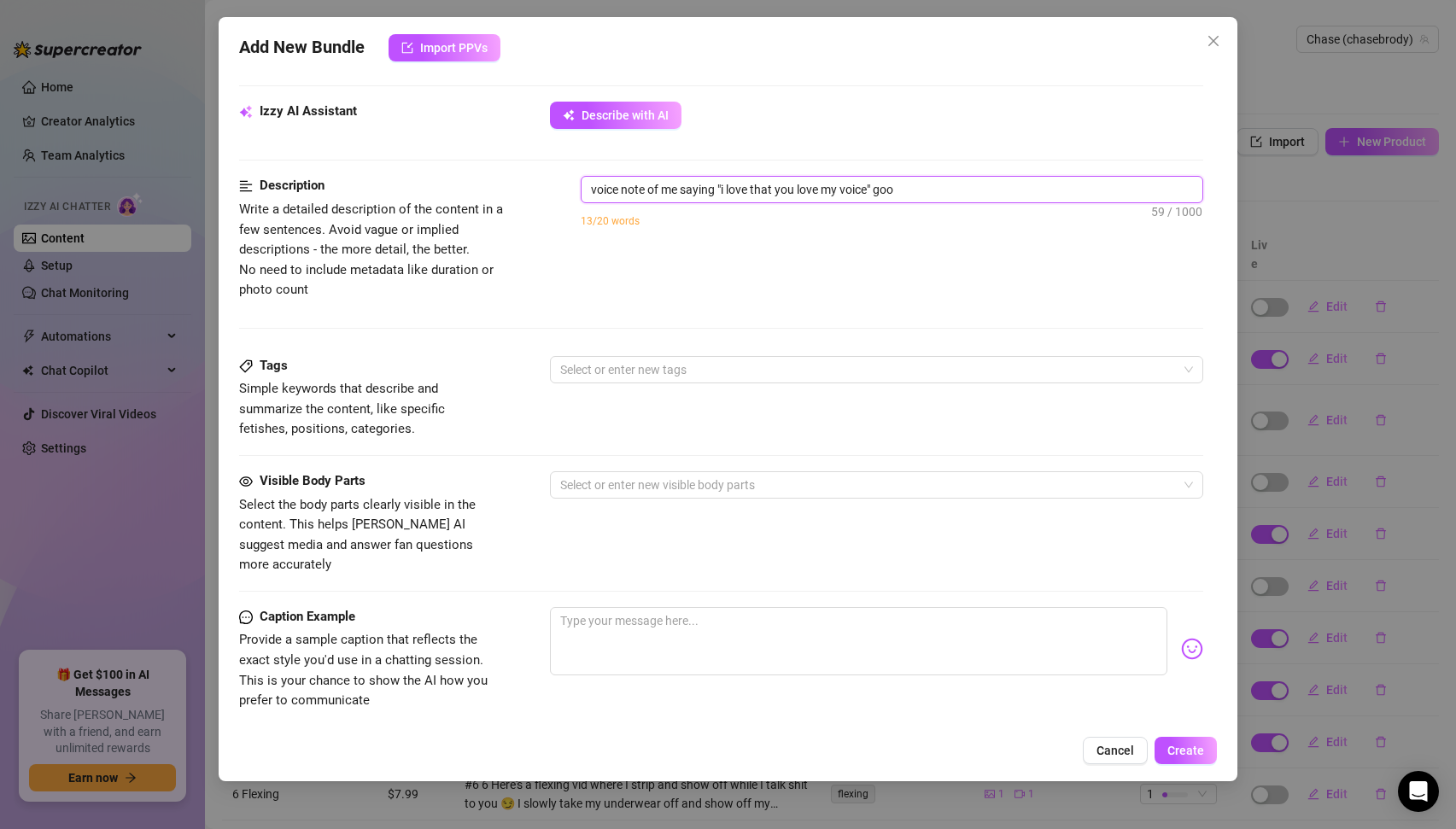
type textarea "voice note of me saying "i love that you love my voice" go"
type textarea "voice note of me saying "i love that you love my voice" g"
type textarea "voice note of me saying "i love that you love my voice""
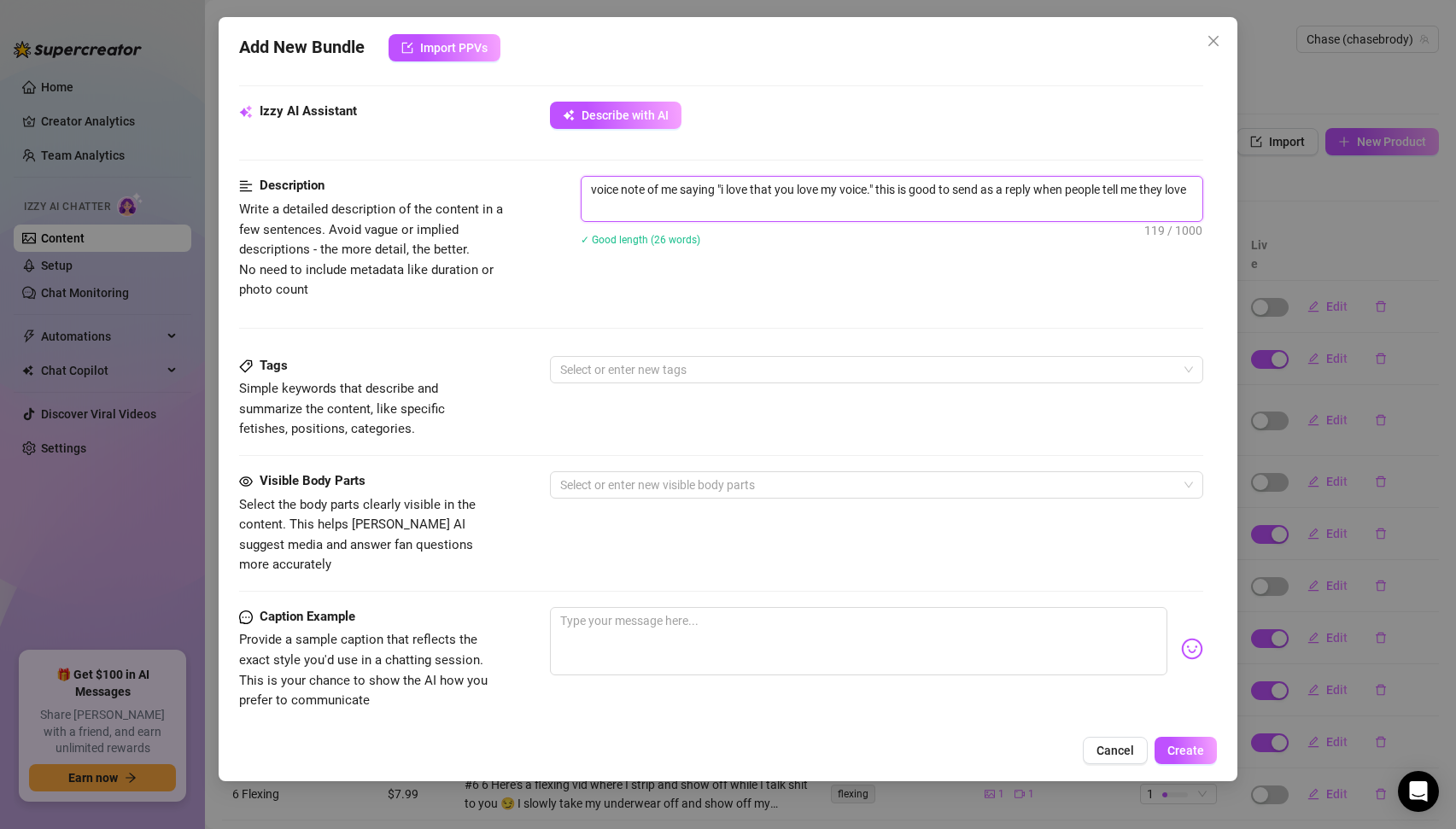
scroll to position [0, 0]
click at [645, 369] on div at bounding box center [868, 369] width 630 height 24
click at [611, 288] on div "Description Write a detailed description of the content in a few sentences. Avo…" at bounding box center [721, 237] width 965 height 123
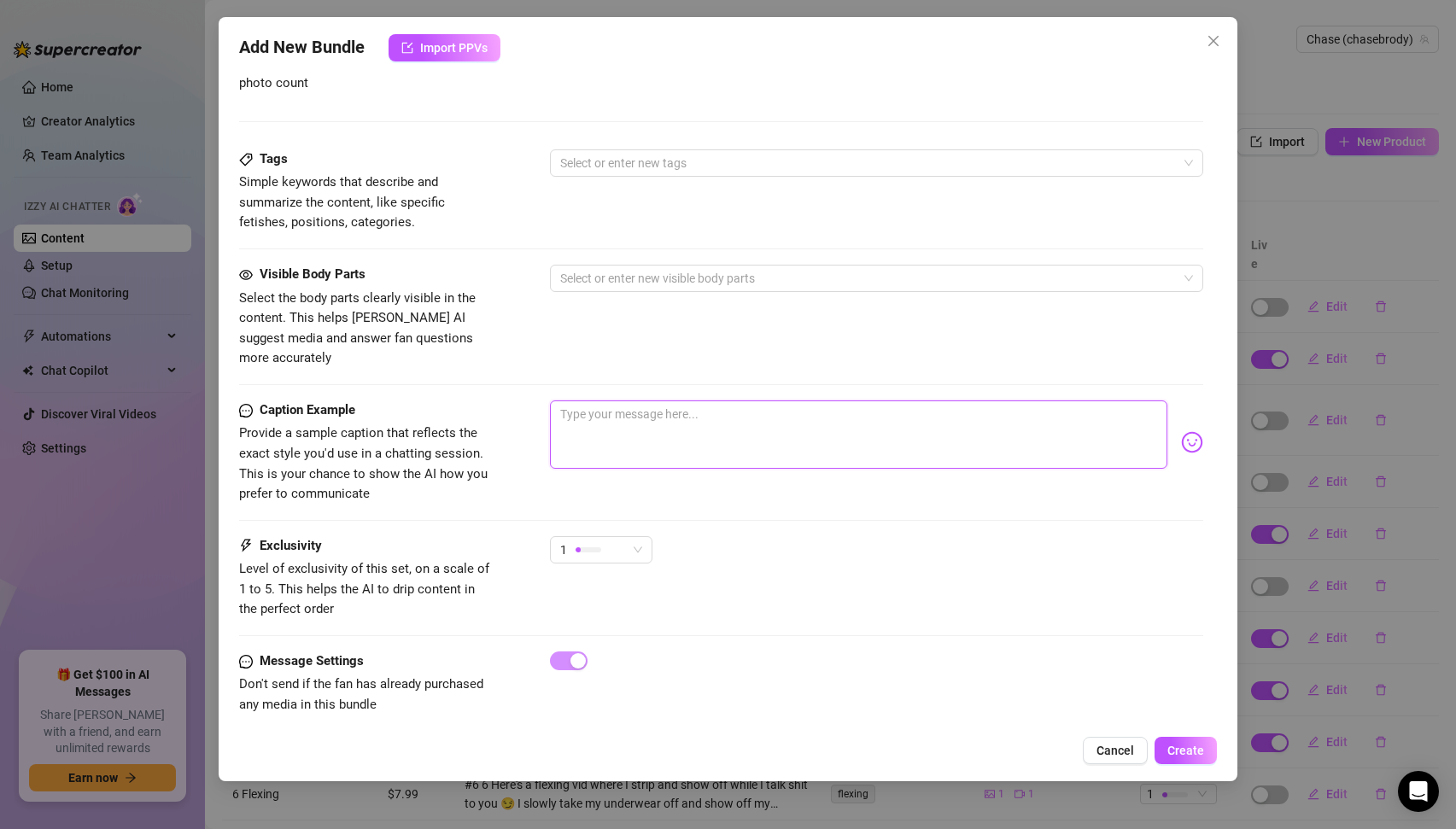
click at [618, 404] on textarea at bounding box center [859, 435] width 618 height 68
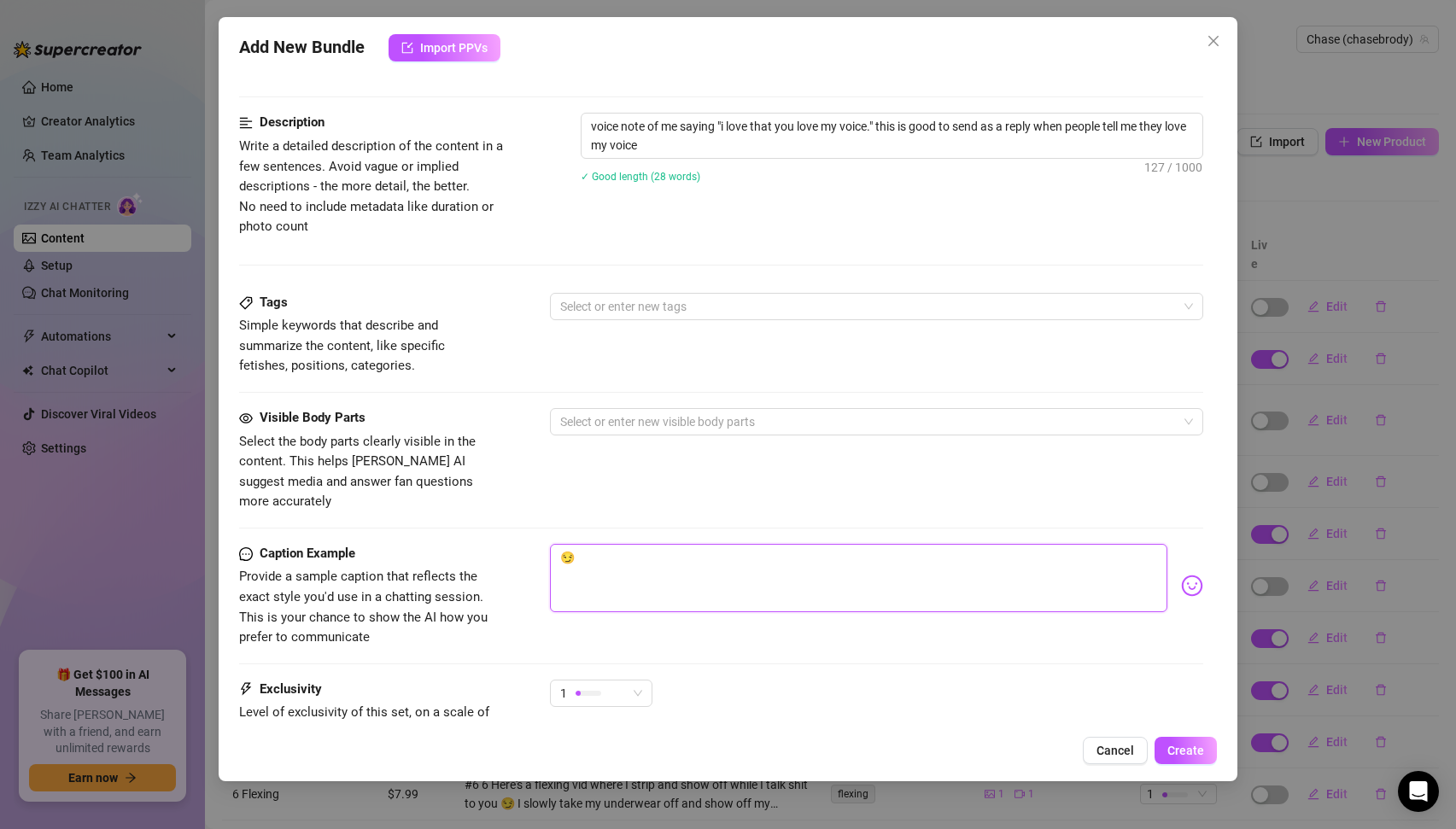
scroll to position [26, 0]
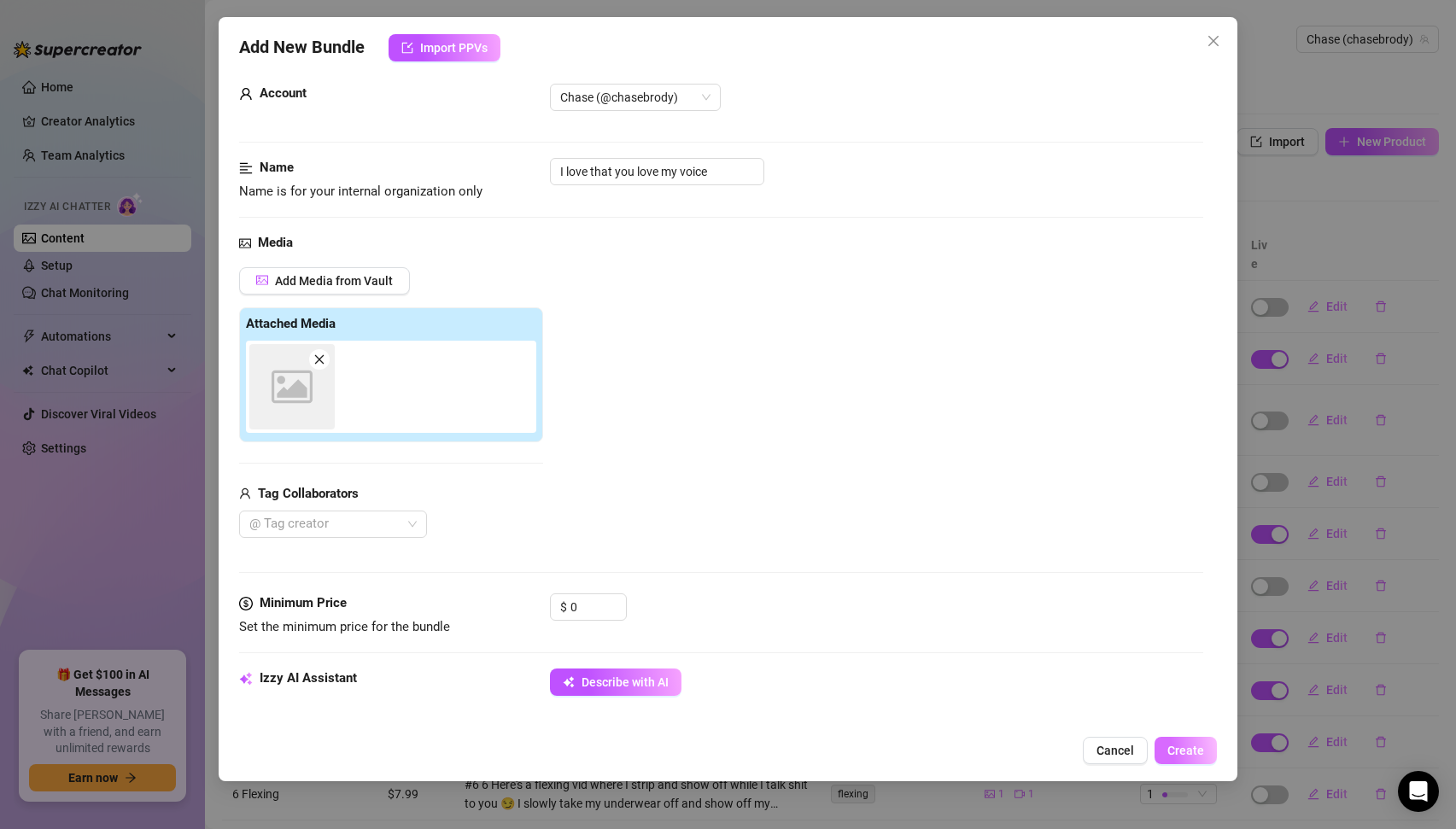
click at [1179, 750] on span "Create" at bounding box center [1186, 751] width 37 height 14
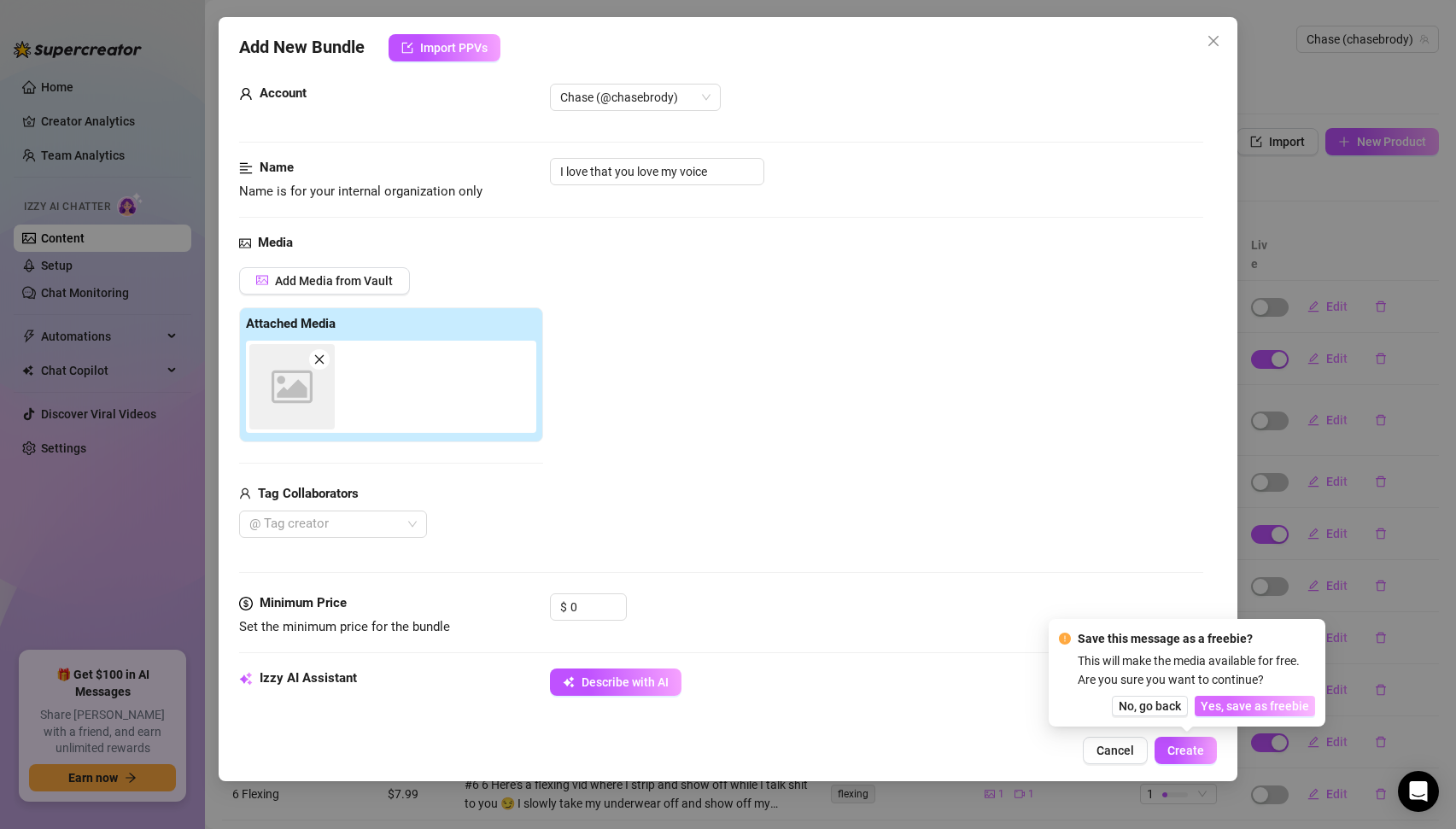
click at [1249, 706] on span "Yes, save as freebie" at bounding box center [1256, 706] width 109 height 14
